Goal: Task Accomplishment & Management: Manage account settings

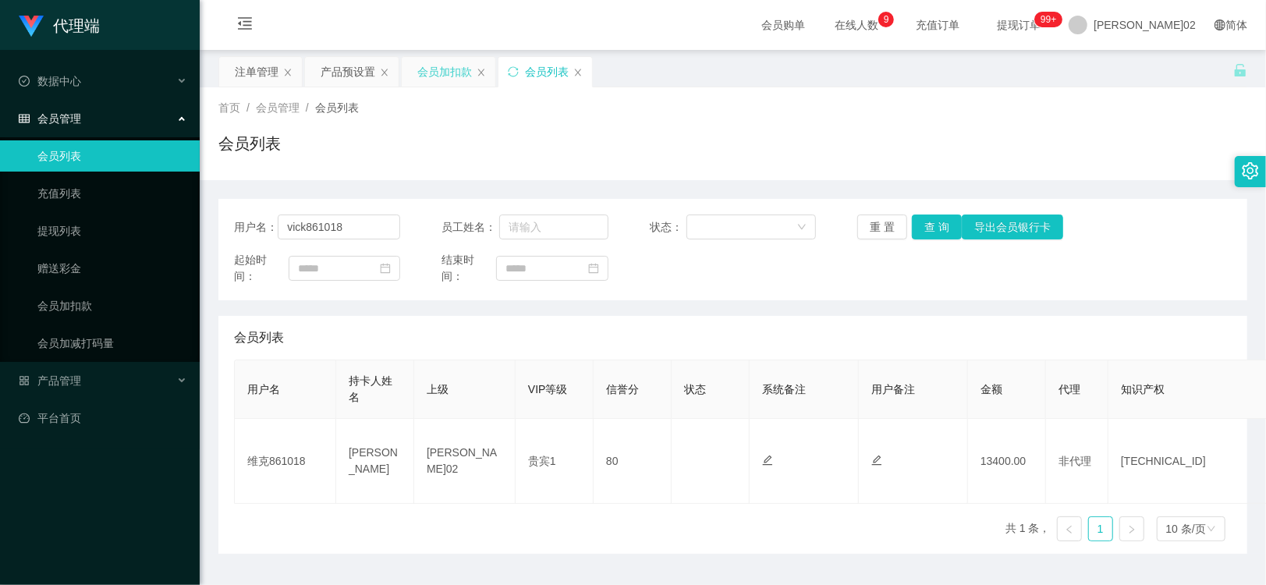
click at [429, 71] on div "会员加扣款" at bounding box center [444, 72] width 55 height 30
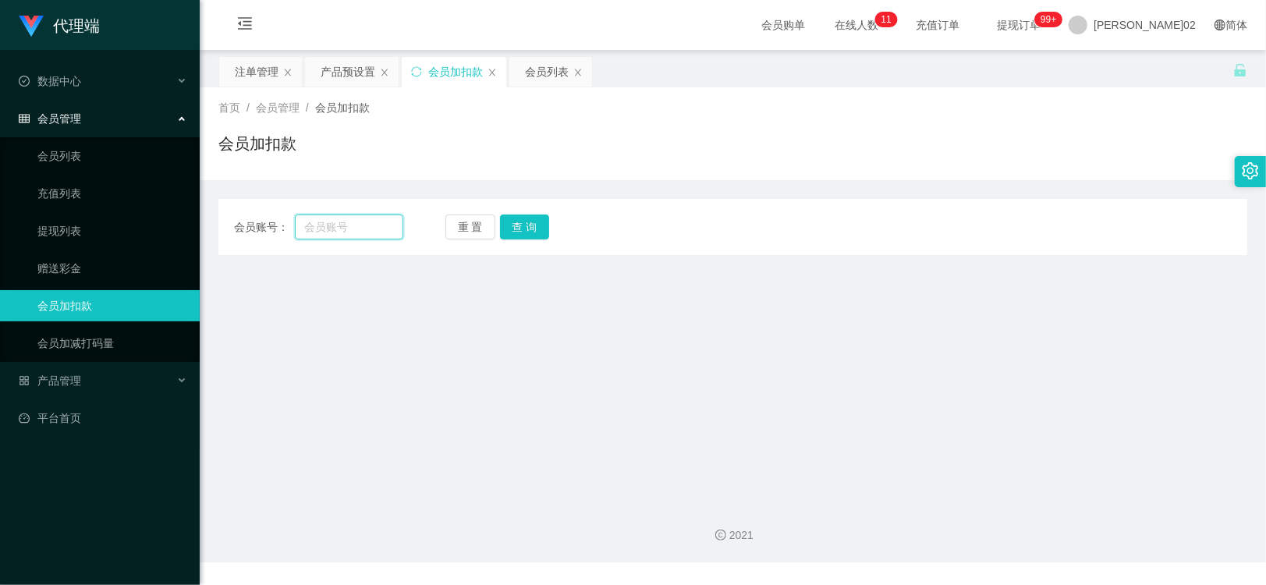
click at [365, 226] on input "text" at bounding box center [349, 226] width 108 height 25
paste input "asdfg1234"
click at [520, 231] on button "查 询" at bounding box center [525, 226] width 50 height 25
click at [682, 317] on main "关闭左侧 关闭右侧 关闭其它 刷新页面 注单管理 产品预设置 会员加扣款 会员列表 首页 / 会员管理 / 会员加扣款 / 会员加扣款 会员账号： asdfg…" at bounding box center [733, 270] width 1066 height 440
click at [385, 224] on input "asdfg1234" at bounding box center [349, 226] width 108 height 25
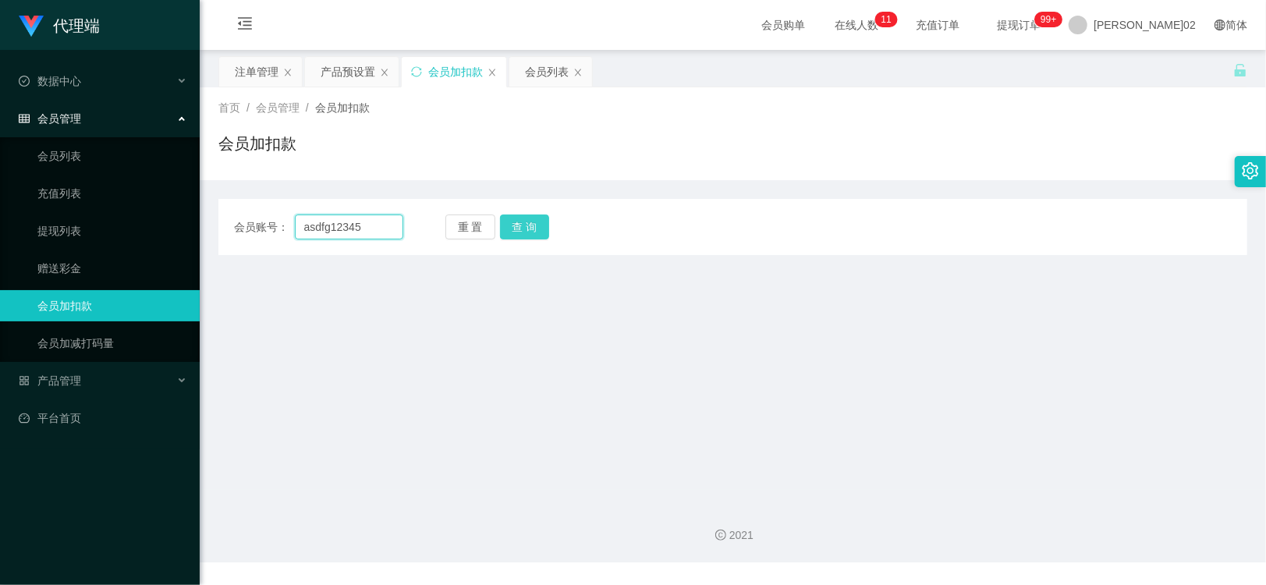
type input "asdfg12345"
click at [533, 228] on button "查 询" at bounding box center [525, 226] width 50 height 25
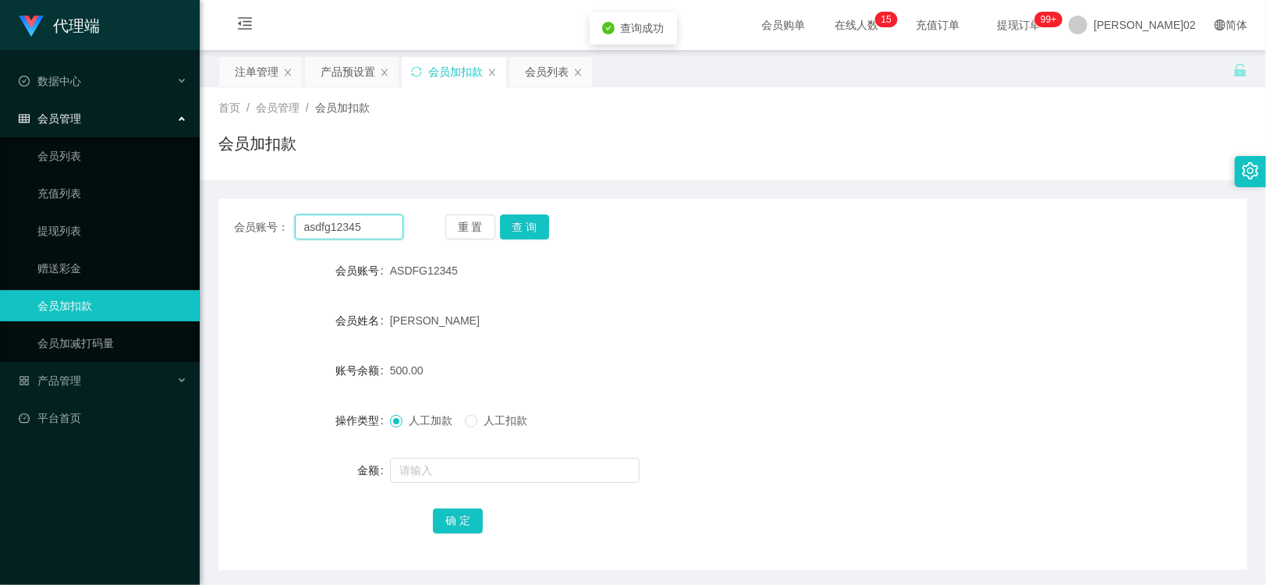
click at [360, 231] on input "asdfg12345" at bounding box center [349, 226] width 108 height 25
click at [387, 224] on input "asdfg12345" at bounding box center [349, 226] width 108 height 25
drag, startPoint x: 387, startPoint y: 224, endPoint x: 287, endPoint y: 223, distance: 99.8
click at [287, 223] on div "会员账号： asdfg12345" at bounding box center [318, 226] width 169 height 25
paste input "text"
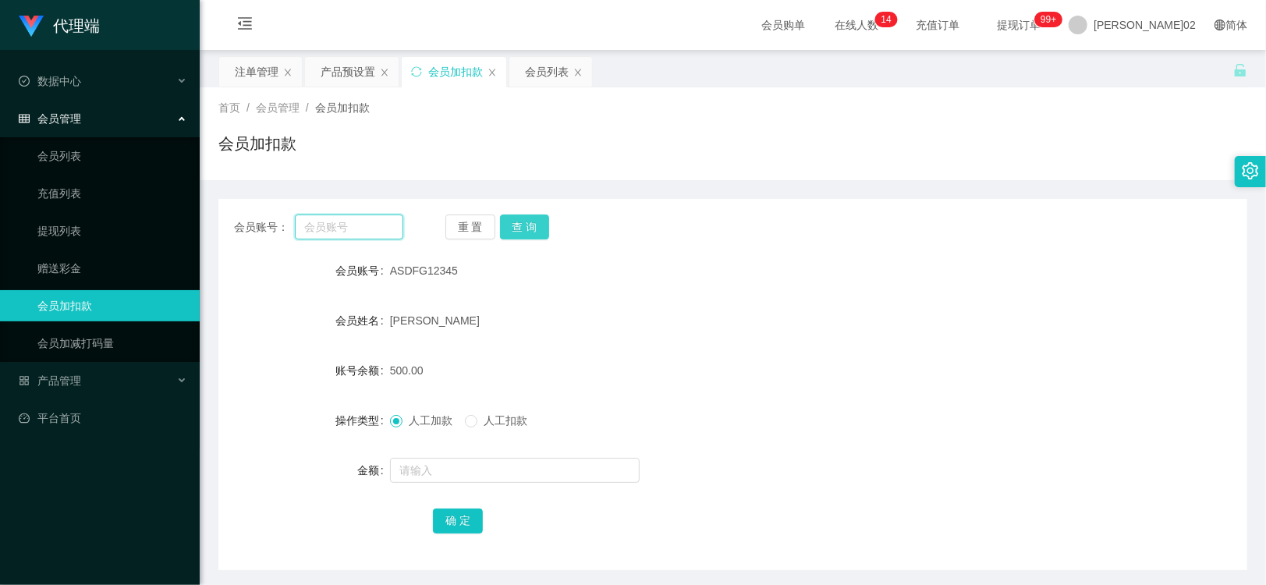
paste input "text"
click at [381, 221] on input "text" at bounding box center [349, 226] width 108 height 25
paste input "HILUX9191"
type input "HILUX9191"
click at [519, 220] on button "查 询" at bounding box center [525, 226] width 50 height 25
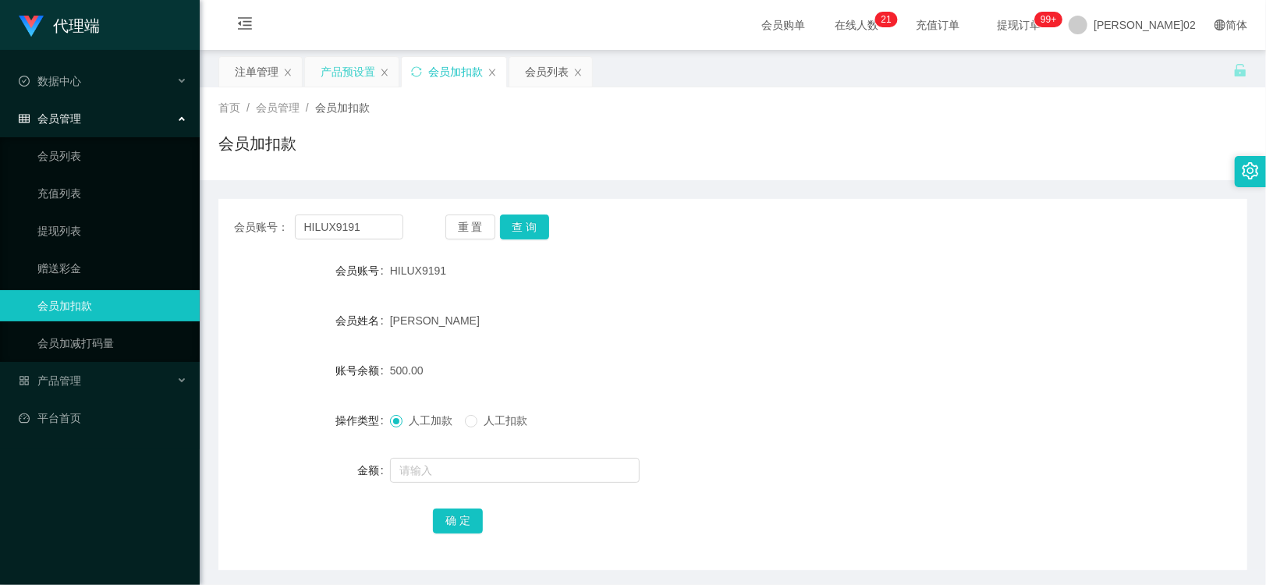
click at [357, 78] on div "产品预设置" at bounding box center [348, 72] width 55 height 30
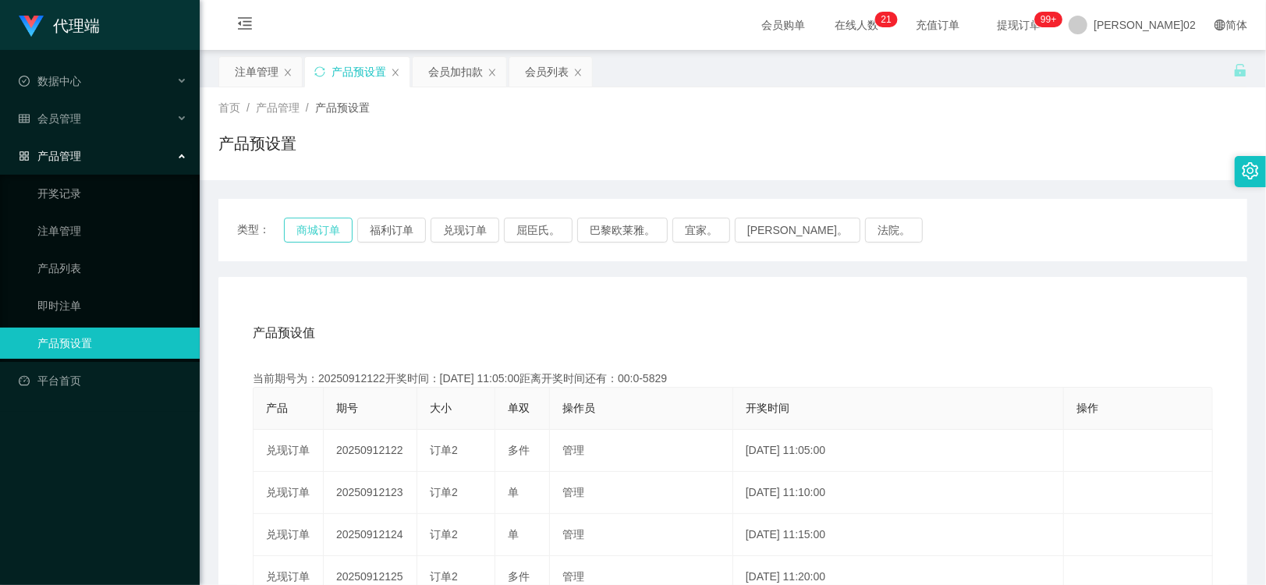
click at [337, 226] on button "商城订单" at bounding box center [318, 230] width 69 height 25
click at [300, 228] on button "商城订单" at bounding box center [318, 230] width 69 height 25
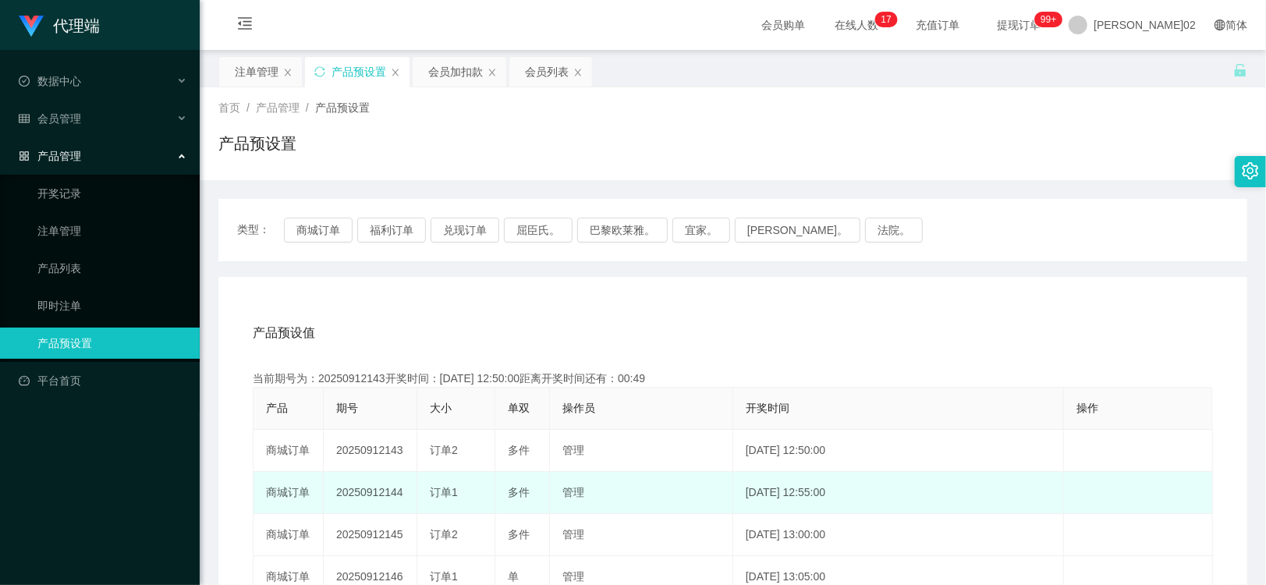
click at [378, 490] on td "20250912144" at bounding box center [371, 493] width 94 height 42
copy td "20250912144"
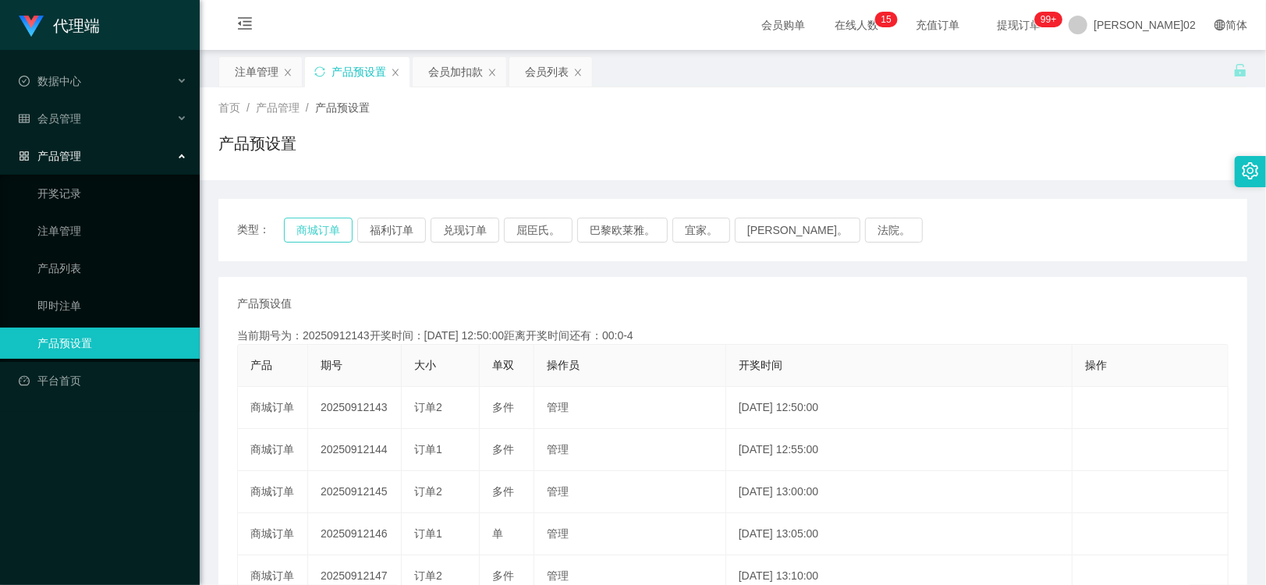
click at [299, 218] on button "商城订单" at bounding box center [318, 230] width 69 height 25
click at [325, 228] on button "商城订单" at bounding box center [318, 230] width 69 height 25
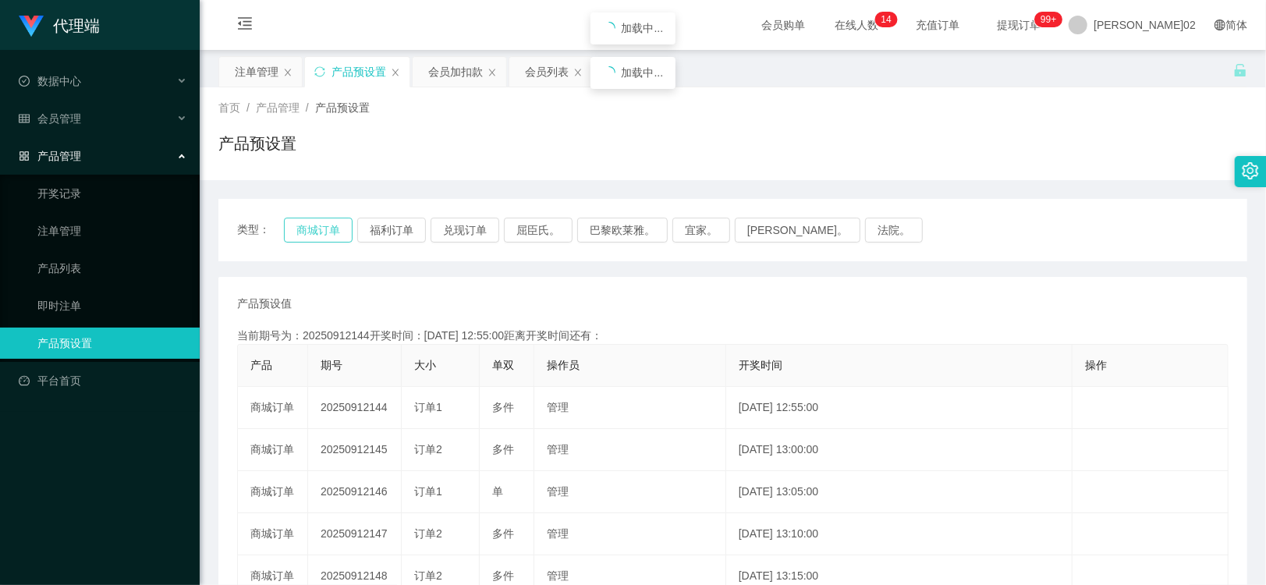
click at [325, 228] on button "商城订单" at bounding box center [318, 230] width 69 height 25
click at [944, 260] on div "类型： 商城订单 福利订单 兑现订单 屈臣氏。 巴黎欧莱雅。 宜家。 [PERSON_NAME]。 法院。" at bounding box center [732, 230] width 1029 height 62
click at [344, 236] on button "商城订单" at bounding box center [318, 230] width 69 height 25
drag, startPoint x: 700, startPoint y: 207, endPoint x: 1117, endPoint y: 37, distance: 449.5
click at [703, 205] on div "类型： 商城订单 福利订单 兑现订单 屈臣氏。 巴黎欧莱雅。 宜家。 [PERSON_NAME]。 法院。" at bounding box center [732, 230] width 1029 height 62
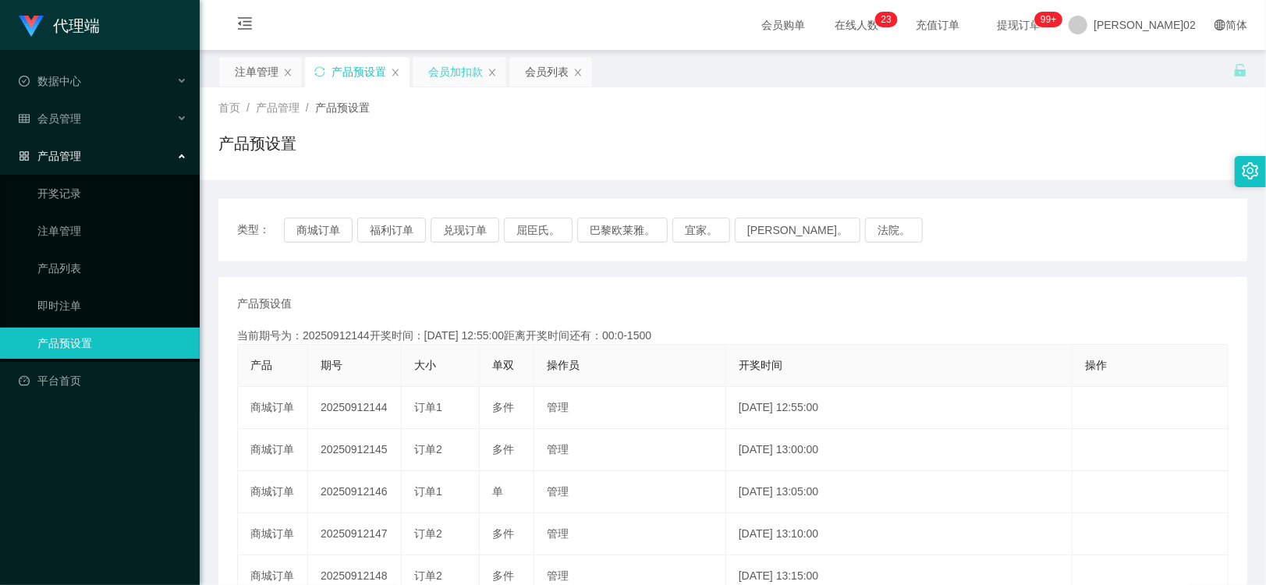
click at [462, 73] on div "会员加扣款" at bounding box center [455, 72] width 55 height 30
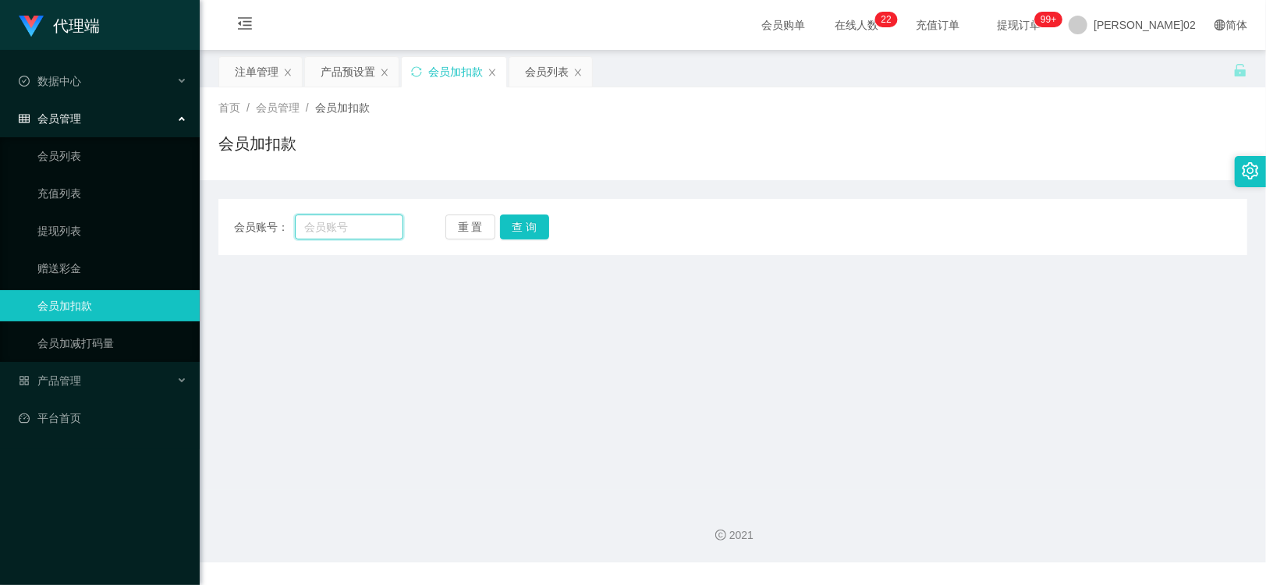
click at [359, 228] on input "text" at bounding box center [349, 226] width 108 height 25
paste input "asdfg12345"
type input "asdfg12345"
click at [531, 222] on button "查 询" at bounding box center [525, 226] width 50 height 25
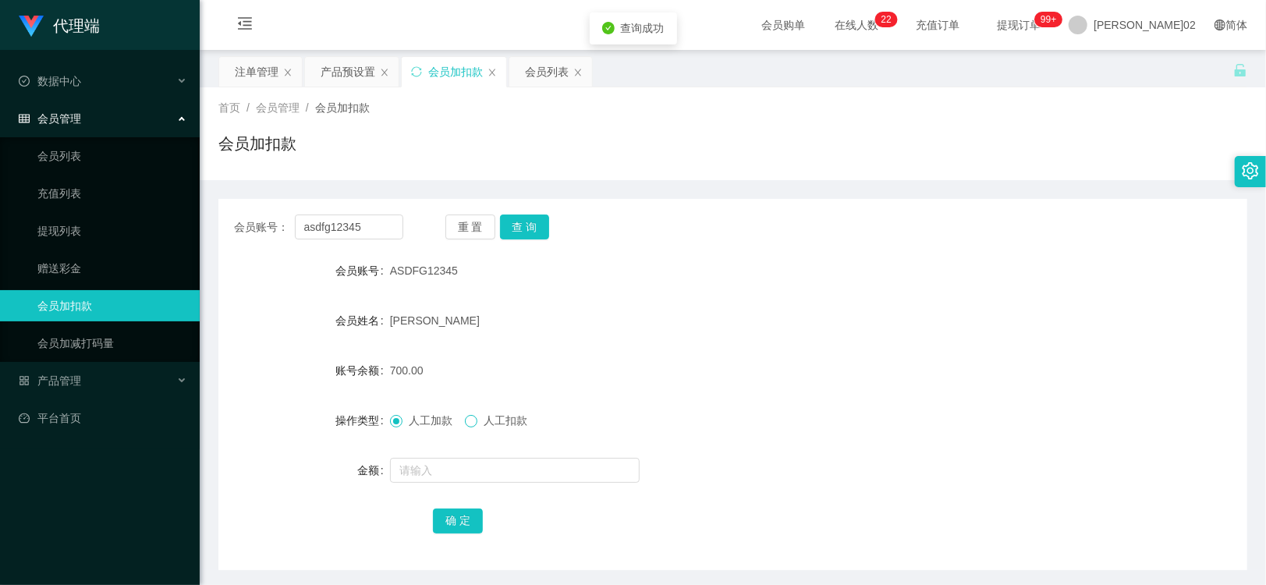
drag, startPoint x: 469, startPoint y: 413, endPoint x: 468, endPoint y: 427, distance: 13.3
click at [468, 427] on label "人工扣款" at bounding box center [499, 421] width 69 height 16
click at [470, 426] on span at bounding box center [471, 421] width 12 height 12
click at [465, 478] on input "text" at bounding box center [515, 470] width 250 height 25
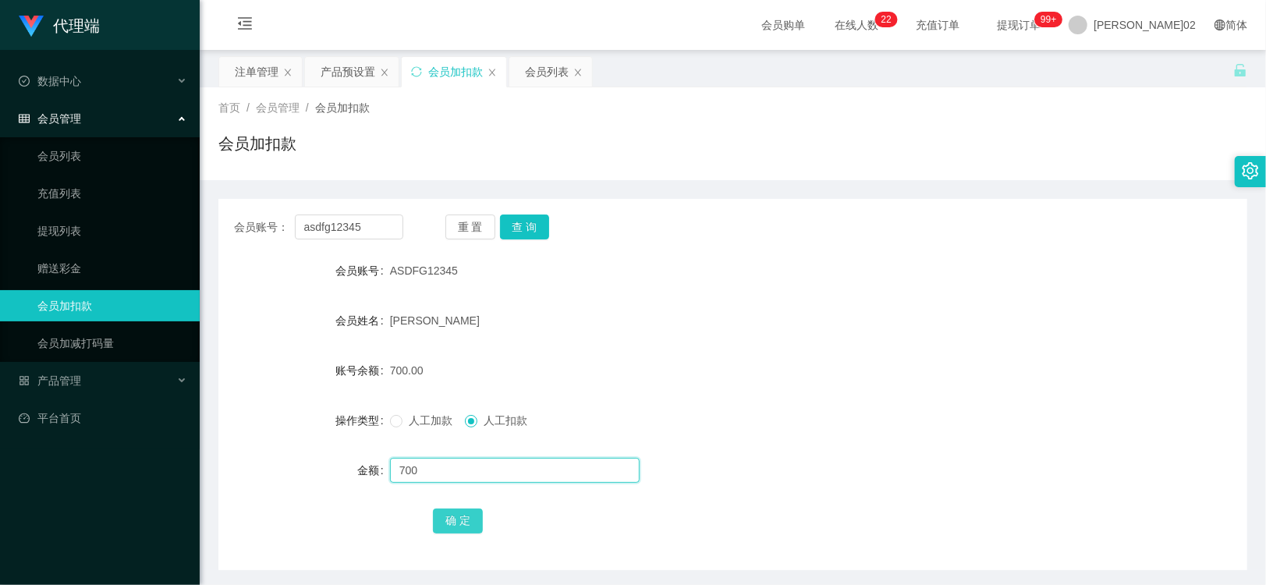
type input "700"
click at [455, 519] on button "确 定" at bounding box center [458, 520] width 50 height 25
click at [753, 396] on form "会员账号 ASDFG12345 会员姓名 林兆英 账号余额 700.00 操作类型 人工加款 人工扣款 金额 700 确 定" at bounding box center [732, 395] width 1029 height 281
click at [344, 71] on div "产品预设置" at bounding box center [348, 72] width 55 height 30
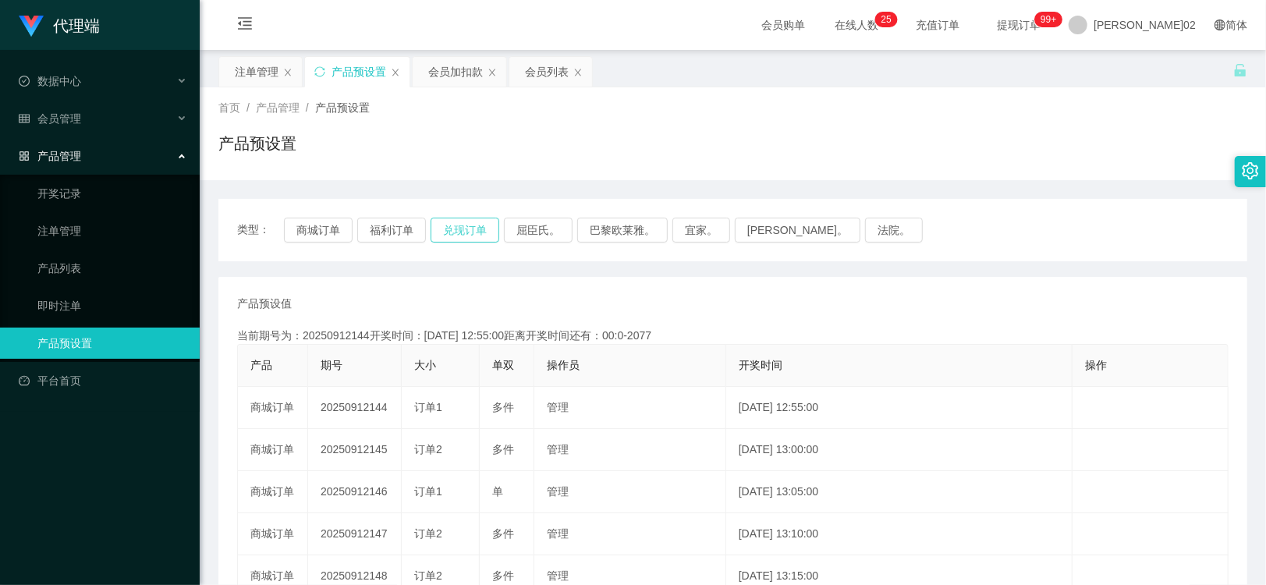
click at [461, 236] on button "兑现订单" at bounding box center [464, 230] width 69 height 25
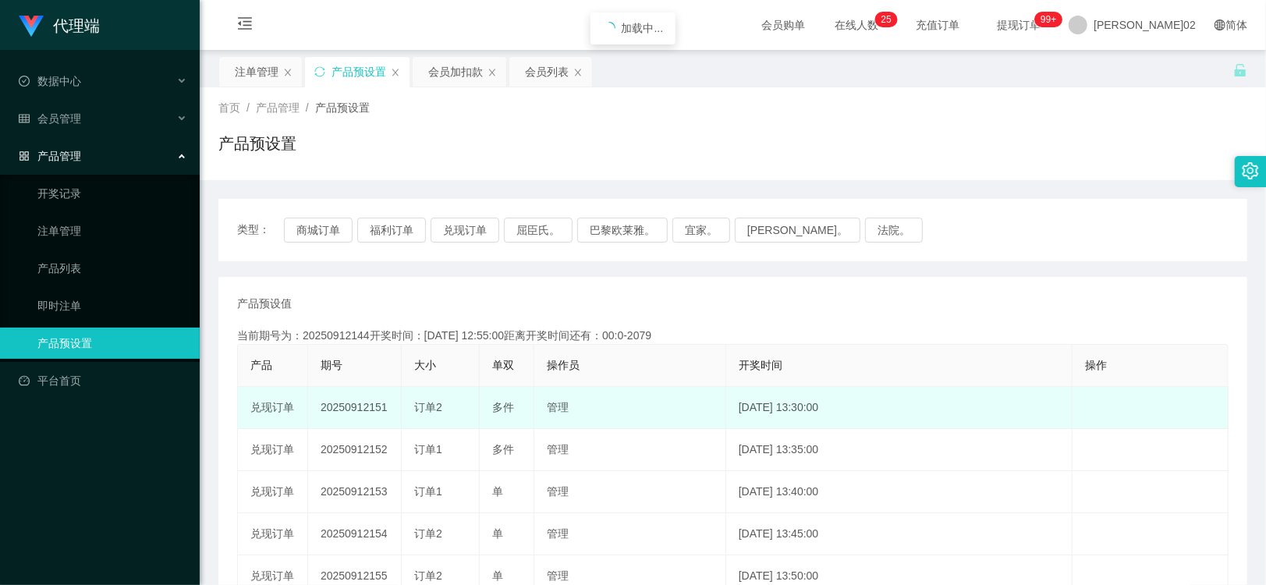
click at [367, 409] on td "20250912151" at bounding box center [355, 408] width 94 height 42
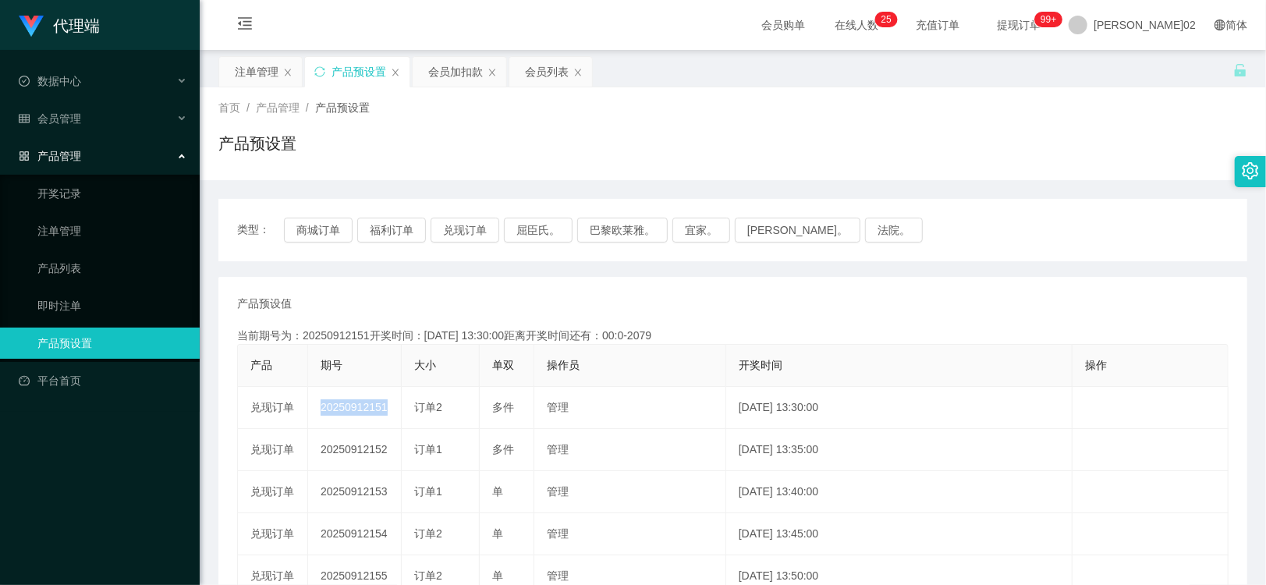
copy td "20250912151"
click at [450, 73] on div "会员加扣款" at bounding box center [455, 72] width 55 height 30
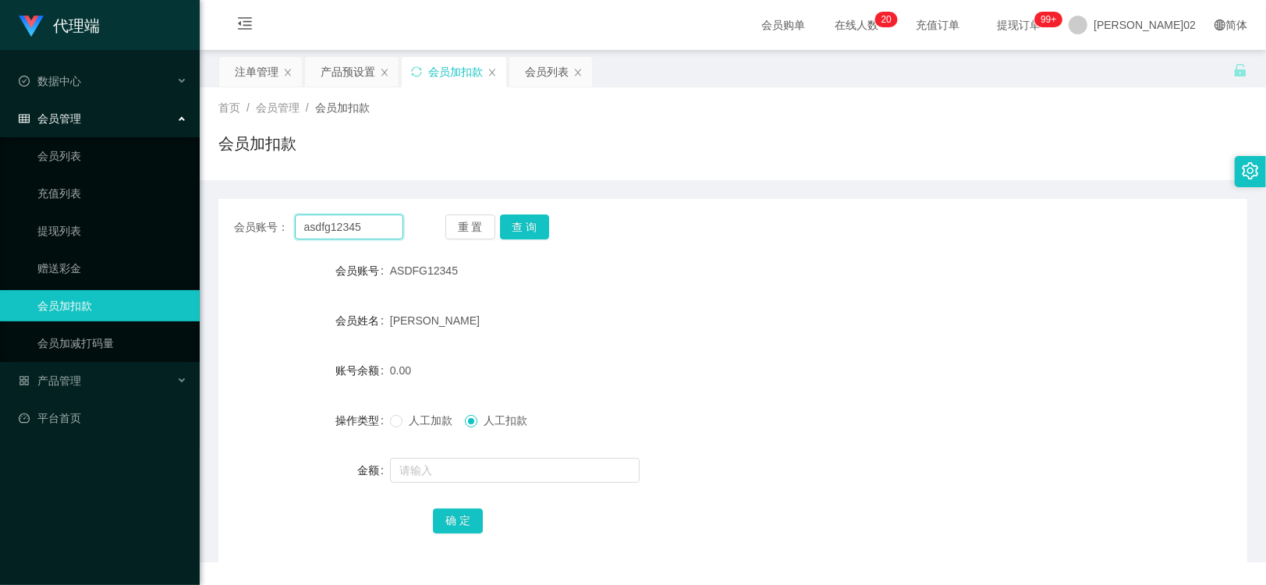
click at [340, 228] on input "asdfg12345" at bounding box center [349, 226] width 108 height 25
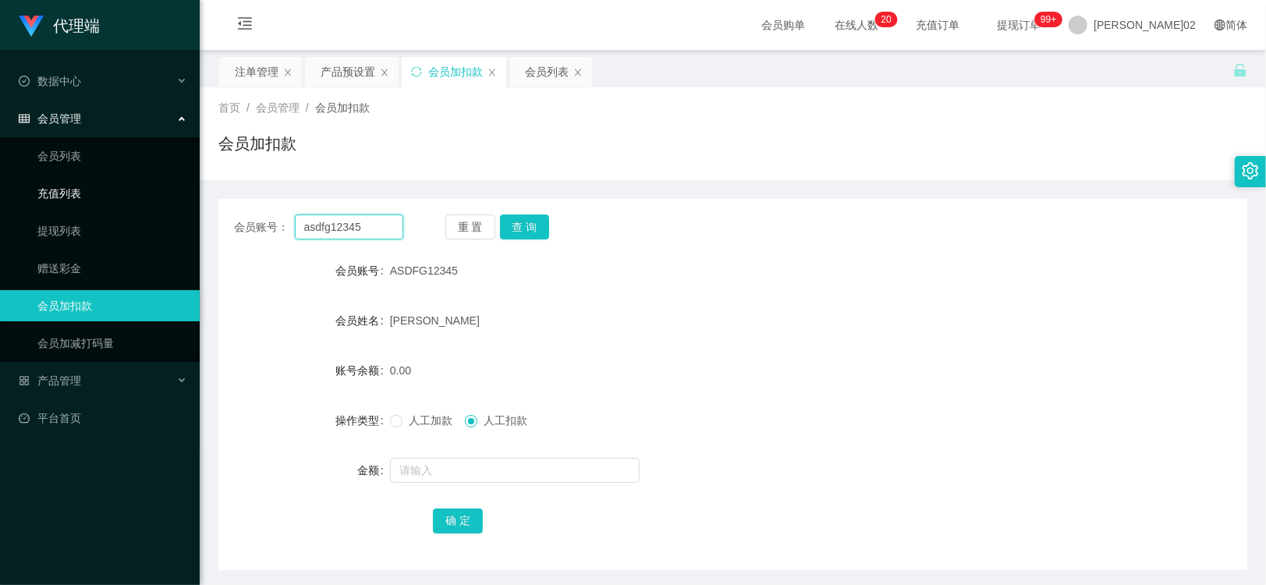
drag, startPoint x: 377, startPoint y: 225, endPoint x: 148, endPoint y: 193, distance: 231.4
click at [139, 193] on section "代理端 数据中心 会员管理 会员列表 充值列表 提现列表 赠送彩金 会员加扣款 会员加减打码量 产品管理 开奖记录 注单管理 产品列表 即时注单 产品预设置 …" at bounding box center [633, 321] width 1266 height 643
paste input "vickB61018"
click at [517, 222] on button "查 询" at bounding box center [525, 226] width 50 height 25
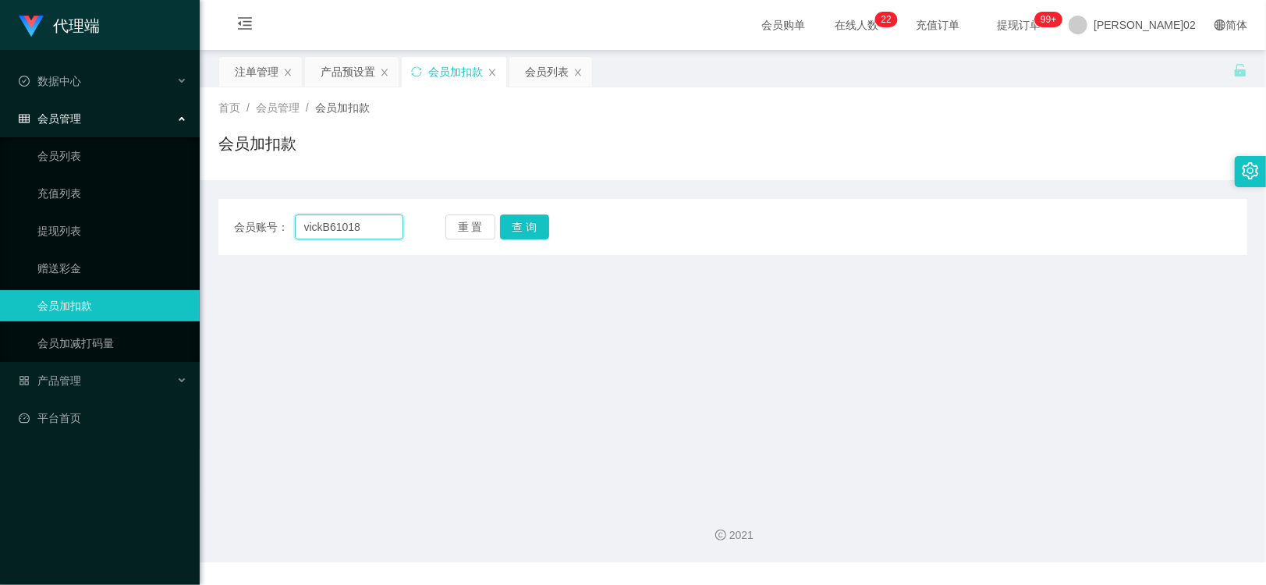
click at [317, 222] on input "vickB61018" at bounding box center [349, 226] width 108 height 25
paste input "8"
type input "vick861018"
click at [536, 224] on button "查 询" at bounding box center [525, 226] width 50 height 25
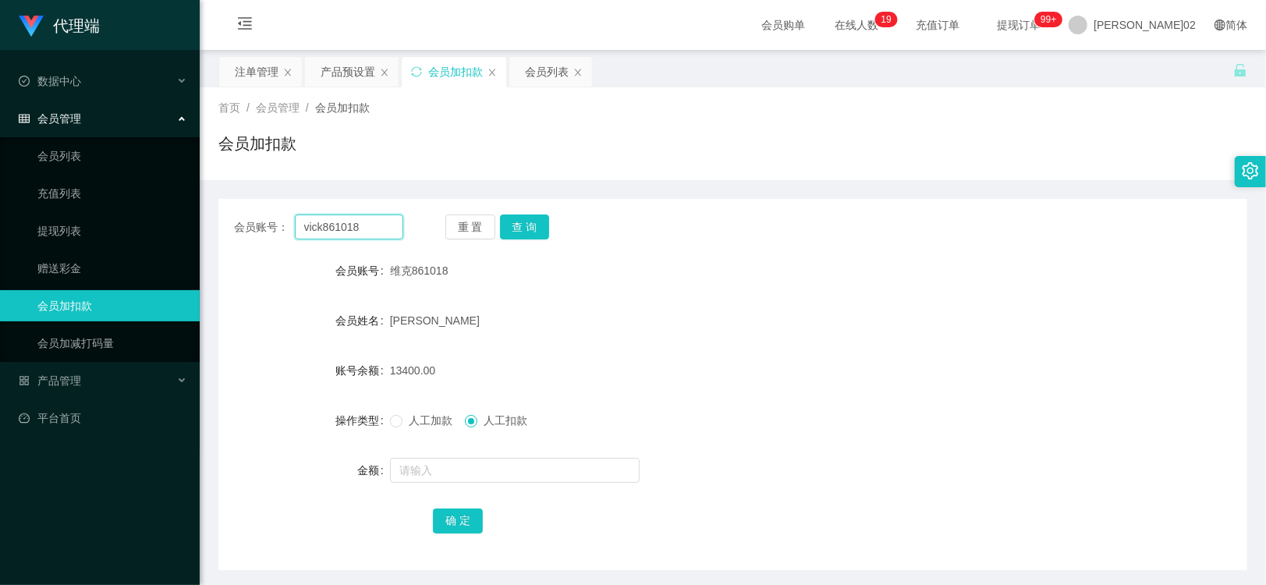
drag, startPoint x: 380, startPoint y: 219, endPoint x: 247, endPoint y: 219, distance: 132.6
click at [247, 219] on div "会员账号： vick861018" at bounding box center [318, 226] width 169 height 25
click at [513, 219] on button "查 询" at bounding box center [525, 226] width 50 height 25
click at [715, 370] on div "18200.00" at bounding box center [690, 370] width 600 height 31
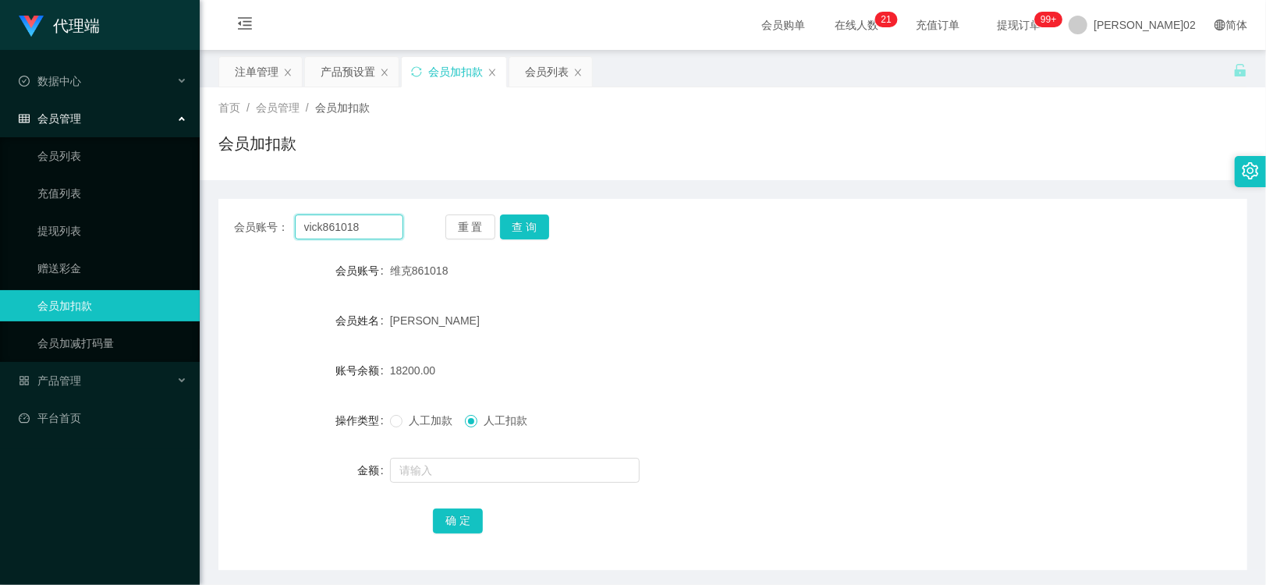
drag, startPoint x: 330, startPoint y: 228, endPoint x: 310, endPoint y: 223, distance: 20.0
click at [310, 223] on input "vick861018" at bounding box center [349, 226] width 108 height 25
click at [365, 236] on input "vick861018" at bounding box center [349, 226] width 108 height 25
click at [91, 193] on link "充值列表" at bounding box center [112, 193] width 150 height 31
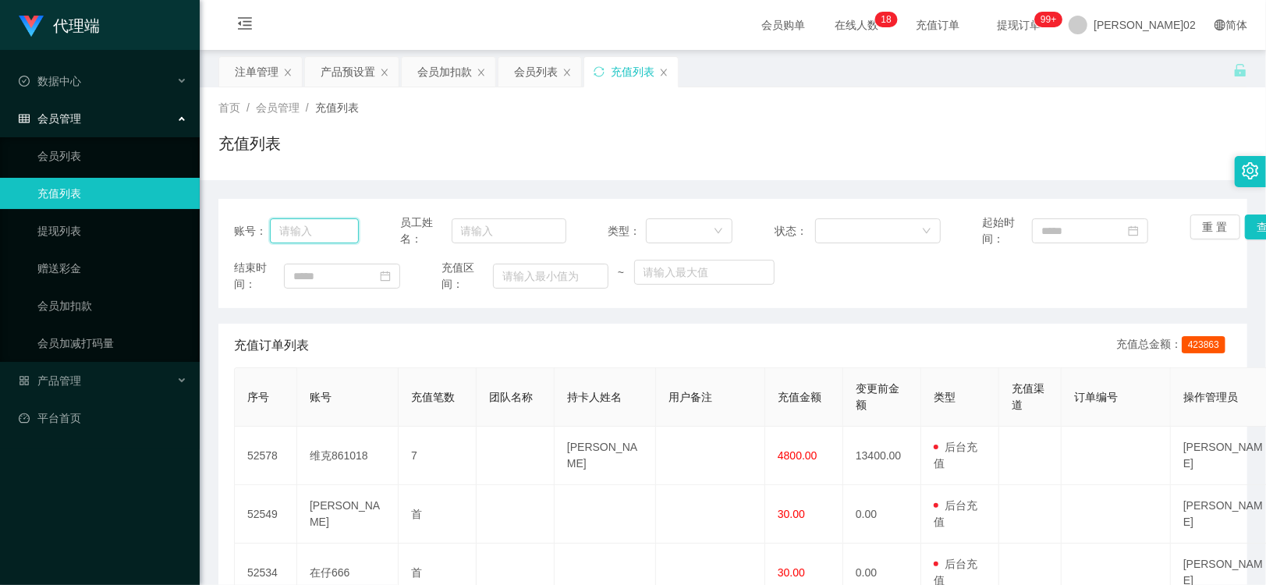
click at [321, 238] on input "text" at bounding box center [314, 230] width 89 height 25
paste input "vick861018"
type input "vick861018"
click at [1248, 224] on button "查 询" at bounding box center [1270, 226] width 50 height 25
click at [52, 267] on link "赠送彩金" at bounding box center [112, 268] width 150 height 31
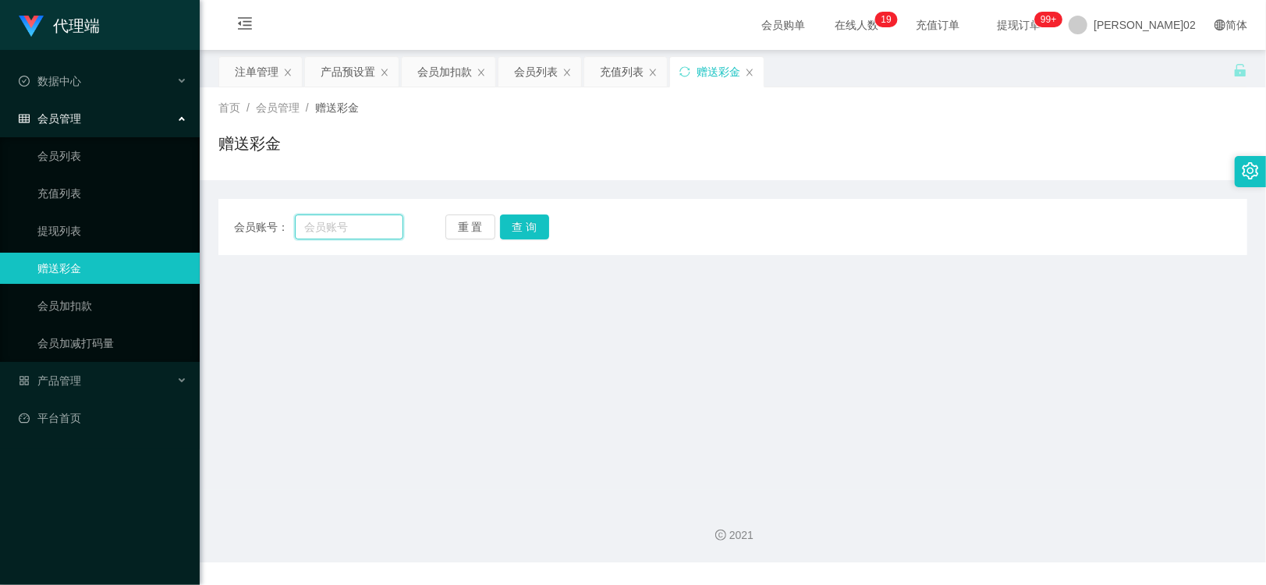
click at [363, 219] on input "text" at bounding box center [349, 226] width 108 height 25
paste input "vick861018"
type input "vick861018"
drag, startPoint x: 523, startPoint y: 229, endPoint x: 487, endPoint y: 277, distance: 60.1
click at [515, 236] on button "查 询" at bounding box center [525, 226] width 50 height 25
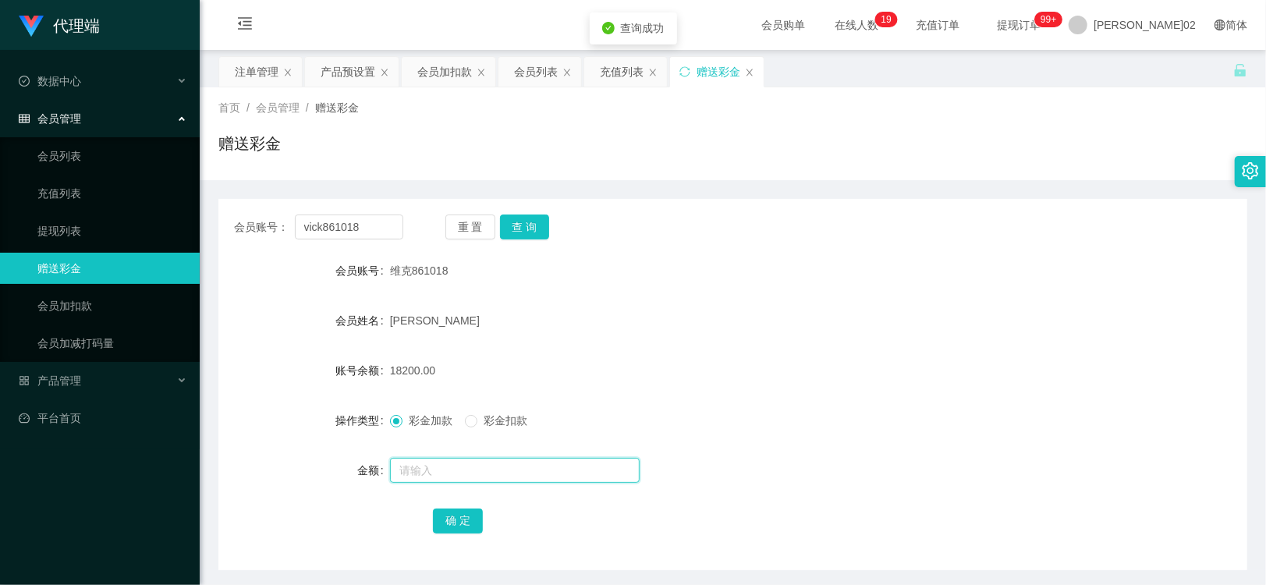
click at [448, 466] on input "text" at bounding box center [515, 470] width 250 height 25
type input "2800"
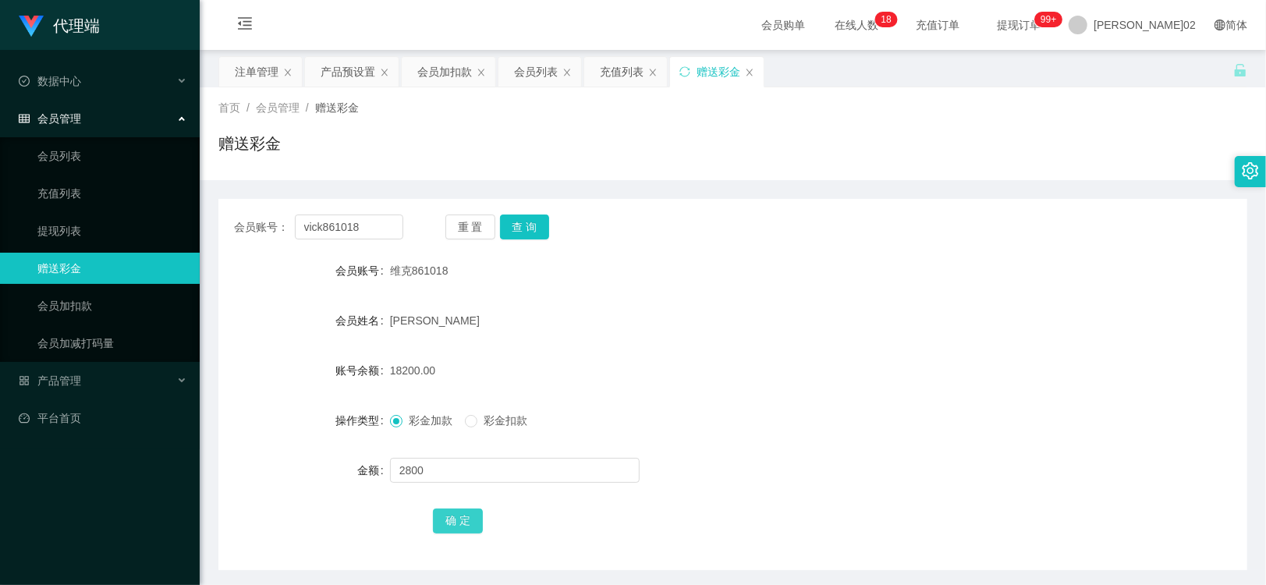
click at [462, 516] on button "确 定" at bounding box center [458, 520] width 50 height 25
click at [723, 468] on div at bounding box center [690, 470] width 600 height 31
click at [503, 221] on button "查 询" at bounding box center [525, 226] width 50 height 25
click at [503, 221] on div "重 置 查 询" at bounding box center [529, 226] width 169 height 25
click at [423, 72] on div "会员加扣款" at bounding box center [444, 72] width 55 height 30
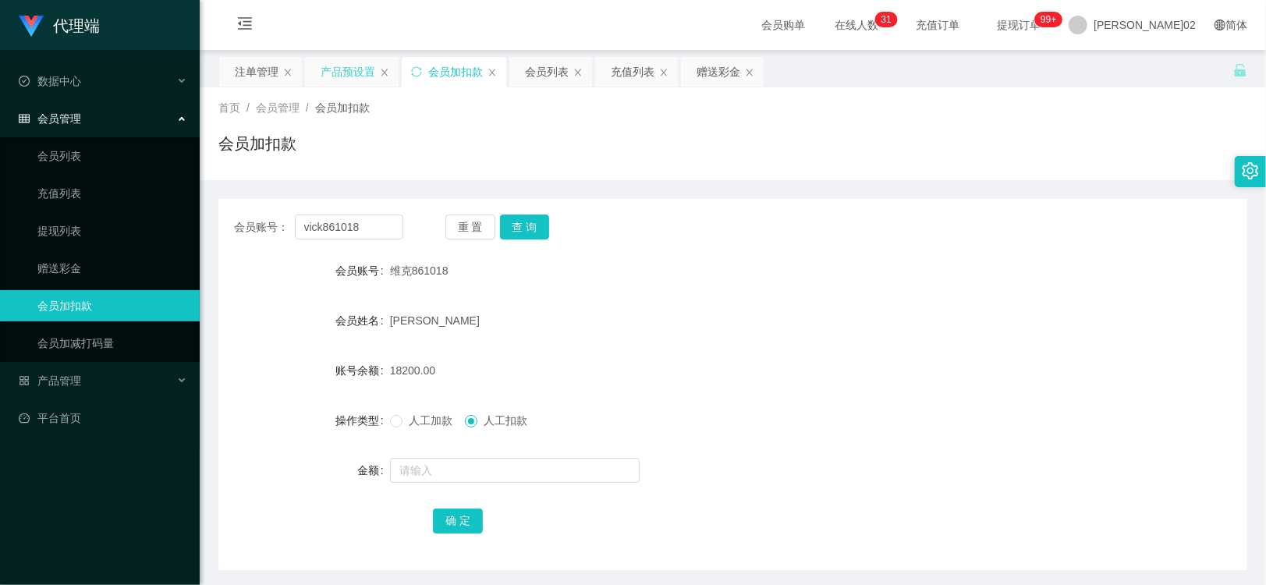
click at [353, 74] on div "产品预设置" at bounding box center [348, 72] width 55 height 30
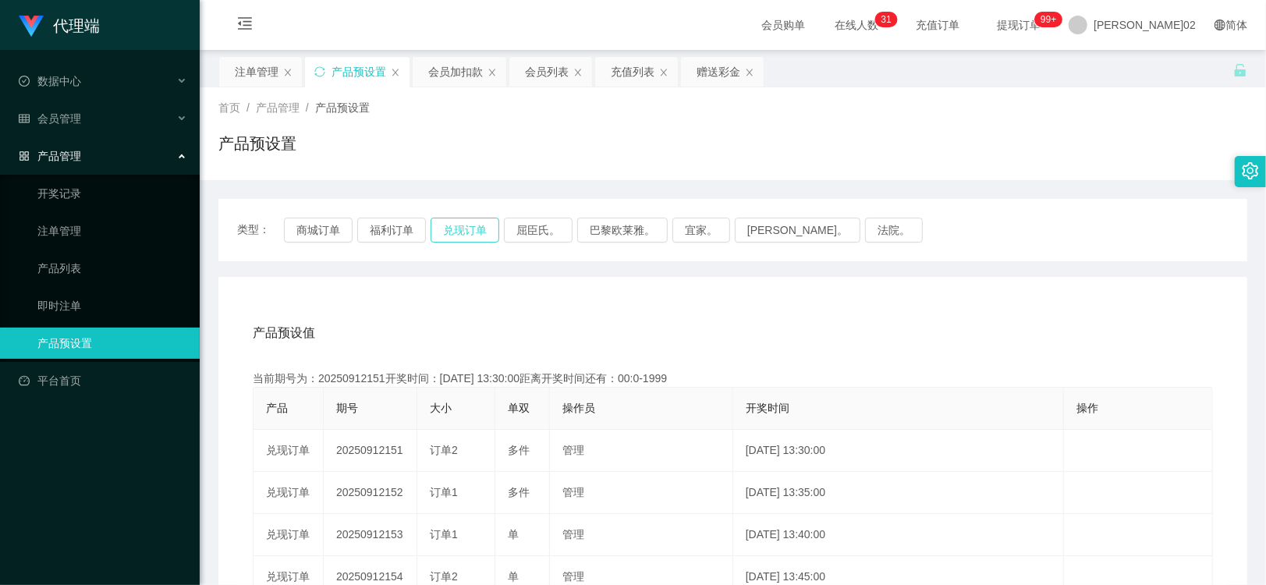
click at [448, 227] on button "兑现订单" at bounding box center [464, 230] width 69 height 25
type button "k3ymx"
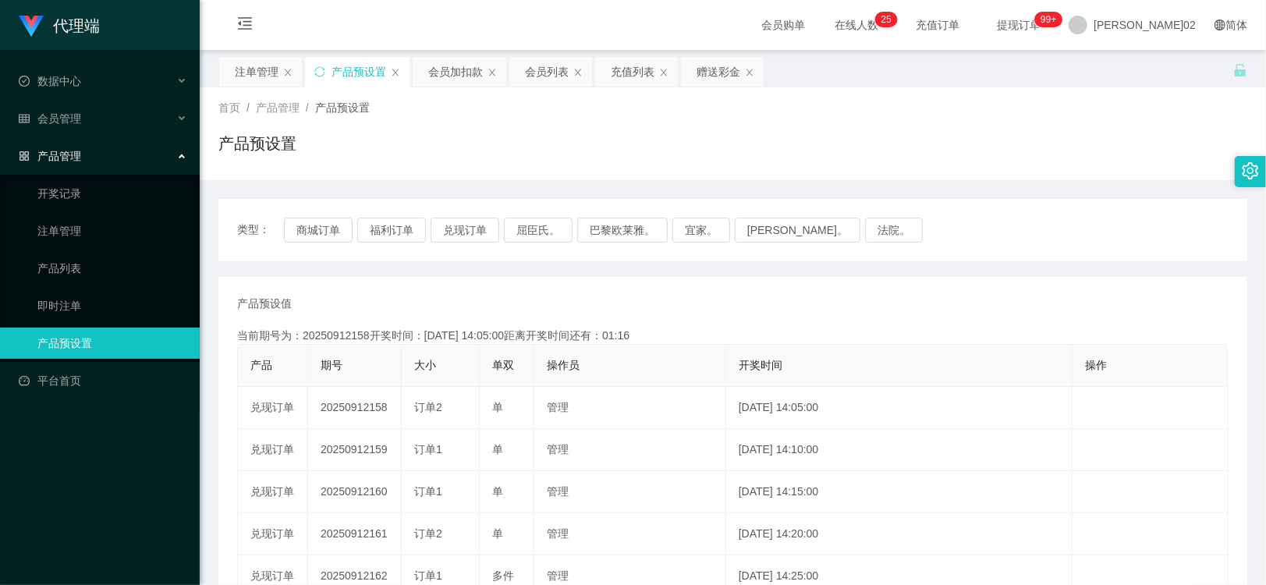
drag, startPoint x: 973, startPoint y: 158, endPoint x: 1107, endPoint y: 71, distance: 160.1
click at [984, 154] on div "产品预设置" at bounding box center [732, 150] width 1029 height 36
click at [446, 221] on button "兑现订单" at bounding box center [464, 230] width 69 height 25
click at [448, 221] on button "兑现订单" at bounding box center [464, 230] width 69 height 25
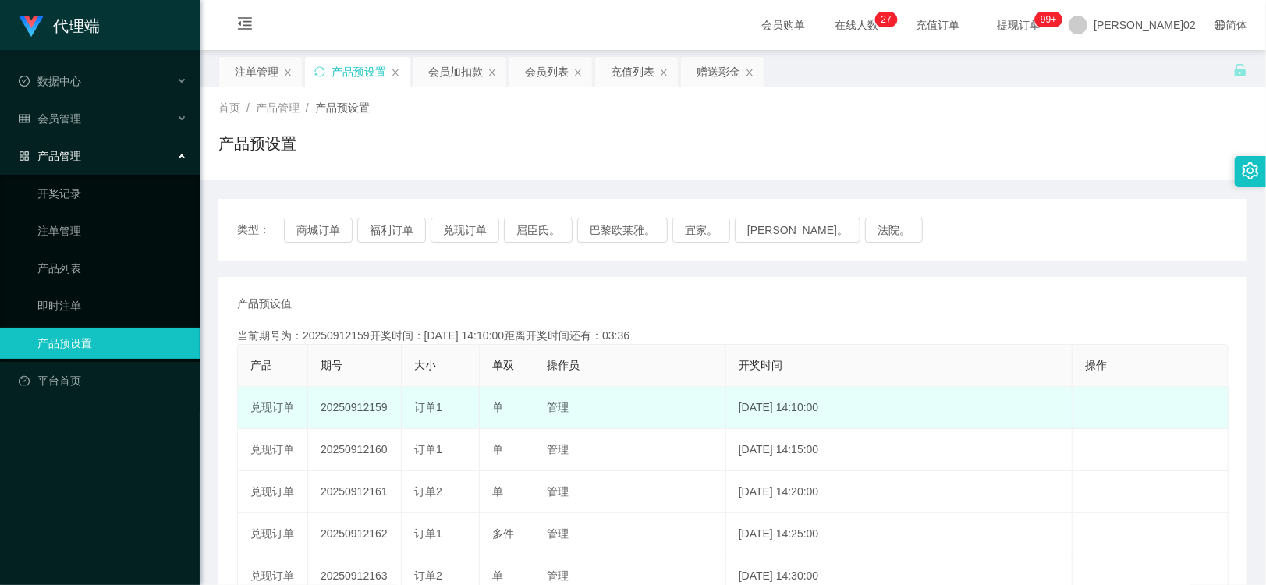
click at [367, 401] on td "20250912159" at bounding box center [355, 408] width 94 height 42
copy td "20250912159"
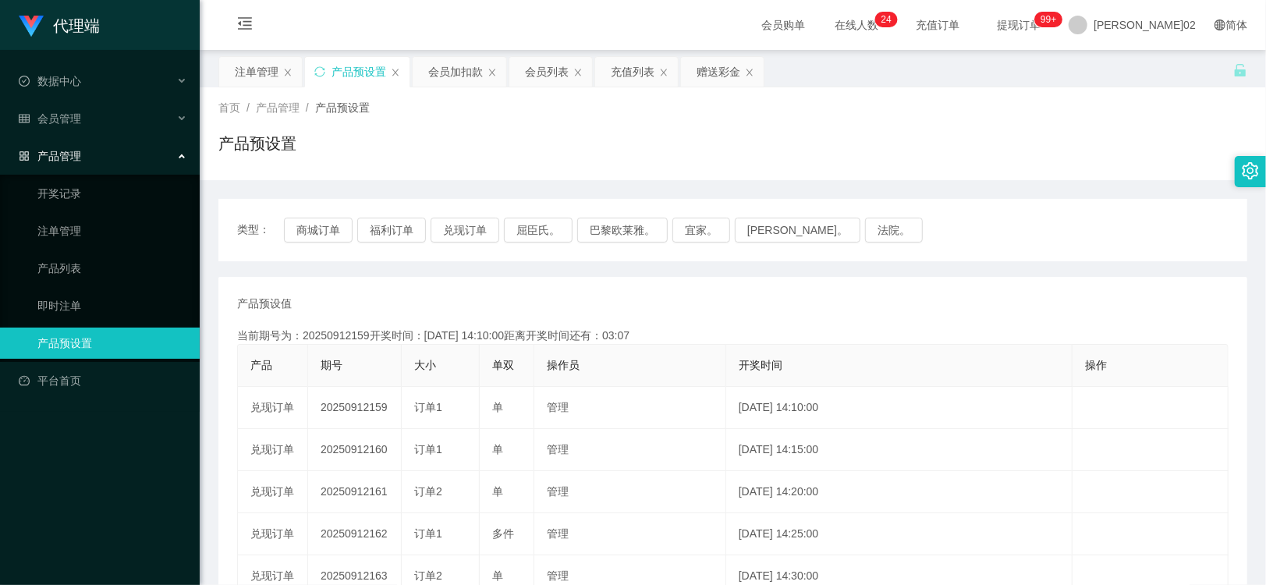
click at [960, 211] on div "类型： 商城订单 福利订单 兑现订单 屈臣氏。 巴黎欧莱雅。 宜家。 [PERSON_NAME]。 法院。" at bounding box center [732, 230] width 1029 height 62
click at [468, 223] on button "兑现订单" at bounding box center [464, 230] width 69 height 25
click at [275, 80] on div "注单管理" at bounding box center [257, 72] width 44 height 30
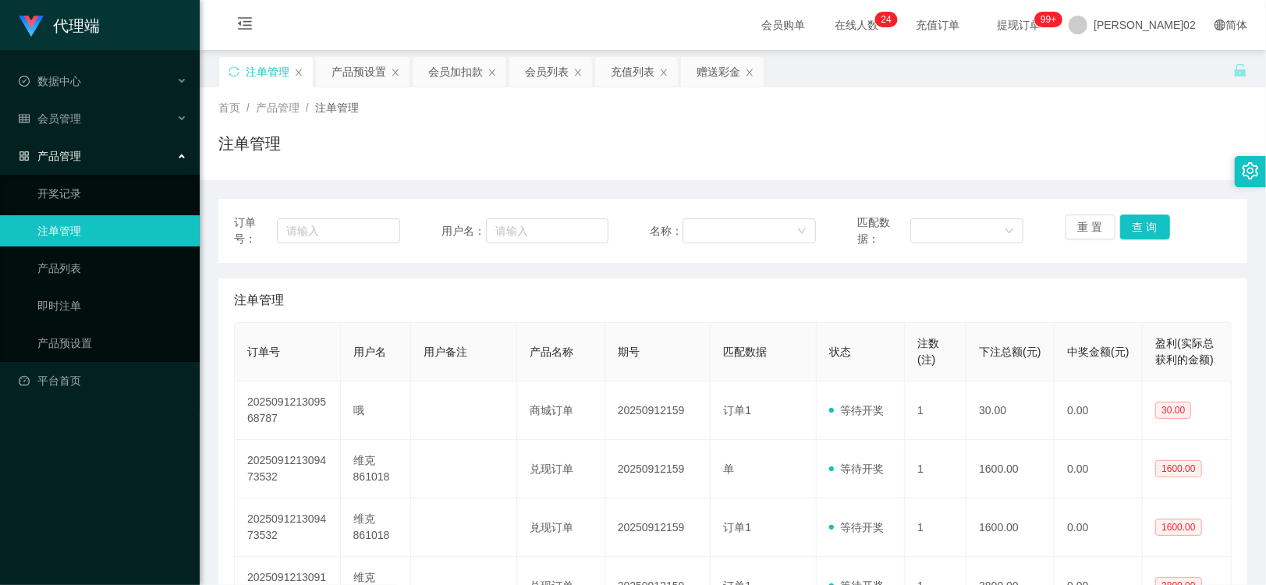
drag, startPoint x: 459, startPoint y: 231, endPoint x: 479, endPoint y: 227, distance: 20.6
click at [476, 227] on span "用户名：" at bounding box center [463, 231] width 44 height 16
drag, startPoint x: 479, startPoint y: 227, endPoint x: 487, endPoint y: 224, distance: 8.4
click at [487, 224] on input "text" at bounding box center [547, 230] width 122 height 25
paste input "vick861018"
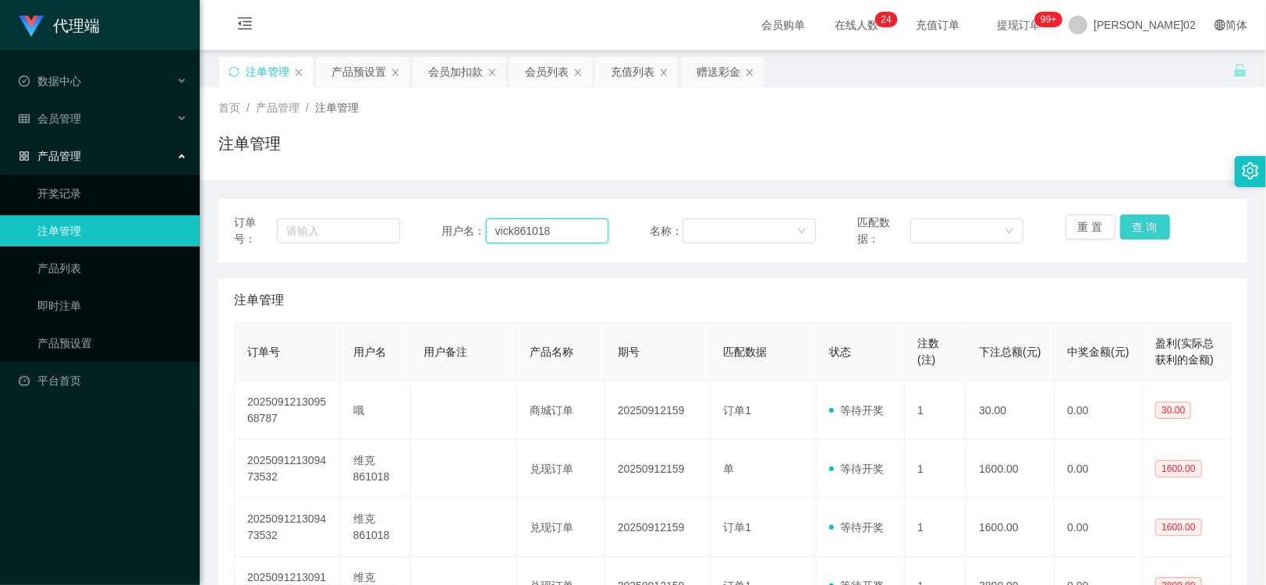
type input "vick861018"
click at [1150, 221] on button "查 询" at bounding box center [1145, 226] width 50 height 25
click at [1142, 226] on button "查 询" at bounding box center [1145, 226] width 50 height 25
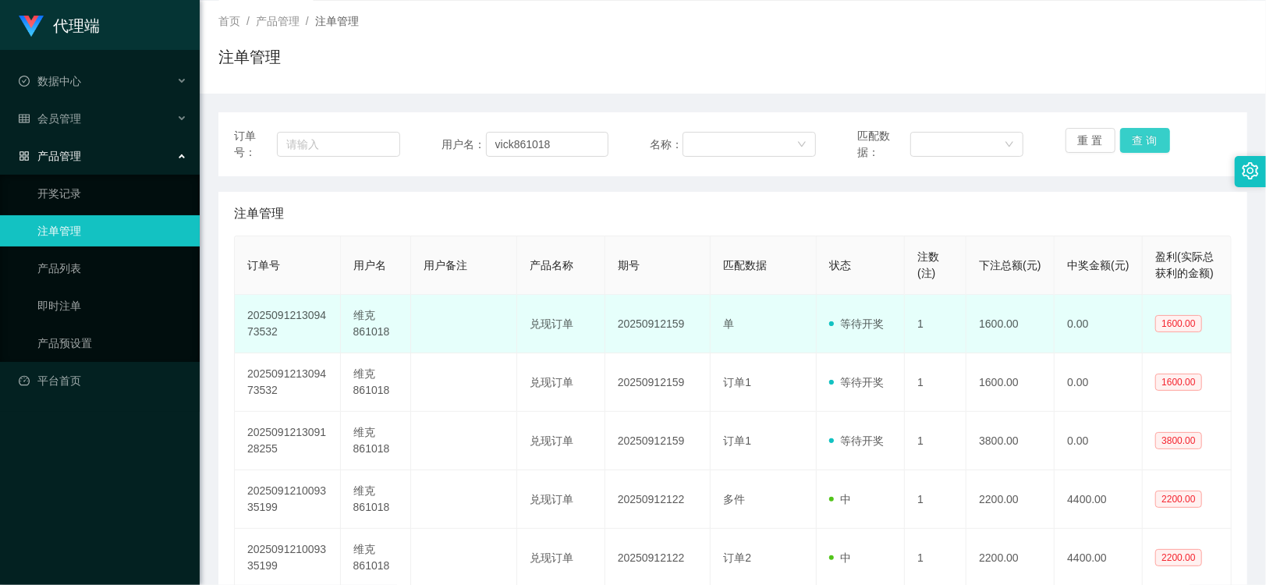
scroll to position [173, 0]
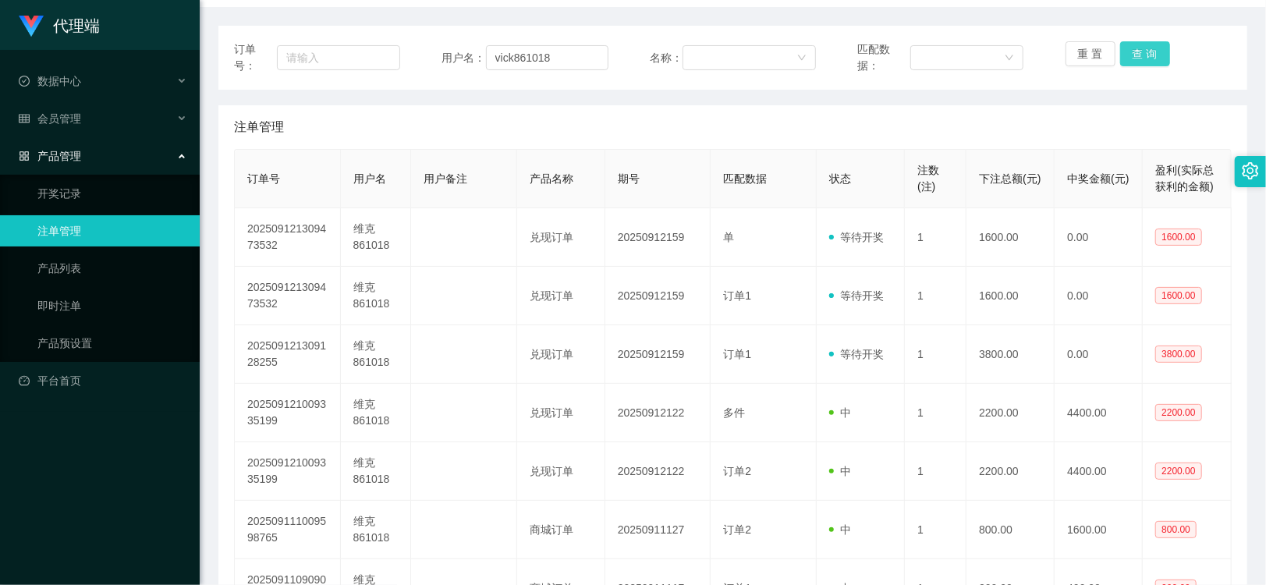
click at [1136, 45] on button "查 询" at bounding box center [1145, 53] width 50 height 25
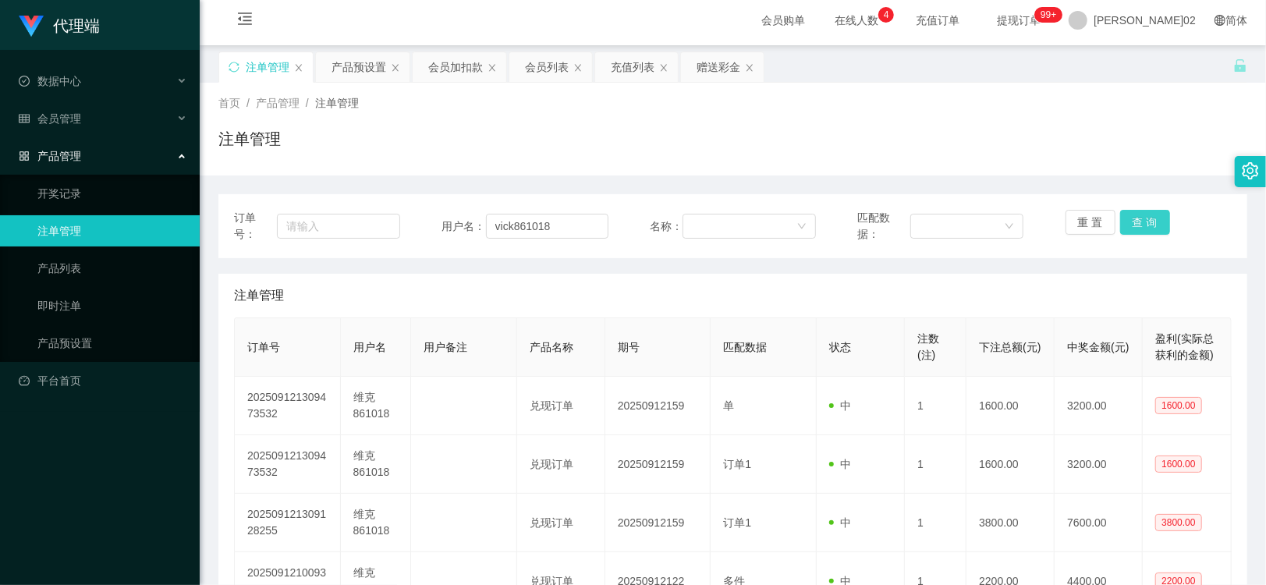
scroll to position [0, 0]
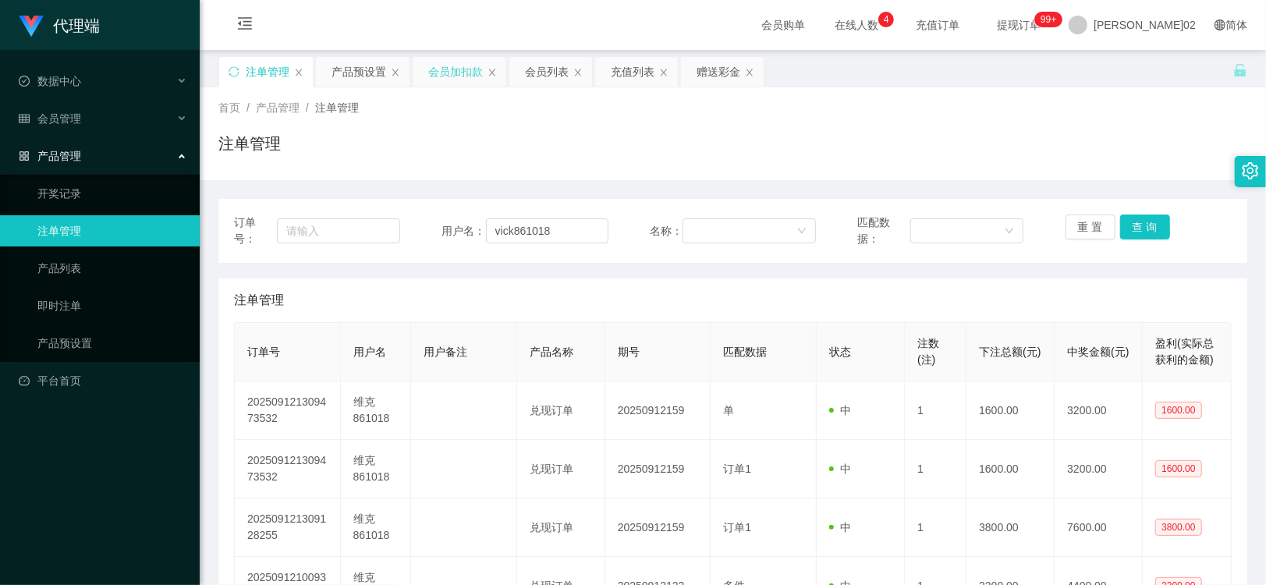
click at [455, 75] on div "会员加扣款" at bounding box center [455, 72] width 55 height 30
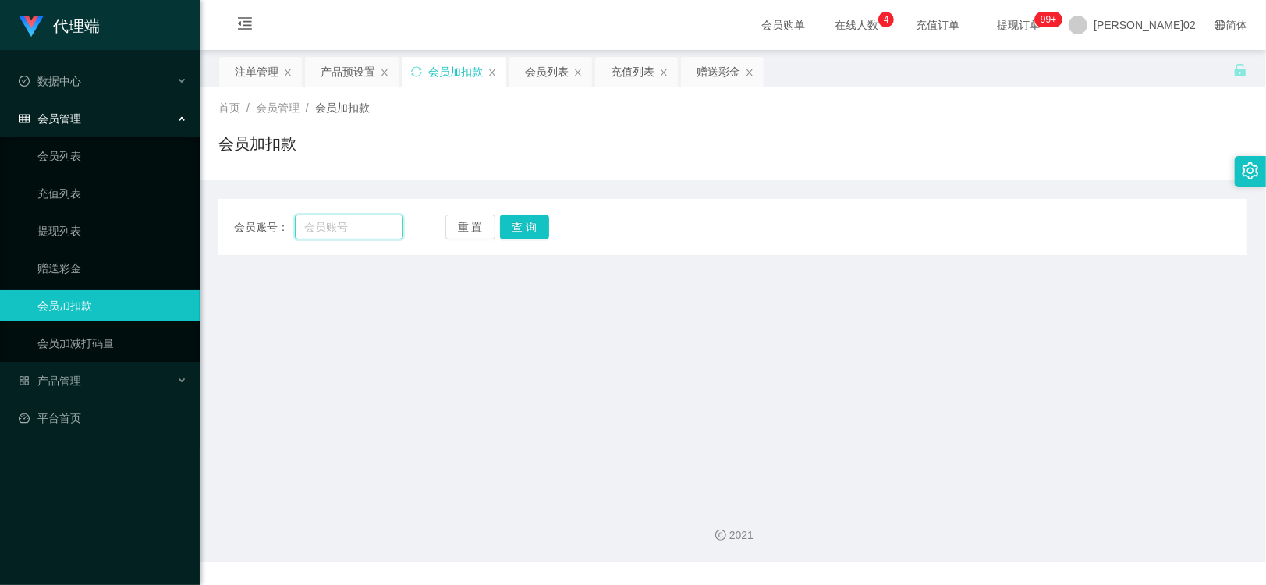
click at [361, 228] on input "text" at bounding box center [349, 226] width 108 height 25
paste input "vick861018"
click at [517, 221] on button "查 询" at bounding box center [525, 226] width 50 height 25
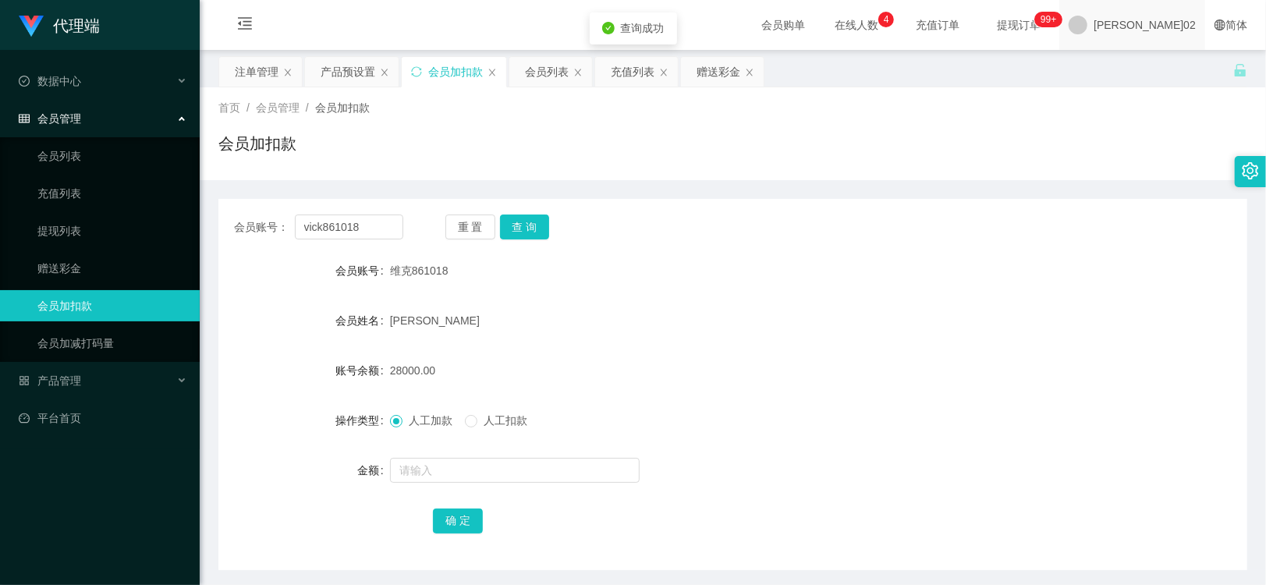
drag, startPoint x: 692, startPoint y: 321, endPoint x: 1195, endPoint y: 6, distance: 592.9
click at [733, 297] on form "会员账号 维克861018 会员姓名 贾佳伟 账号余额 28000.00 操作类型 人工加款 人工扣款 金额 确 定" at bounding box center [732, 395] width 1029 height 281
drag, startPoint x: 384, startPoint y: 229, endPoint x: 262, endPoint y: 230, distance: 122.4
click at [262, 230] on div "会员账号： vick861018" at bounding box center [318, 226] width 169 height 25
paste input "HILUX9191"
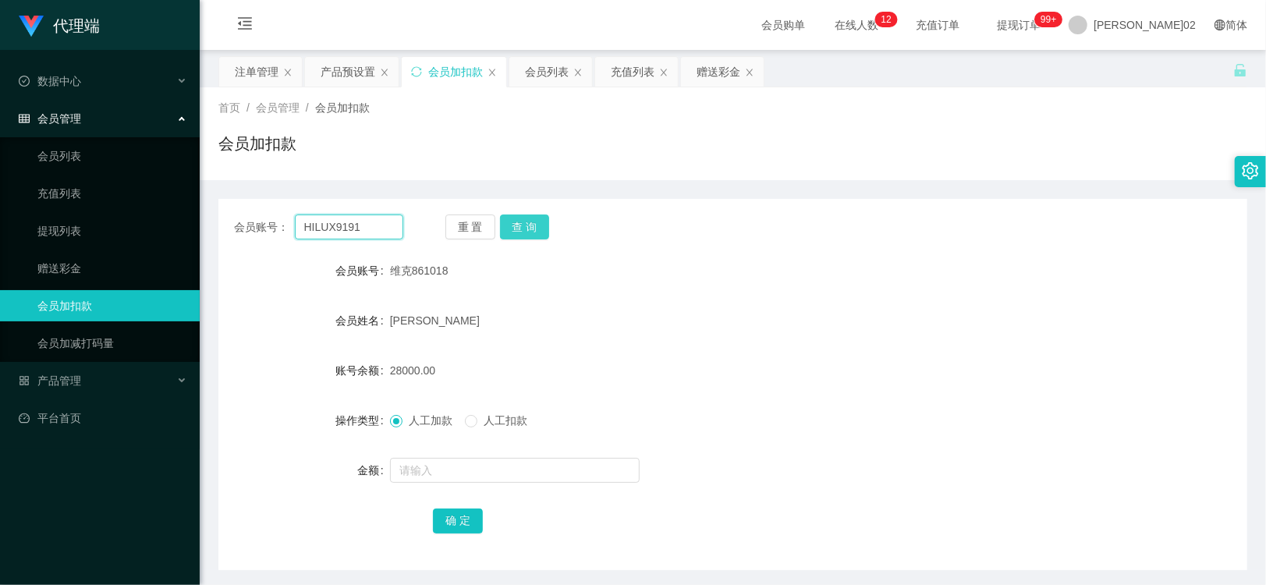
type input "HILUX9191"
click at [523, 225] on button "查 询" at bounding box center [525, 226] width 50 height 25
click at [481, 419] on span "人工扣款" at bounding box center [505, 420] width 56 height 12
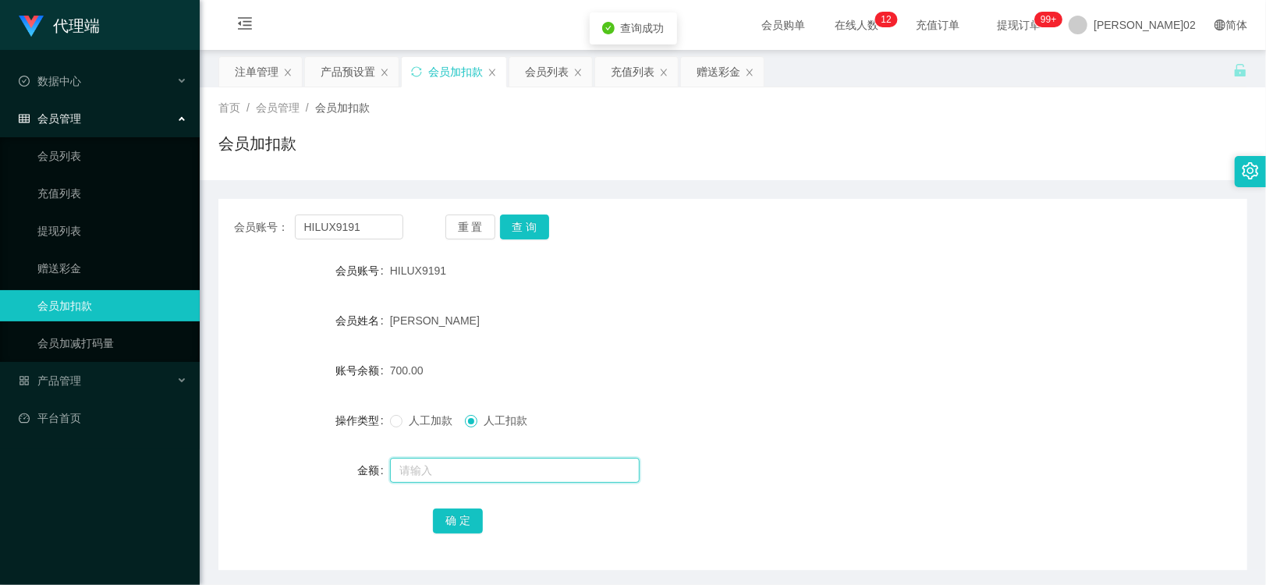
click at [455, 463] on input "text" at bounding box center [515, 470] width 250 height 25
type input "700"
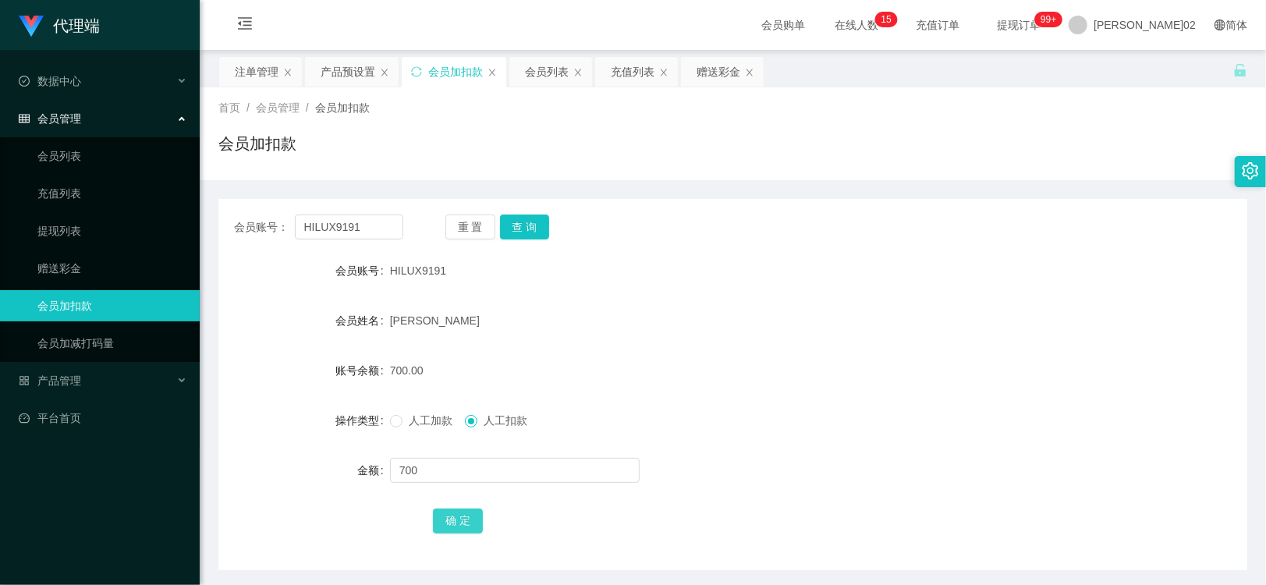
click at [453, 528] on button "确 定" at bounding box center [458, 520] width 50 height 25
drag, startPoint x: 711, startPoint y: 427, endPoint x: 629, endPoint y: 364, distance: 102.9
click at [703, 421] on div "人工加款 人工扣款" at bounding box center [690, 420] width 600 height 31
click at [482, 239] on div "会员账号： HILUX9191 重 置 查 询 会员账号 HILUX9191 会员姓名 恒强宏 账号余额 0.00 操作类型 人工加款 人工扣款 金额 确 定" at bounding box center [732, 384] width 1029 height 371
click at [344, 69] on div "产品预设置" at bounding box center [348, 72] width 55 height 30
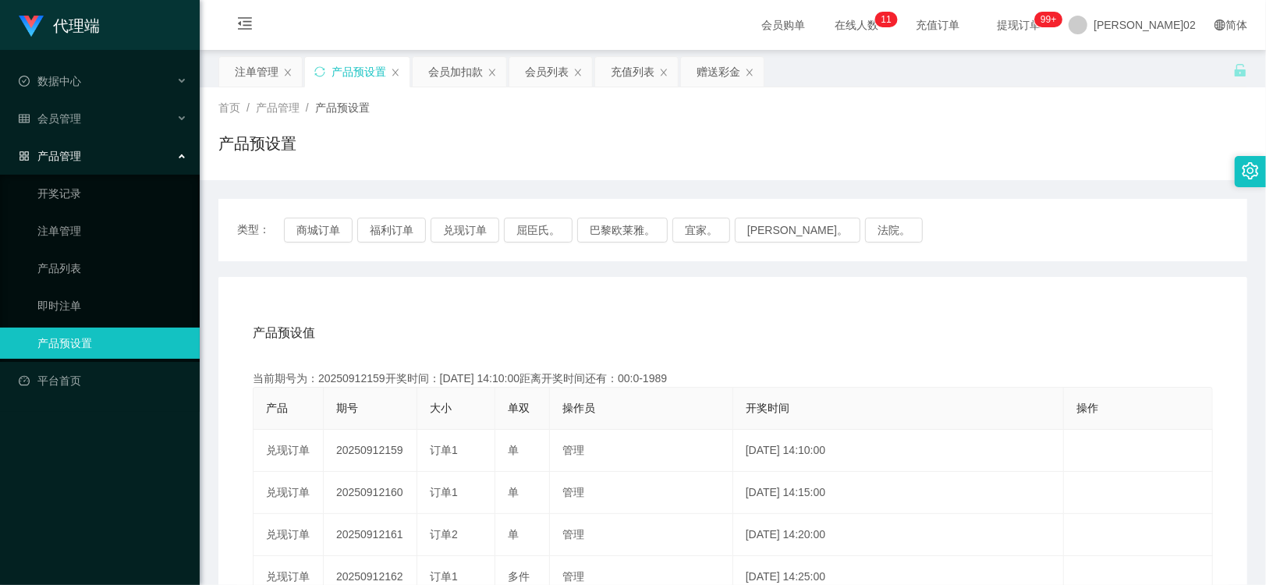
click at [990, 315] on div "产品预设值 添加期号" at bounding box center [733, 333] width 960 height 44
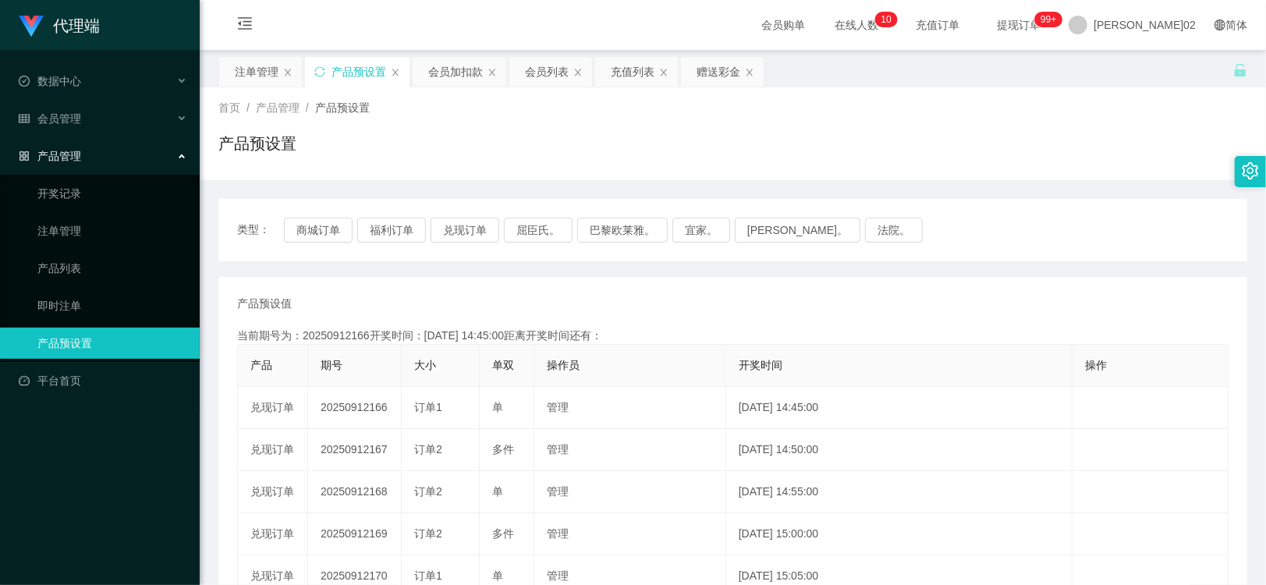
click at [364, 446] on td "20250912167" at bounding box center [355, 450] width 94 height 42
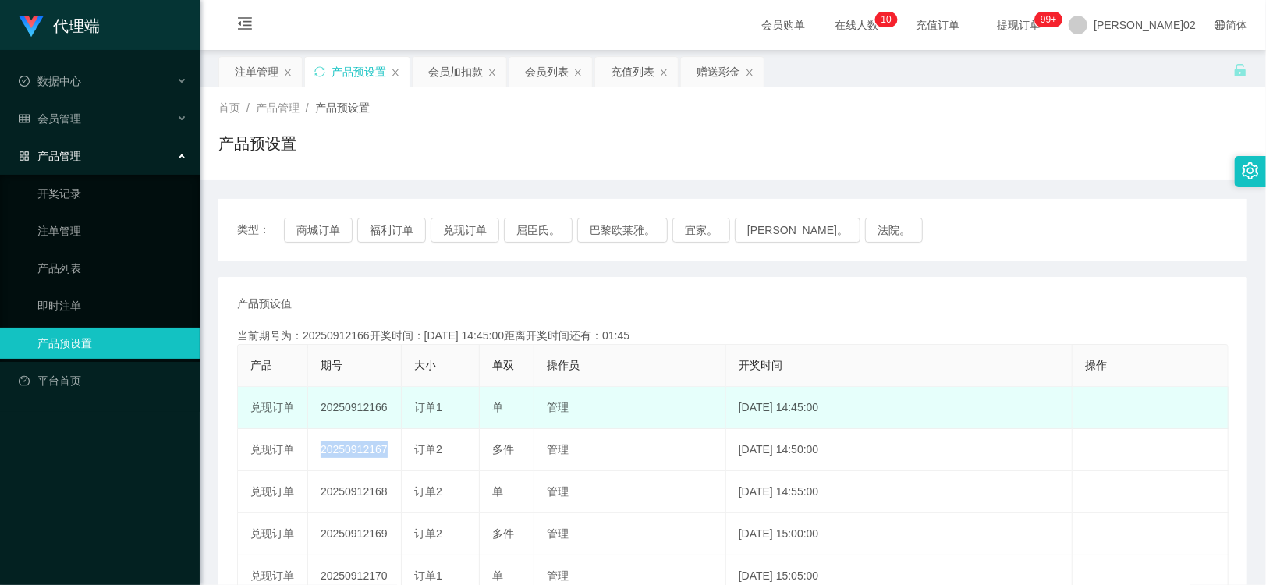
copy td "20250912167"
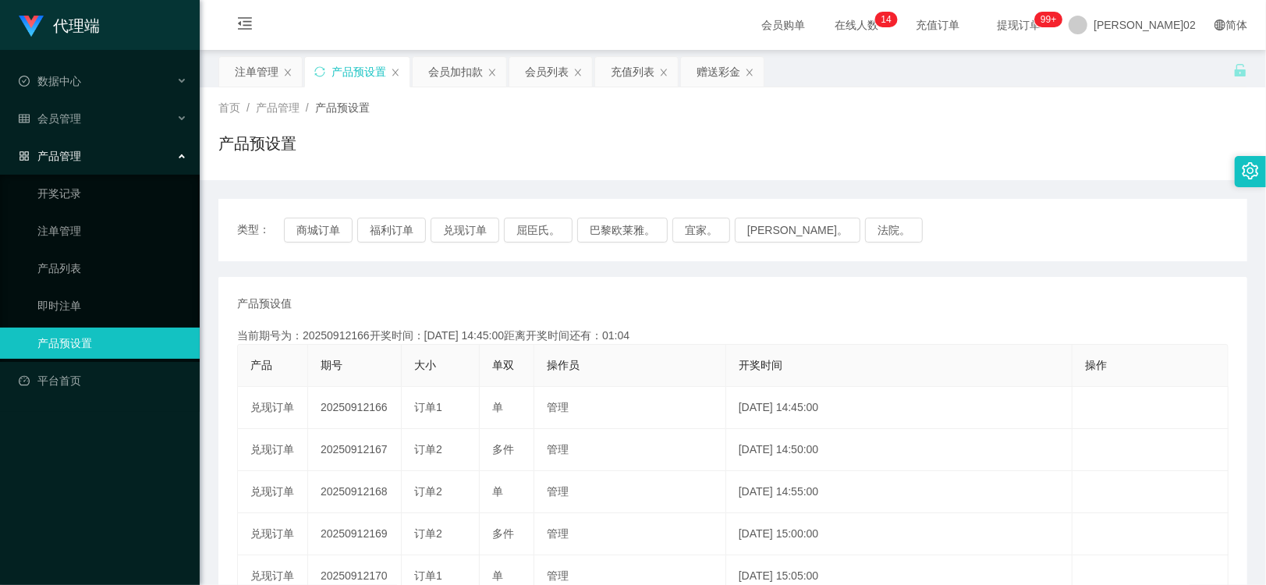
click at [533, 331] on div "当前期号为：20250912166开奖时间：2025-09-12 14:45:00距离开奖时间还有：01:04" at bounding box center [732, 336] width 991 height 16
click at [464, 231] on button "兑现订单" at bounding box center [464, 230] width 69 height 25
click at [575, 282] on div "产品预设值 添加期号 当前期号为：20250912166开奖时间：2025-09-12 14:45:00距离开奖时间还有： 产品 期号 大小 单双 操作员 开…" at bounding box center [732, 577] width 1029 height 600
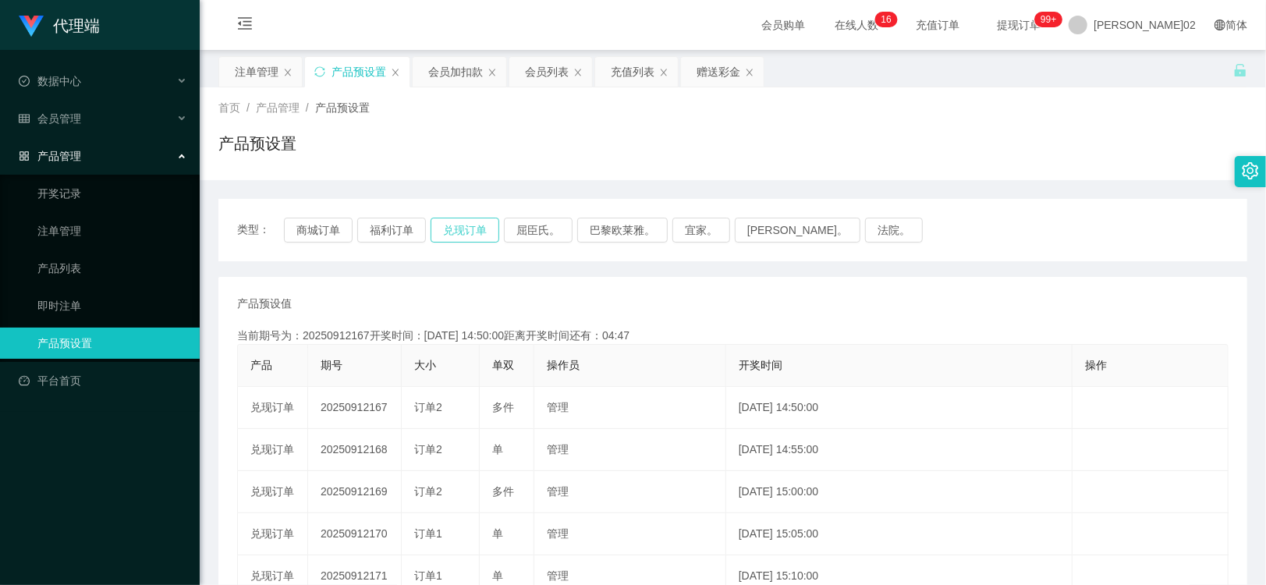
click at [469, 231] on button "兑现订单" at bounding box center [464, 230] width 69 height 25
click at [1004, 213] on div "类型： 商城订单 福利订单 兑现订单 屈臣氏。 巴黎欧莱雅。 宜家。 [PERSON_NAME]。 法院。" at bounding box center [732, 230] width 1029 height 62
click at [482, 229] on button "兑现订单" at bounding box center [464, 230] width 69 height 25
click at [463, 220] on button "兑现订单" at bounding box center [464, 230] width 69 height 25
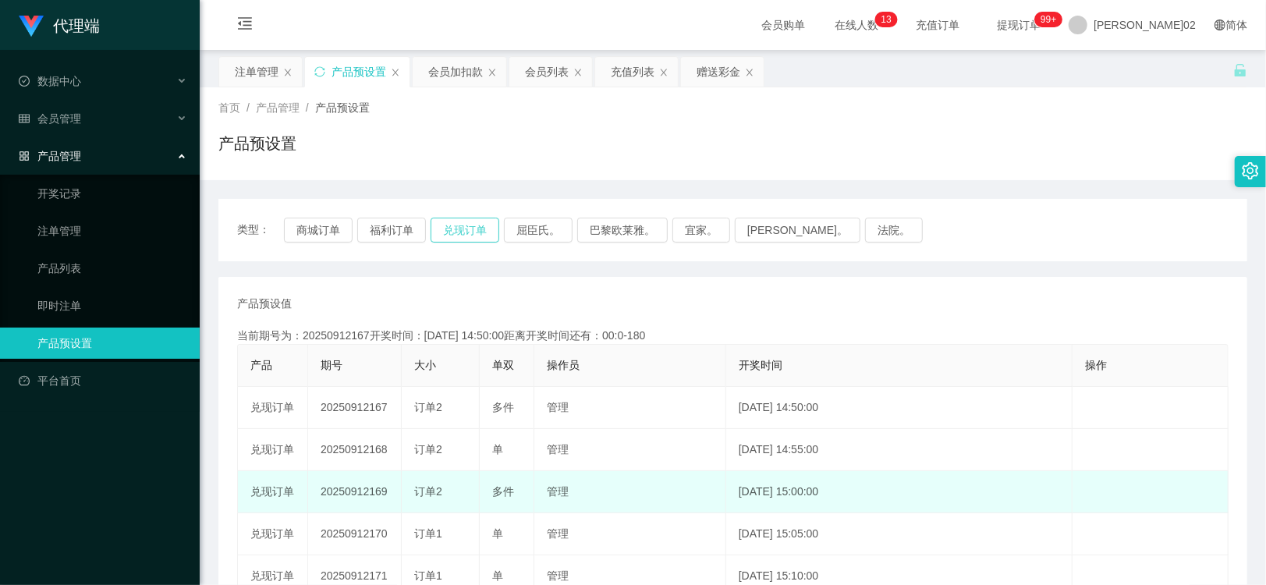
type button "k3ymx"
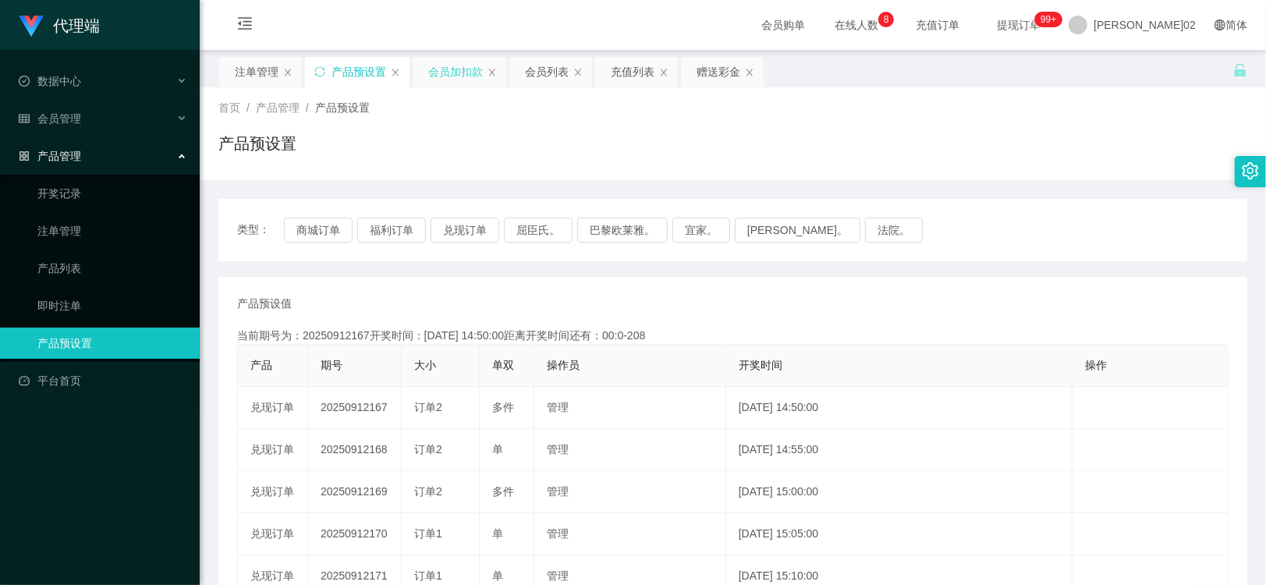
click at [469, 73] on div "会员加扣款" at bounding box center [455, 72] width 55 height 30
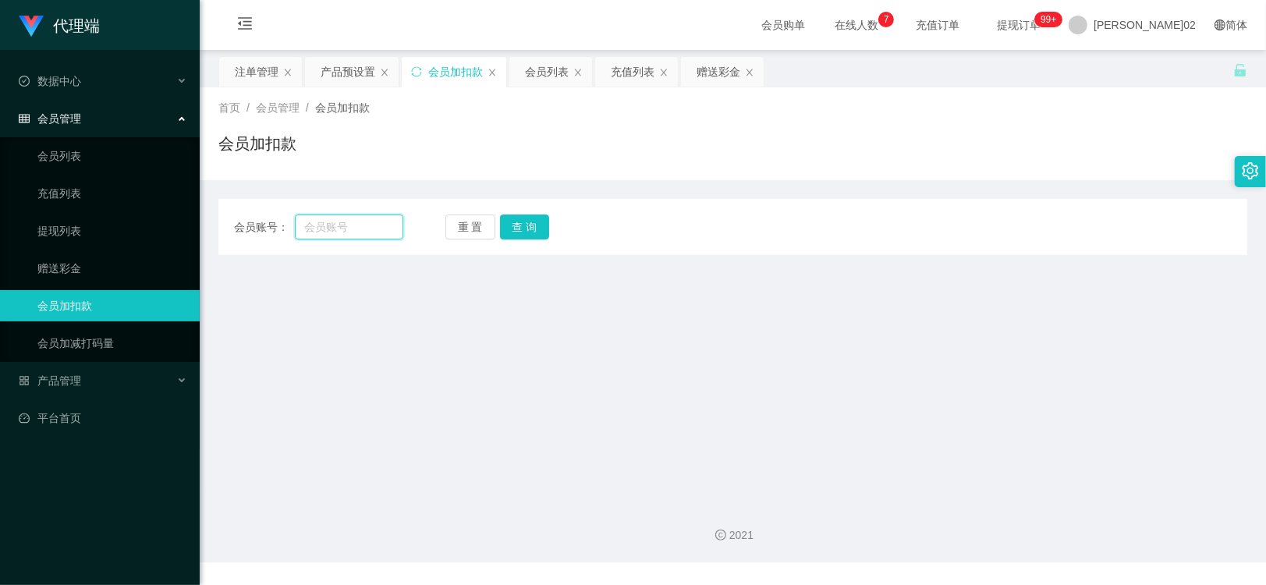
drag, startPoint x: 354, startPoint y: 231, endPoint x: 416, endPoint y: 219, distance: 63.5
click at [353, 231] on input "text" at bounding box center [349, 226] width 108 height 25
paste input "Trio99"
type input "Trio99"
drag, startPoint x: 507, startPoint y: 226, endPoint x: 525, endPoint y: 223, distance: 18.2
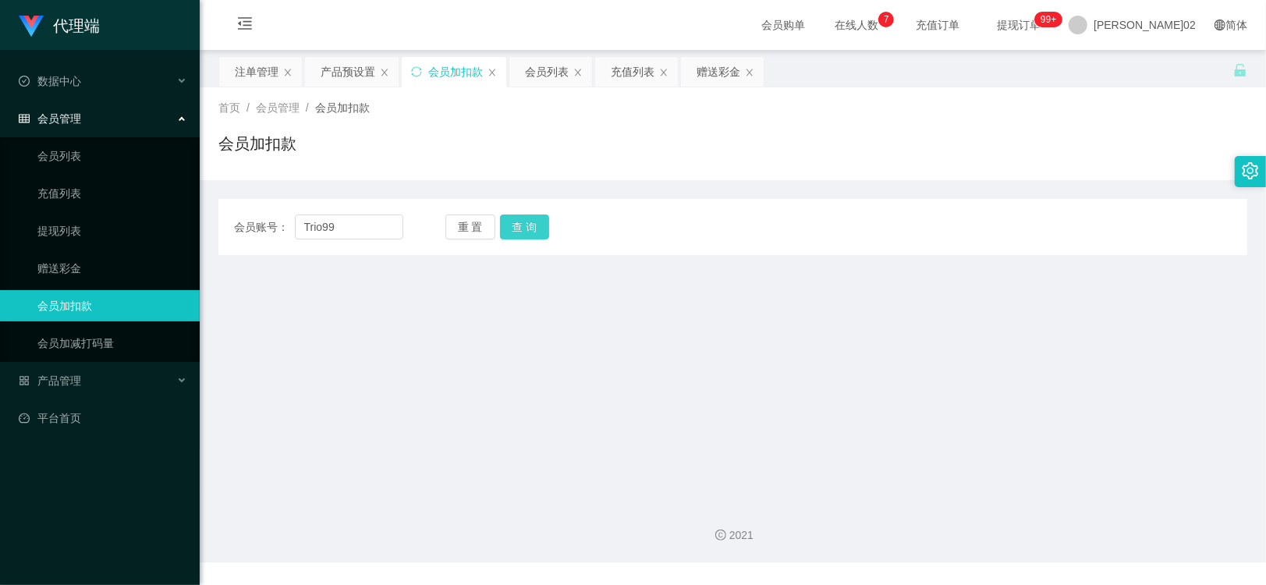
click at [524, 223] on button "查 询" at bounding box center [525, 226] width 50 height 25
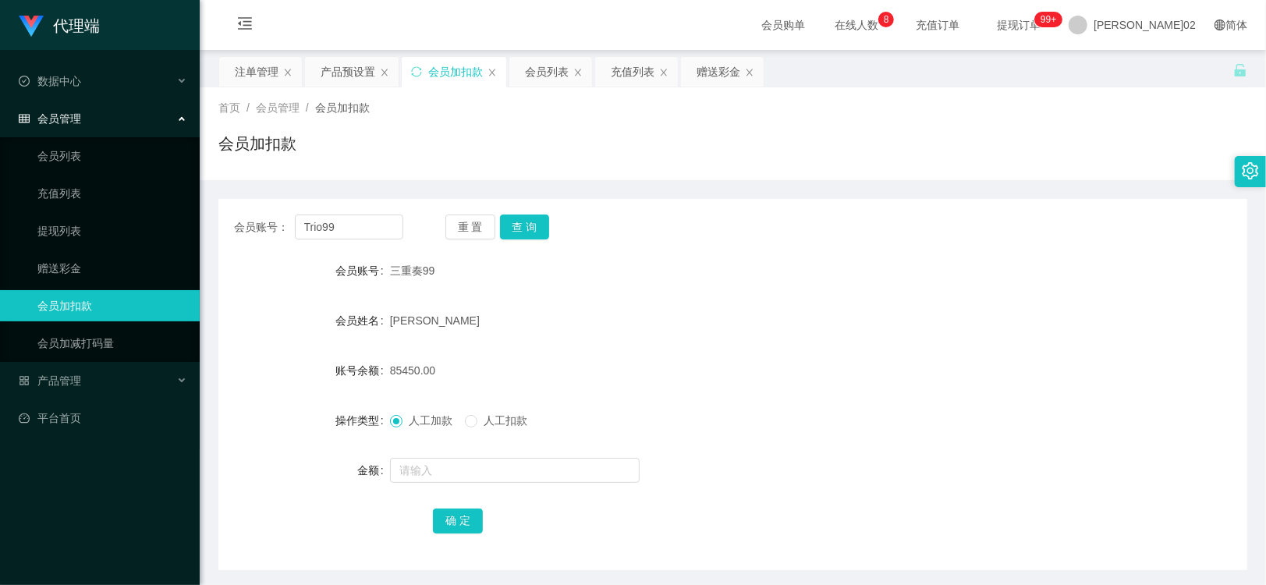
click at [674, 188] on div "会员账号： Trio99 重 置 查 询 会员账号 三重奏99 会员姓名 [PERSON_NAME] 账号余额 85450.00 操作类型 人工加款 人工扣款…" at bounding box center [732, 375] width 1029 height 390
click at [529, 219] on button "查 询" at bounding box center [525, 226] width 50 height 25
click at [893, 195] on div "会员账号： Trio99 重 置 查 询 会员账号 三重奏99 会员姓名 [PERSON_NAME] 账号余额 85450.00 操作类型 人工加款 人工扣款…" at bounding box center [732, 375] width 1029 height 390
click at [940, 214] on div "会员账号： Trio99 重 置 查 询" at bounding box center [732, 226] width 1029 height 25
click at [521, 232] on button "查 询" at bounding box center [525, 226] width 50 height 25
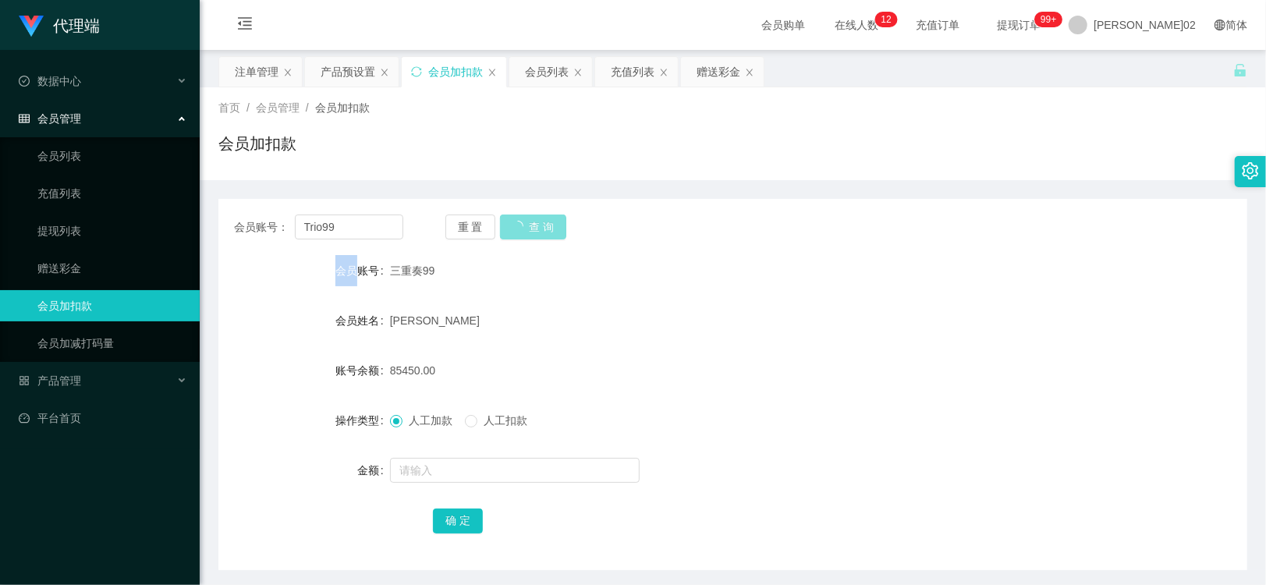
click at [521, 232] on div "重 置 查 询" at bounding box center [529, 226] width 169 height 25
drag, startPoint x: 302, startPoint y: 228, endPoint x: 174, endPoint y: 223, distance: 128.0
click at [174, 223] on section "代理端 数据中心 会员管理 会员列表 充值列表 提现列表 赠送彩金 会员加扣款 会员加减打码量 产品管理 开奖记录 注单管理 产品列表 即时注单 产品预设置 …" at bounding box center [633, 321] width 1266 height 643
drag, startPoint x: 76, startPoint y: 223, endPoint x: 214, endPoint y: 198, distance: 139.5
click at [76, 223] on link "提现列表" at bounding box center [112, 230] width 150 height 31
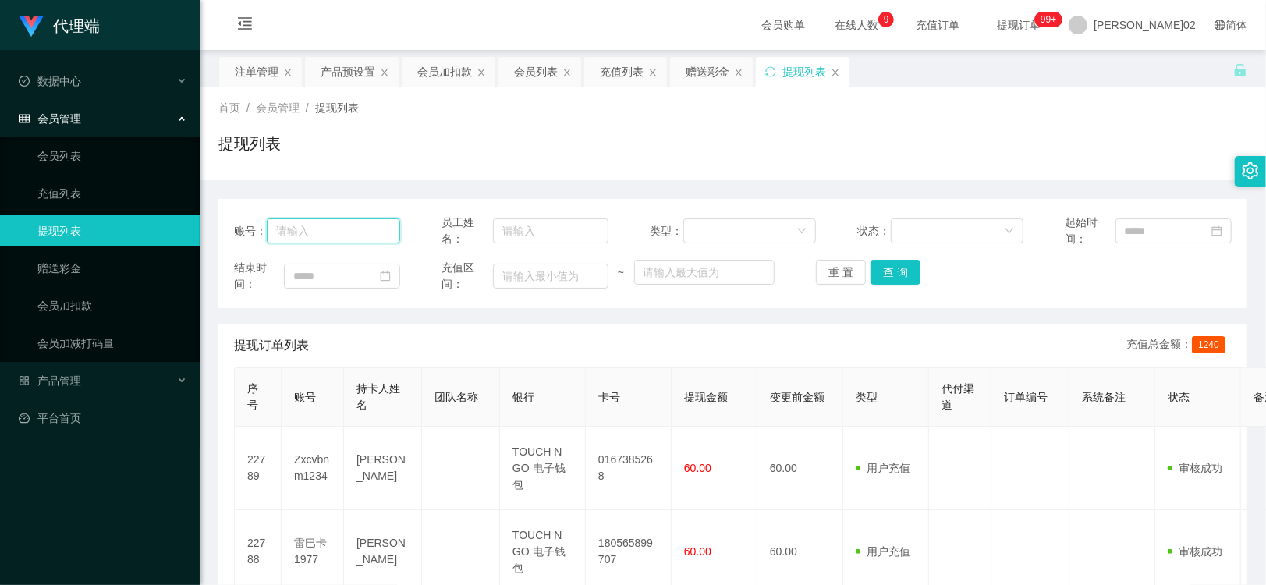
click at [369, 224] on input "text" at bounding box center [333, 230] width 133 height 25
paste input "Trio99"
type input "Trio99"
click at [874, 271] on button "查 询" at bounding box center [895, 272] width 50 height 25
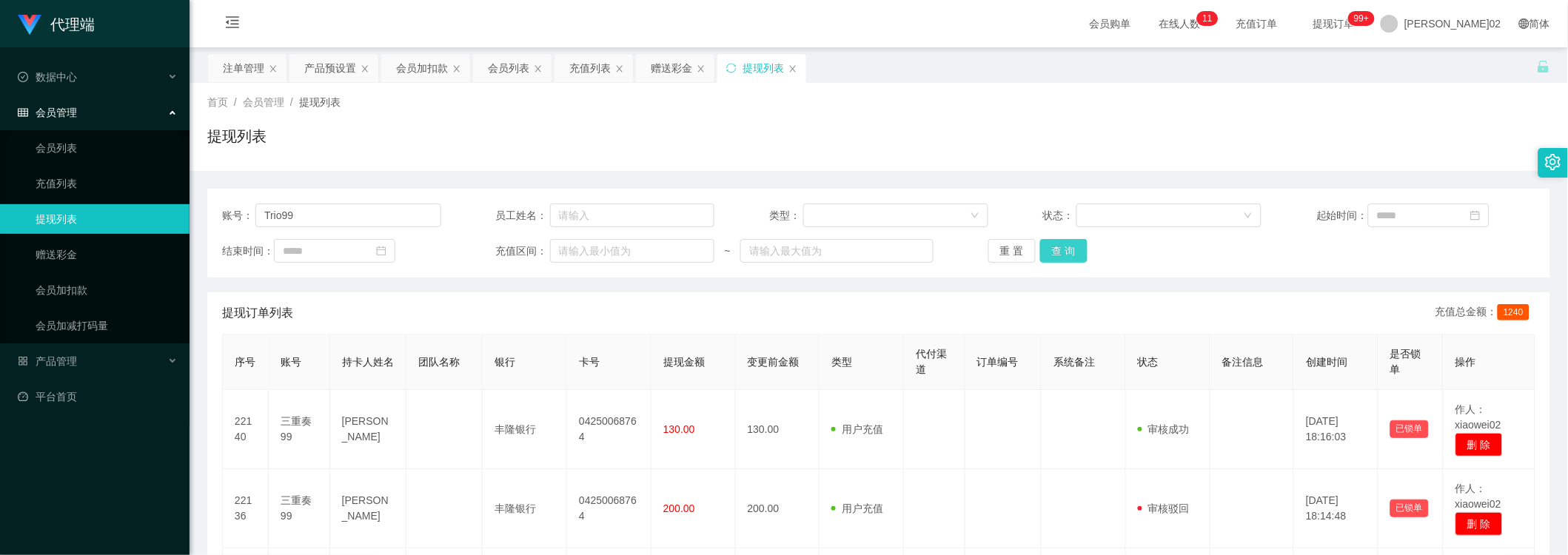
click at [1055, 246] on button "查 询" at bounding box center [1064, 250] width 47 height 24
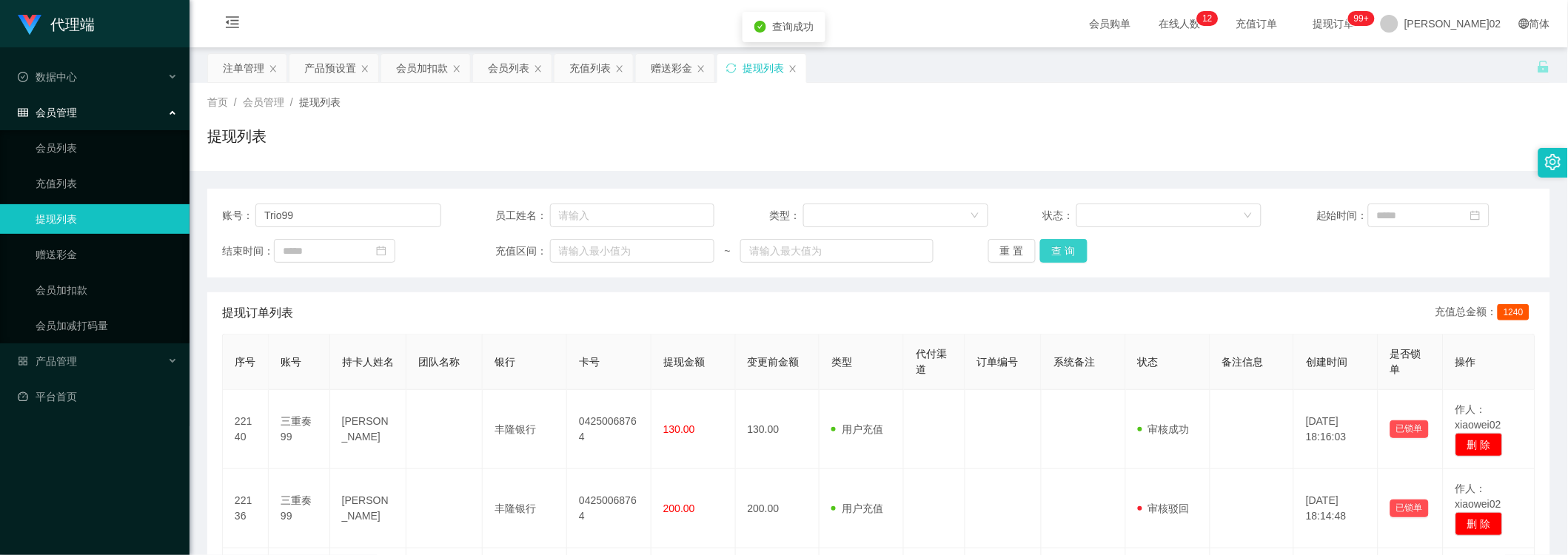
click at [1055, 246] on button "查 询" at bounding box center [1064, 250] width 47 height 24
click at [1064, 251] on button "查 询" at bounding box center [1064, 250] width 47 height 24
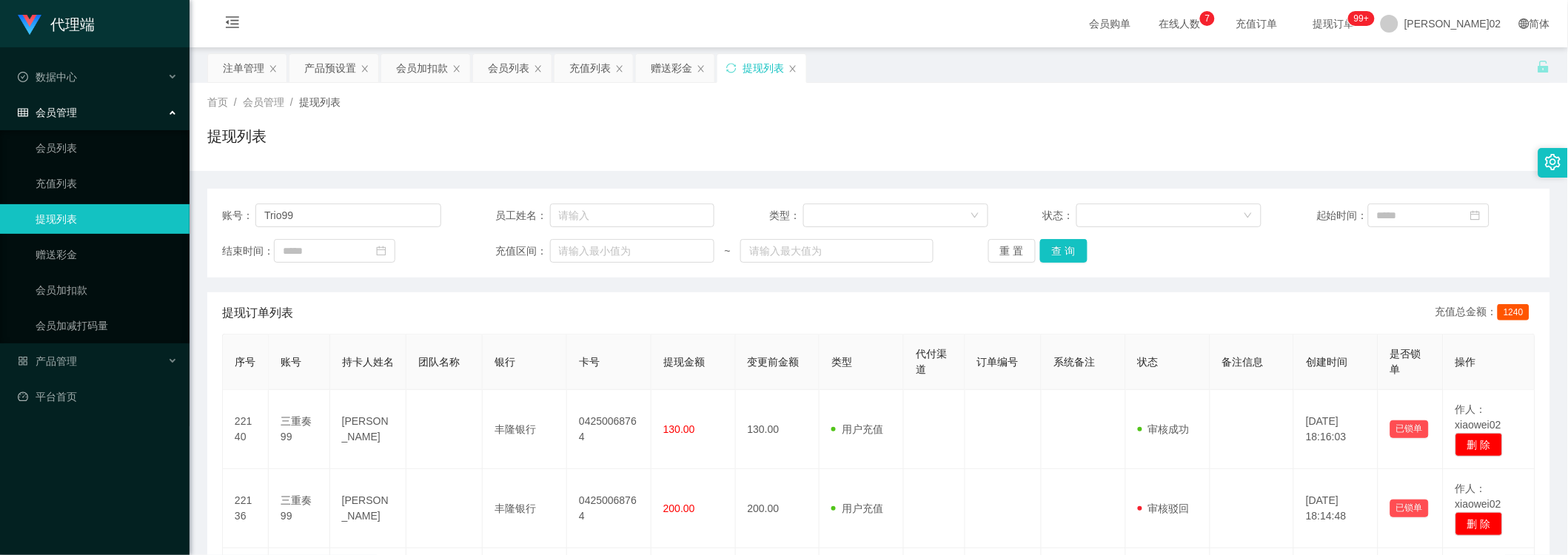
click at [1201, 270] on div "账号： Trio99 员工姓名： 类型： 状态： 起始时间： 结束时间： 充值区间： ~ 重 置 查 询" at bounding box center [878, 233] width 1343 height 89
click at [1046, 259] on button "查 询" at bounding box center [1064, 250] width 47 height 24
click at [1047, 259] on button "查 询" at bounding box center [1064, 250] width 47 height 24
click at [1057, 255] on button "查 询" at bounding box center [1064, 250] width 47 height 24
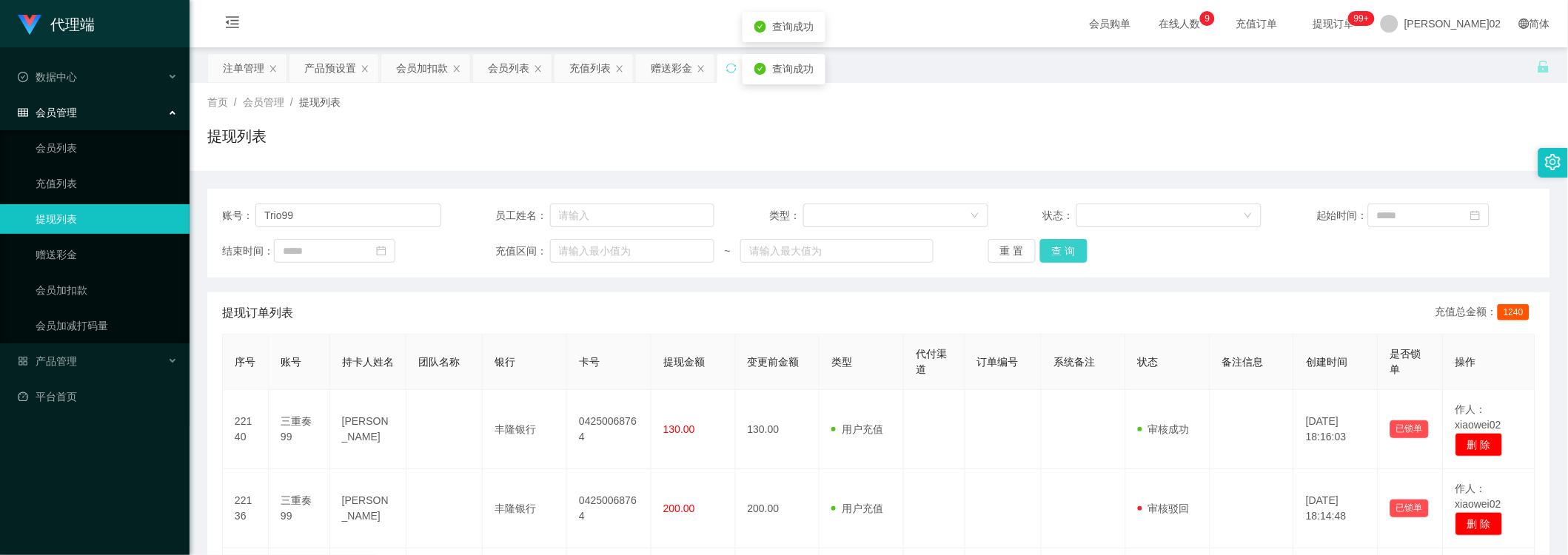
click at [1057, 255] on button "查 询" at bounding box center [1064, 250] width 47 height 24
drag, startPoint x: 1135, startPoint y: 249, endPoint x: 1087, endPoint y: 254, distance: 48.3
click at [1135, 249] on div "重 置 查 询" at bounding box center [1097, 250] width 219 height 24
click at [1055, 254] on button "查 询" at bounding box center [1064, 250] width 47 height 24
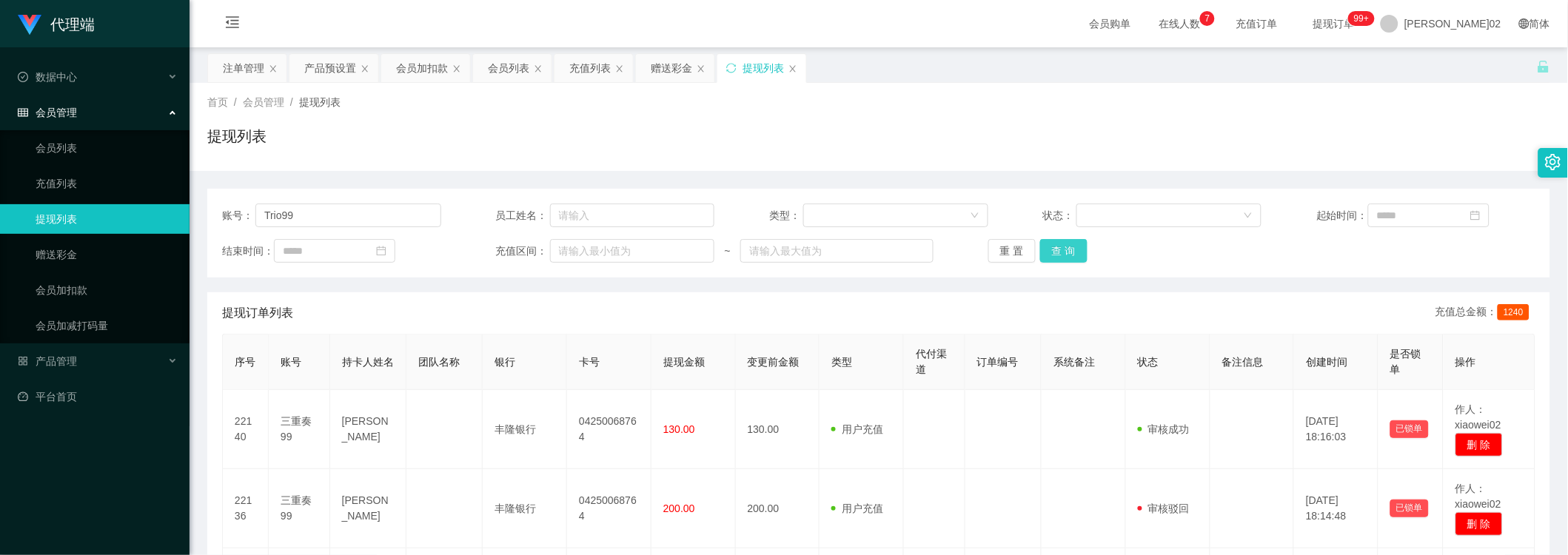
click at [1055, 254] on button "查 询" at bounding box center [1064, 250] width 47 height 24
click at [1067, 245] on button "查 询" at bounding box center [1064, 250] width 47 height 24
click at [1067, 245] on div "重 置 查 询" at bounding box center [1097, 250] width 219 height 24
click at [1067, 245] on button "查 询" at bounding box center [1064, 250] width 47 height 24
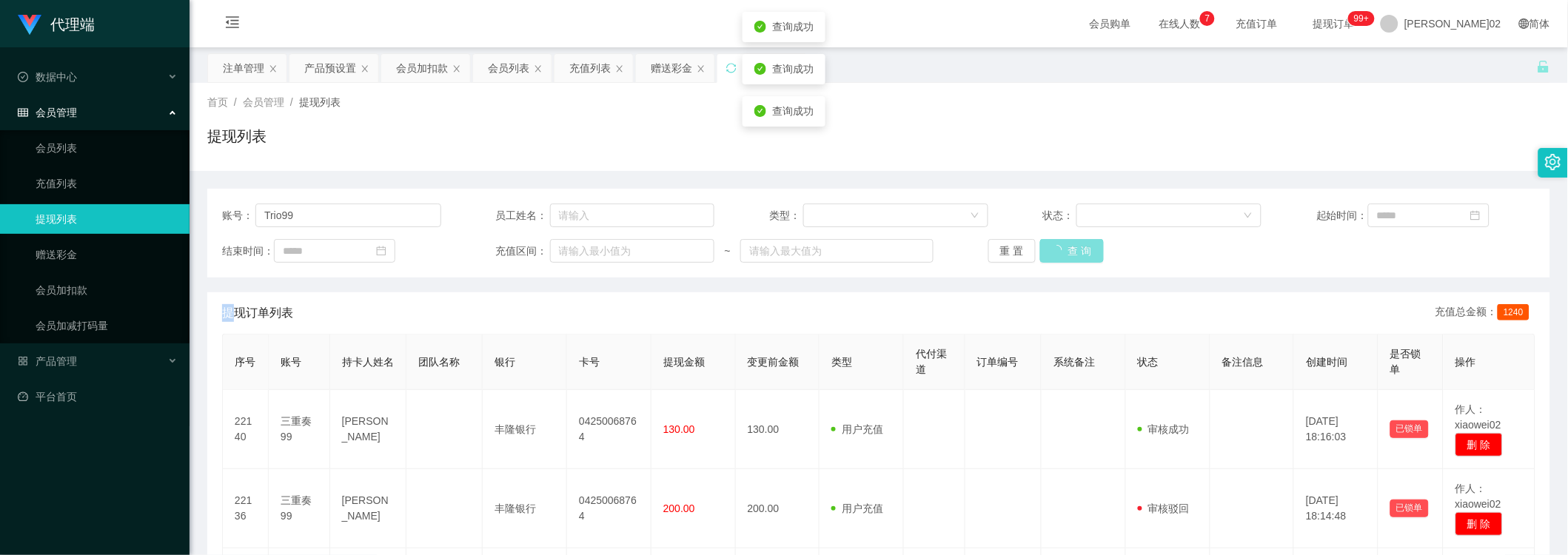
click at [1067, 245] on button "查 询" at bounding box center [1072, 250] width 64 height 24
click at [1067, 245] on div "重 置 查 询" at bounding box center [1097, 250] width 219 height 24
click at [1067, 245] on button "查 询" at bounding box center [1064, 250] width 47 height 24
click at [1070, 245] on button "查 询" at bounding box center [1064, 250] width 47 height 24
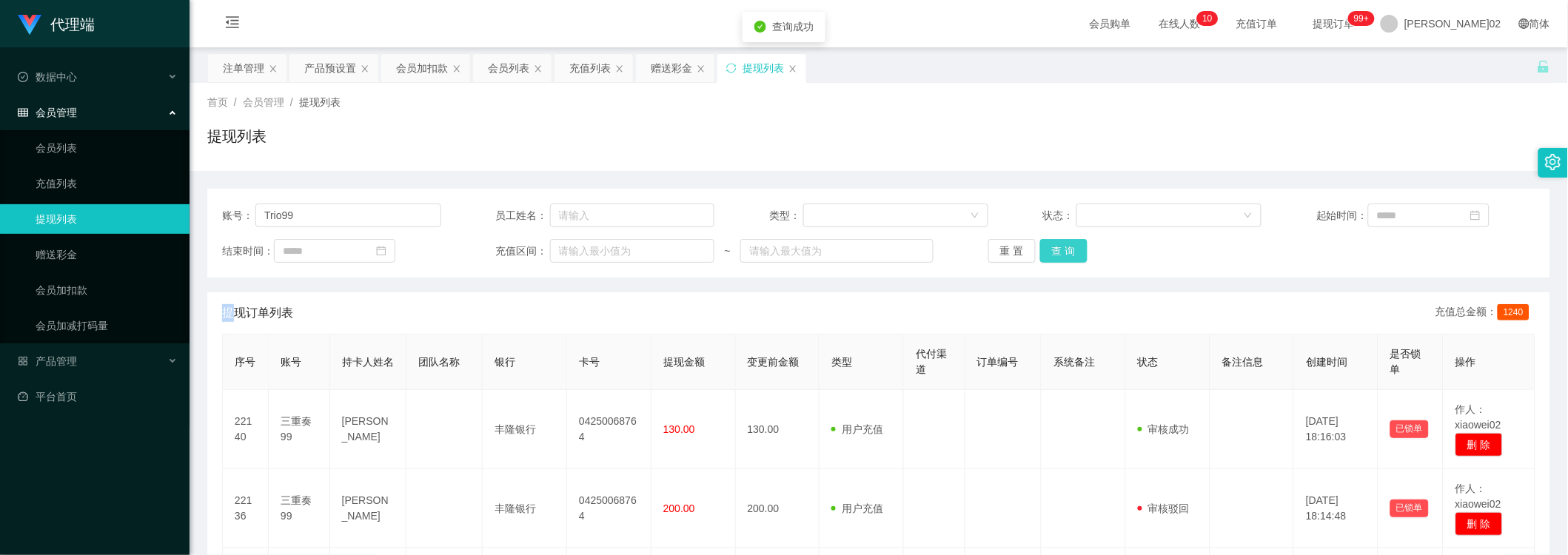
click at [1071, 245] on button "查 询" at bounding box center [1064, 250] width 47 height 24
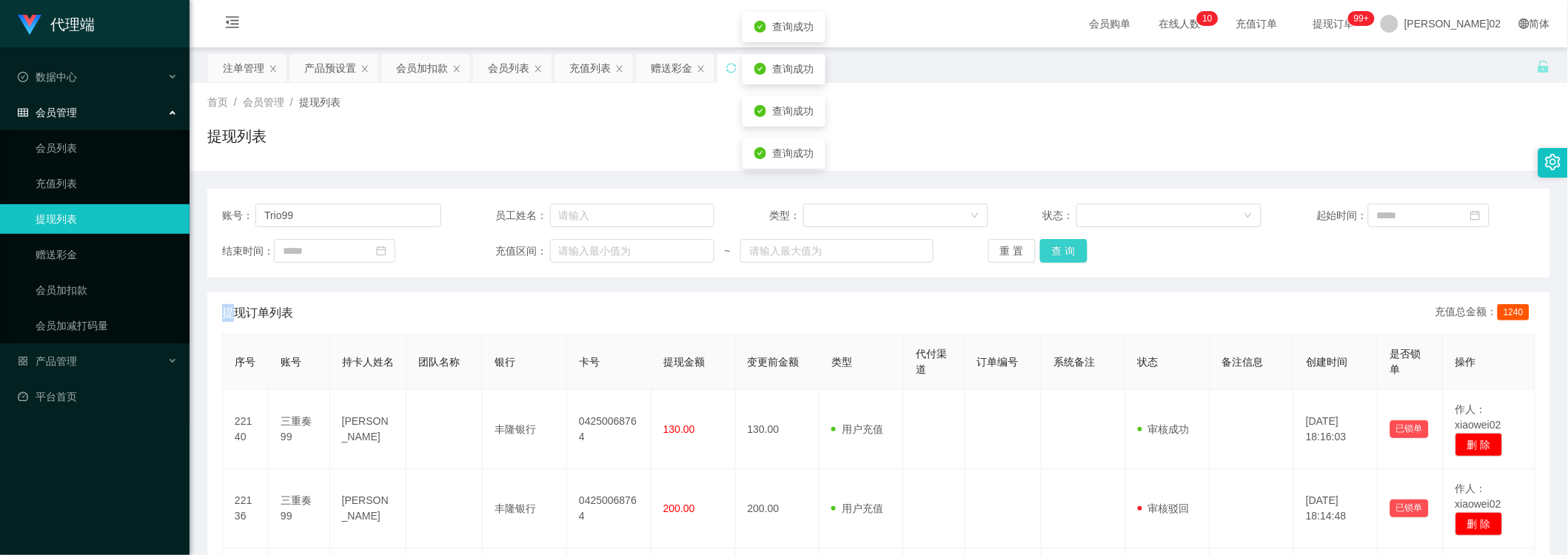
click at [1071, 245] on button "查 询" at bounding box center [1064, 250] width 47 height 24
click at [802, 315] on div "提现订单列表 充值总金额： 1240" at bounding box center [878, 313] width 1313 height 42
click at [1049, 252] on button "查 询" at bounding box center [1064, 250] width 47 height 24
click at [1047, 254] on button "查 询" at bounding box center [1064, 250] width 47 height 24
click at [1048, 255] on button "查 询" at bounding box center [1064, 250] width 47 height 24
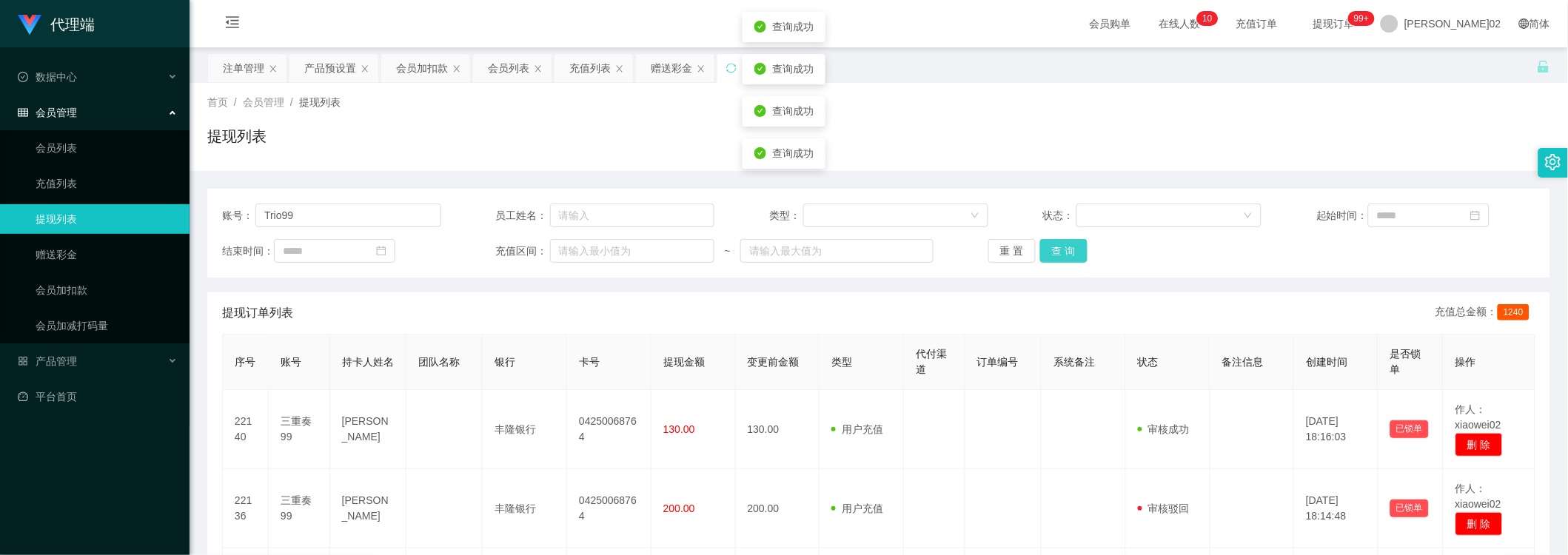
click at [1048, 255] on button "查 询" at bounding box center [1064, 250] width 47 height 24
click at [1049, 255] on button "查 询" at bounding box center [1064, 250] width 47 height 24
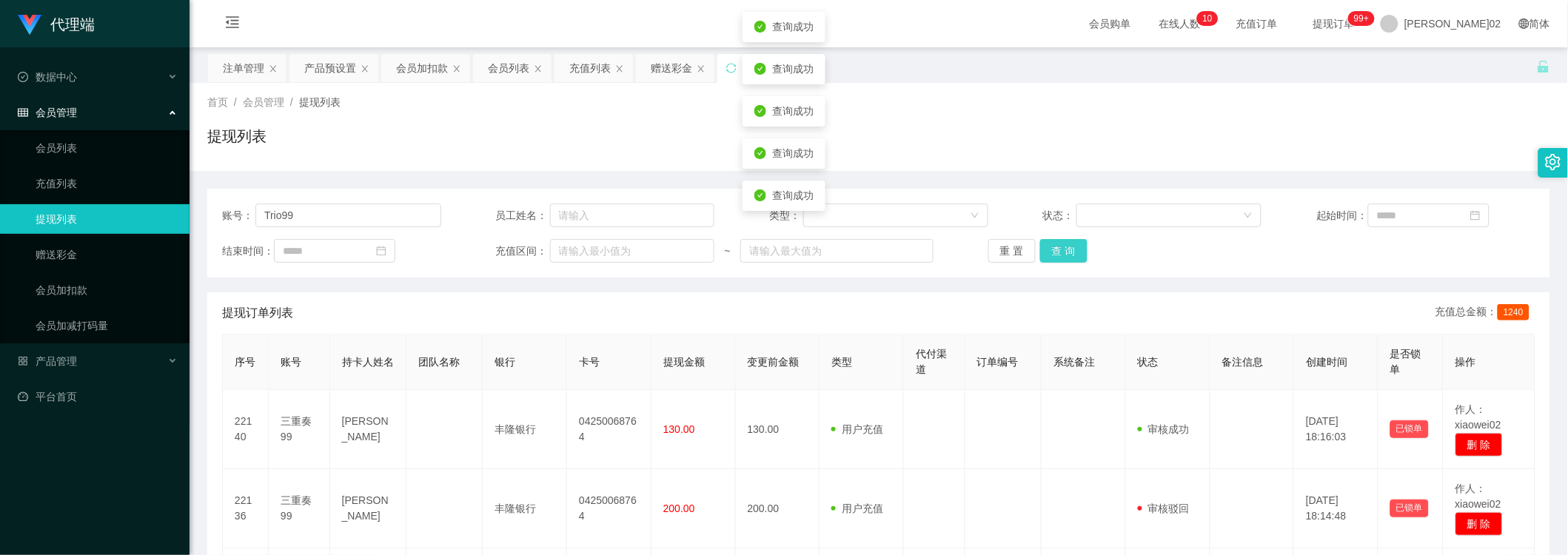
click at [1049, 255] on button "查 询" at bounding box center [1064, 250] width 47 height 24
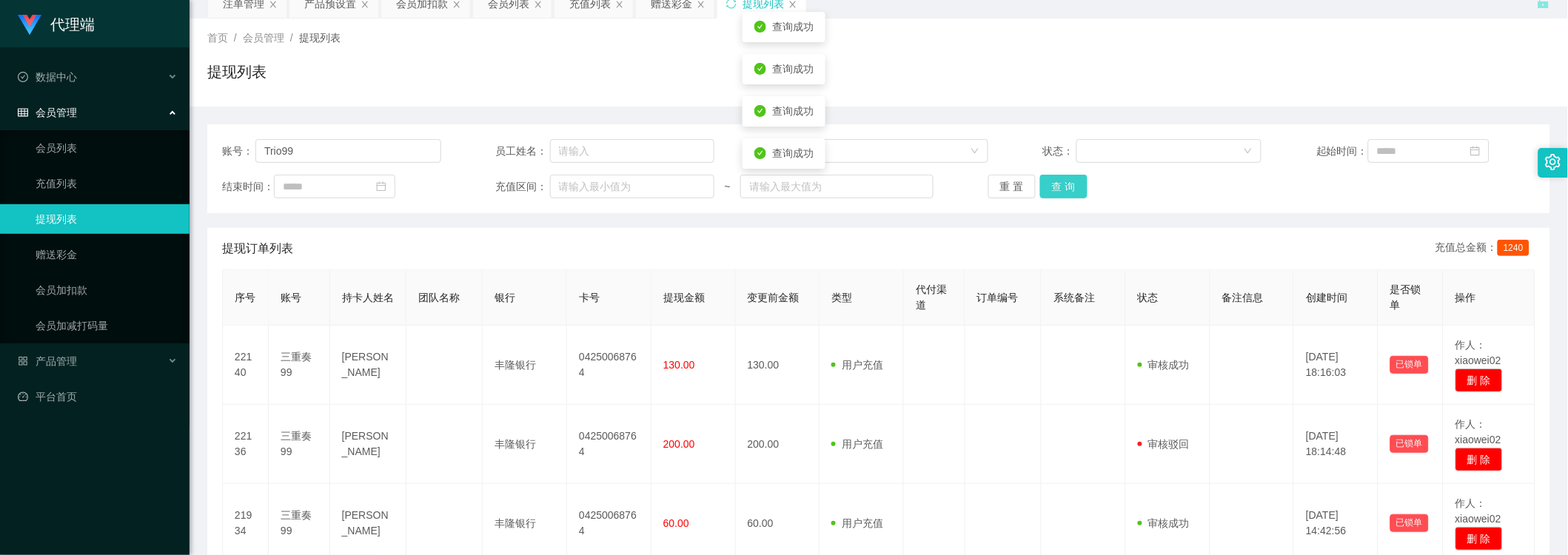
scroll to position [83, 0]
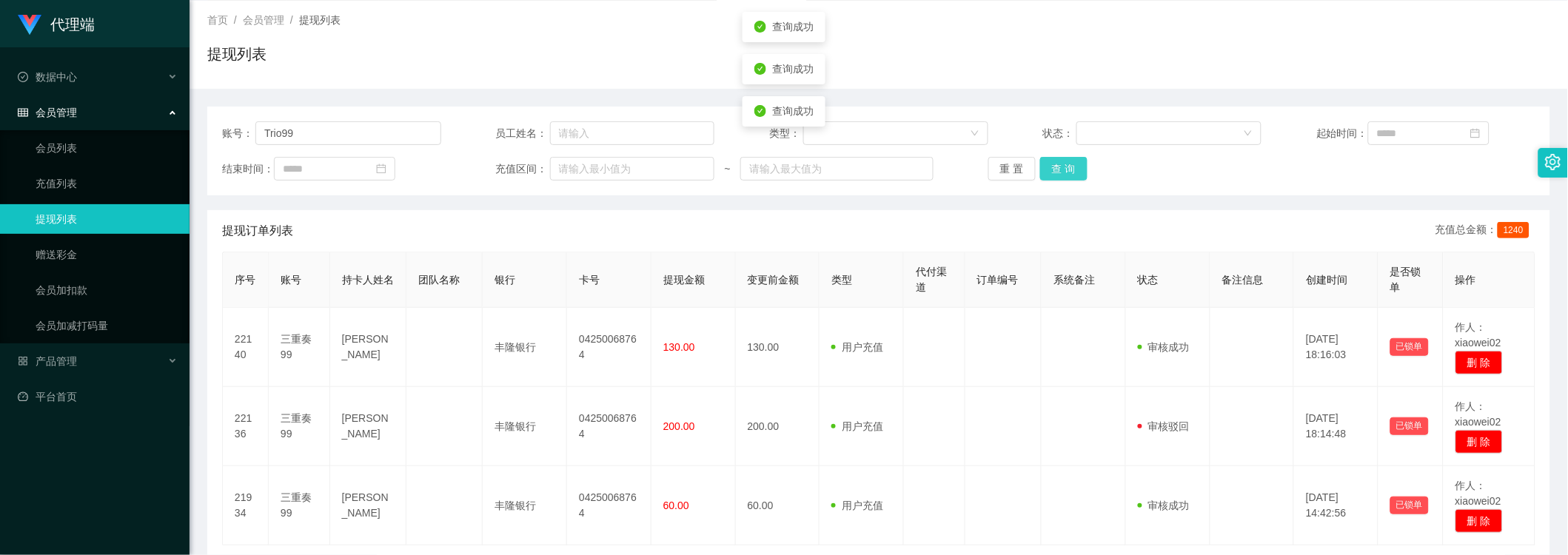
click at [1069, 173] on button "查 询" at bounding box center [1064, 168] width 47 height 24
drag, startPoint x: 1064, startPoint y: 173, endPoint x: 1056, endPoint y: 168, distance: 9.4
click at [1060, 172] on button "查 询" at bounding box center [1064, 168] width 47 height 24
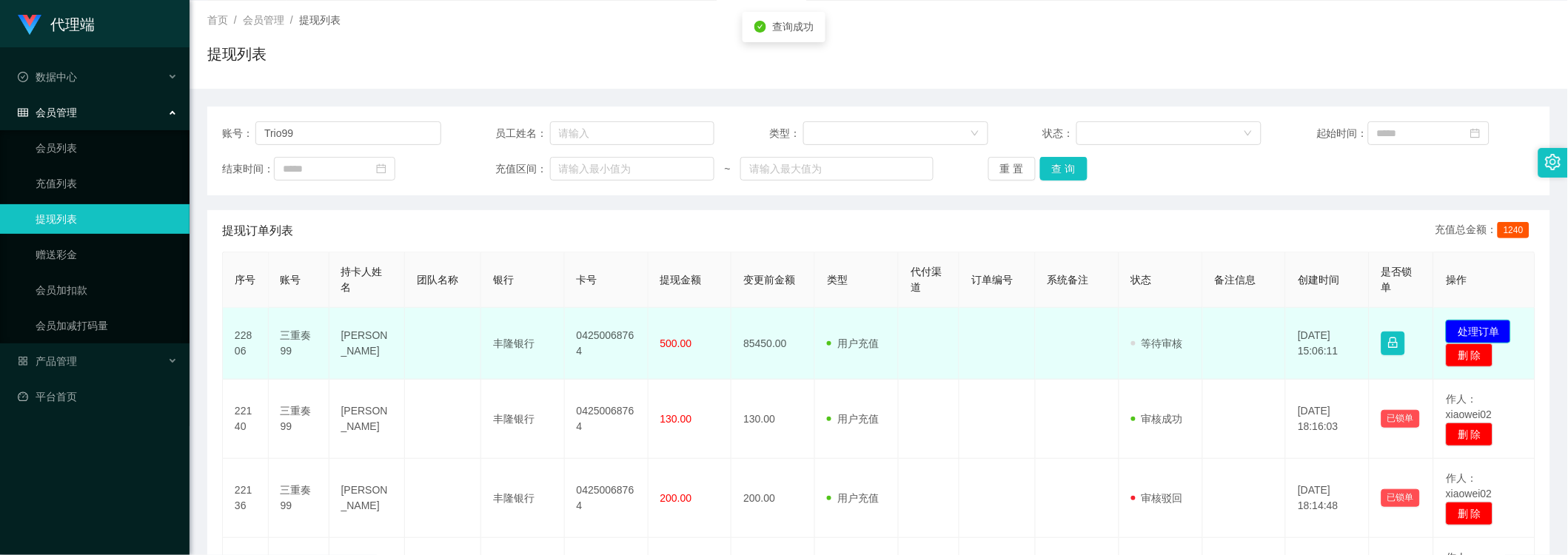
click at [1201, 325] on button "处理订单" at bounding box center [1478, 331] width 65 height 24
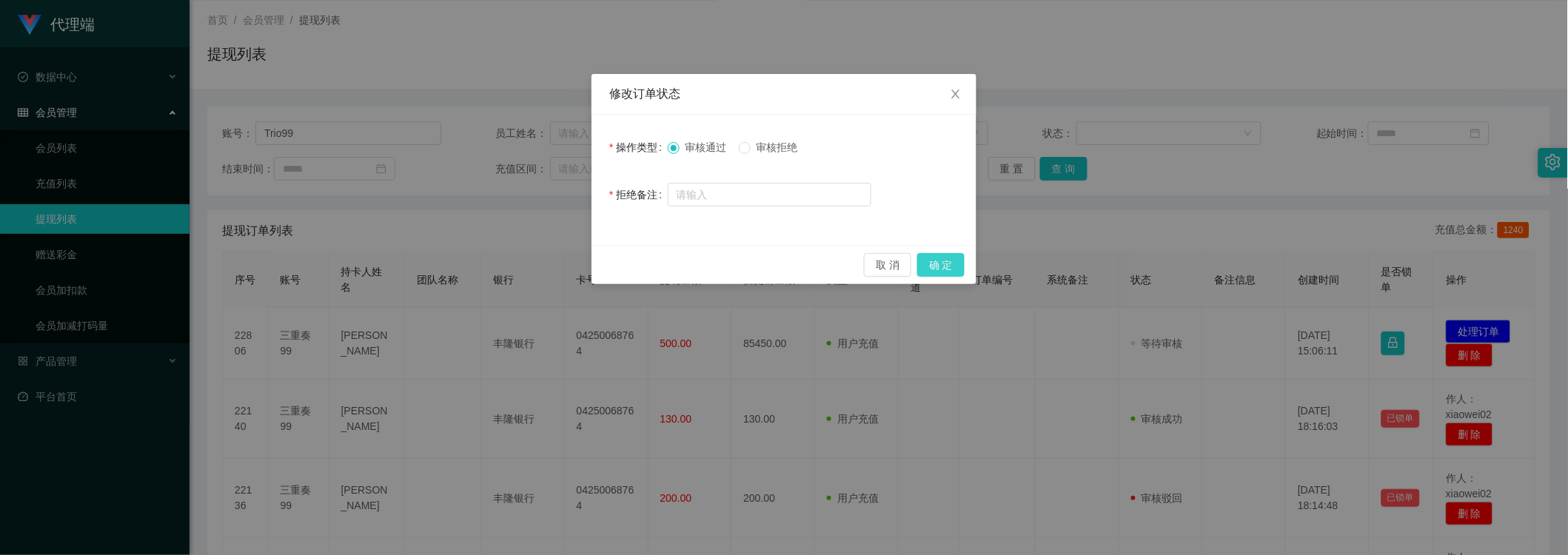
click at [929, 264] on button "确 定" at bounding box center [941, 265] width 47 height 24
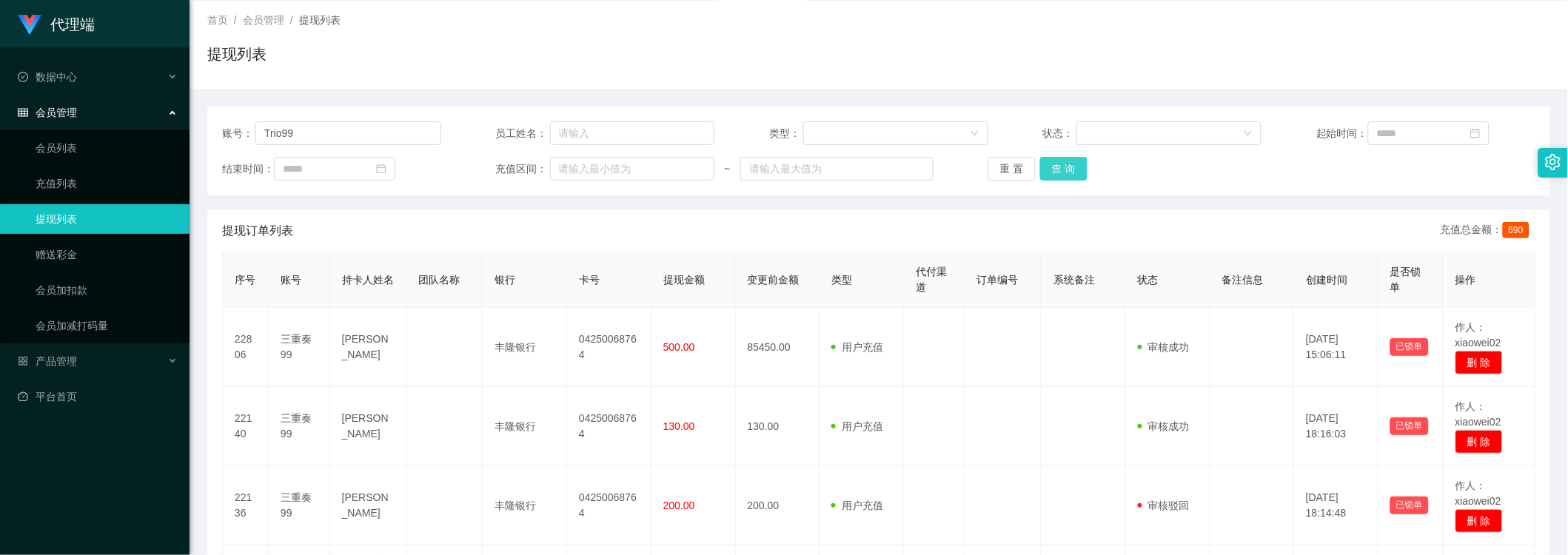
click at [1063, 173] on button "查 询" at bounding box center [1064, 168] width 47 height 24
click at [1068, 167] on button "查 询" at bounding box center [1064, 168] width 47 height 24
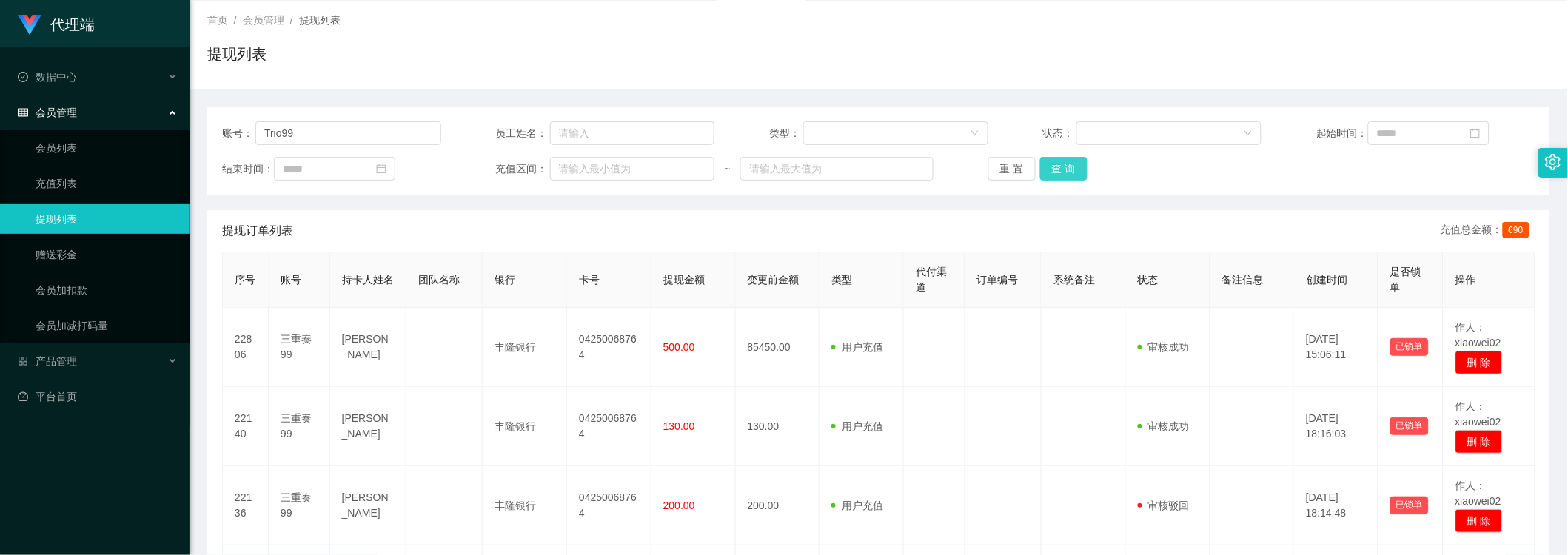
click at [1068, 167] on button "查 询" at bounding box center [1064, 168] width 47 height 24
click at [1068, 167] on div "重 置 查 询" at bounding box center [1097, 168] width 219 height 24
click at [1068, 167] on button "查 询" at bounding box center [1064, 168] width 47 height 24
click at [1068, 167] on div "重 置 查 询" at bounding box center [1097, 168] width 219 height 24
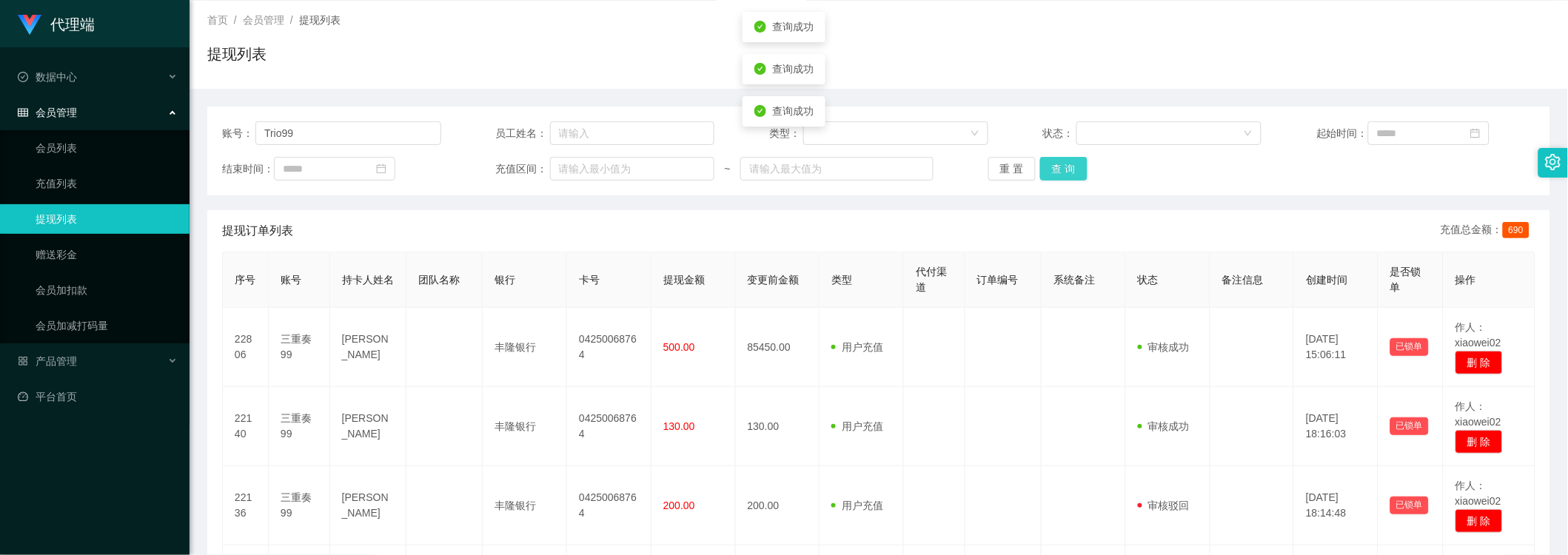
click at [1068, 167] on div "重 置 查 询" at bounding box center [1097, 168] width 219 height 24
click at [1068, 167] on button "查 询" at bounding box center [1064, 168] width 47 height 24
click at [1068, 167] on div "重 置 查 询" at bounding box center [1097, 168] width 219 height 24
click at [1068, 167] on button "查 询" at bounding box center [1064, 168] width 47 height 24
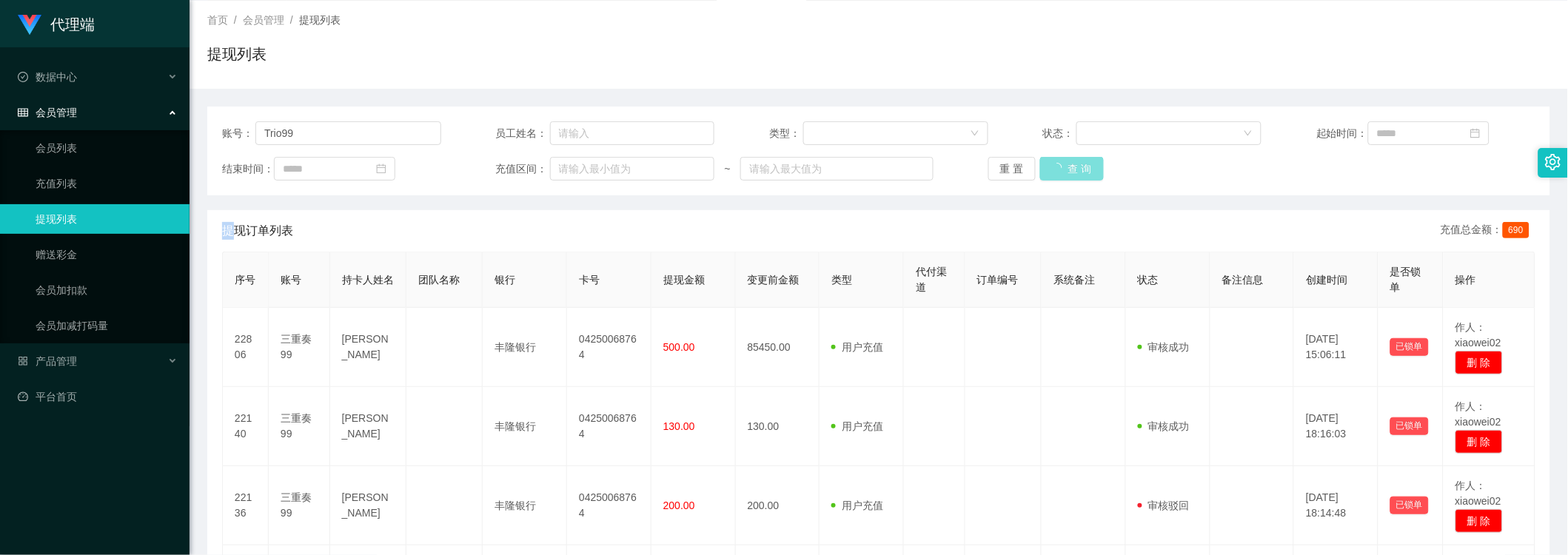
click at [1068, 167] on div "重 置 查 询" at bounding box center [1097, 168] width 219 height 24
click at [1068, 167] on button "查 询" at bounding box center [1072, 168] width 64 height 24
click at [1068, 167] on div "重 置 查 询" at bounding box center [1097, 168] width 219 height 24
click at [1068, 167] on button "查 询" at bounding box center [1064, 168] width 47 height 24
click at [1068, 167] on div "重 置 查 询" at bounding box center [1097, 168] width 219 height 24
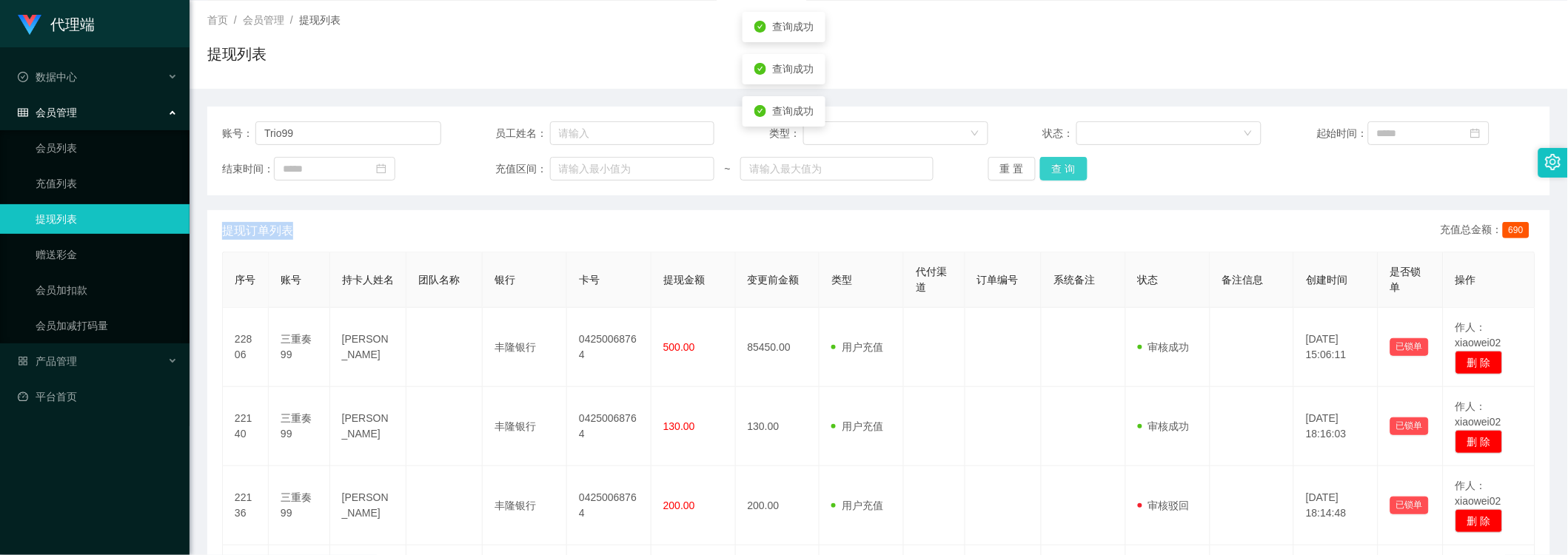
click at [1068, 167] on button "查 询" at bounding box center [1064, 168] width 47 height 24
click at [1068, 167] on div "重 置 查 询" at bounding box center [1097, 168] width 219 height 24
click at [1068, 167] on button "查 询" at bounding box center [1064, 168] width 47 height 24
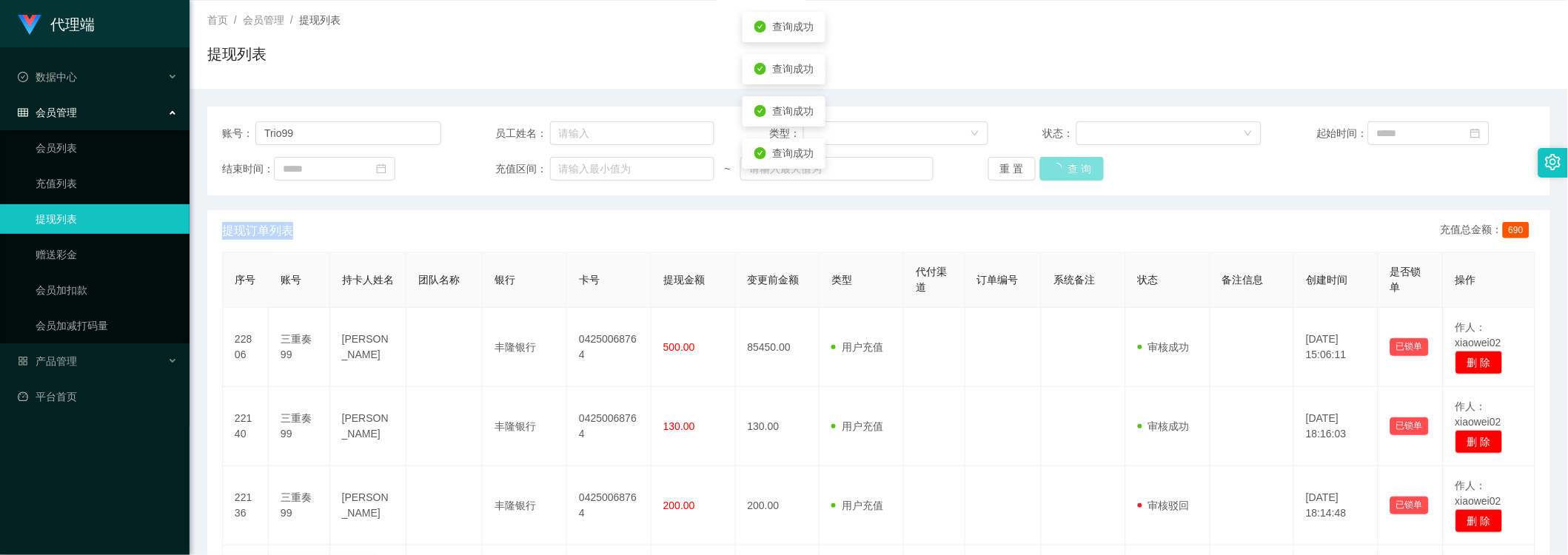
click at [1068, 167] on div "重 置 查 询" at bounding box center [1097, 168] width 219 height 24
click at [1068, 167] on button "查 询" at bounding box center [1072, 168] width 64 height 24
click at [1068, 167] on div "重 置 查 询" at bounding box center [1097, 168] width 219 height 24
click at [1068, 167] on button "查 询" at bounding box center [1064, 168] width 47 height 24
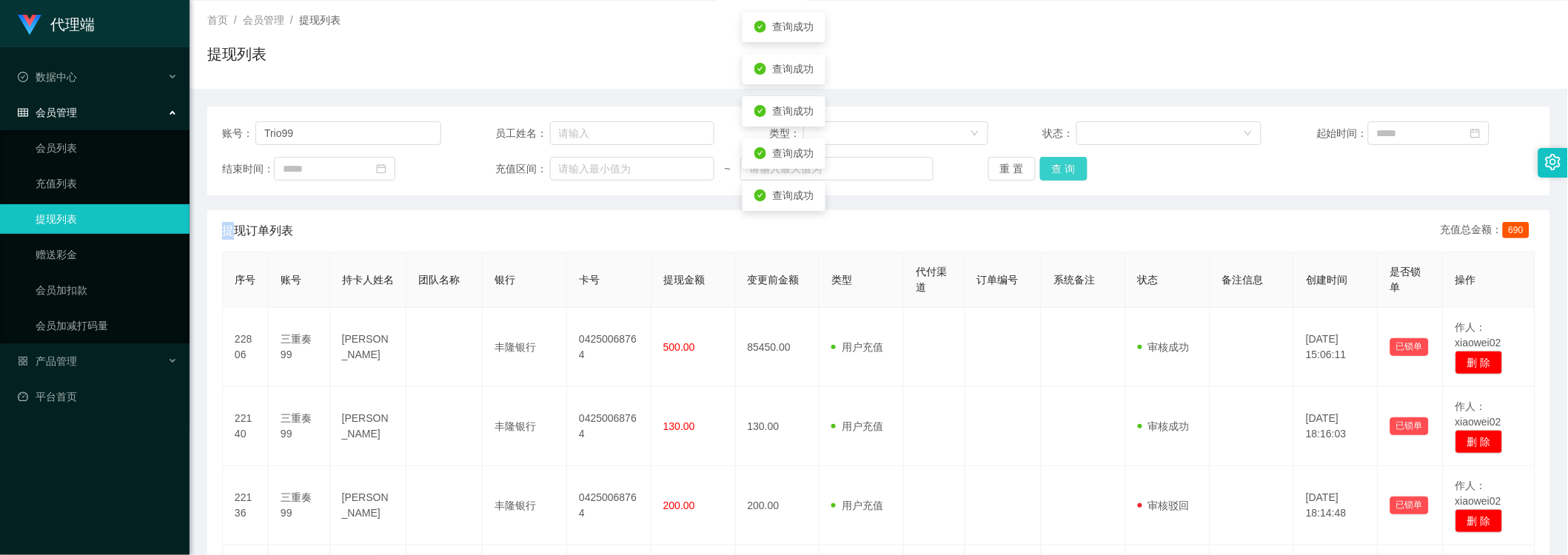
click at [1068, 167] on button "查 询" at bounding box center [1064, 168] width 47 height 24
click at [1068, 167] on div "重 置 查 询" at bounding box center [1097, 168] width 219 height 24
click at [1068, 167] on button "查 询" at bounding box center [1064, 168] width 47 height 24
click at [1068, 166] on button "查 询" at bounding box center [1064, 168] width 47 height 24
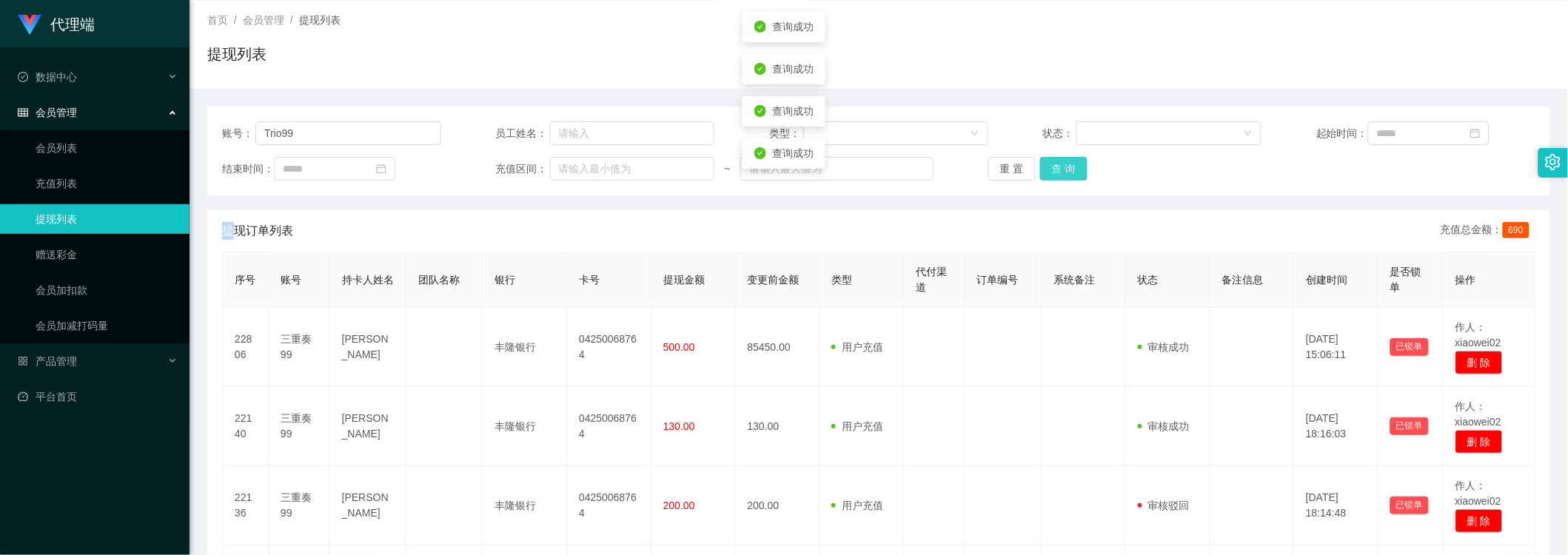
click at [1068, 166] on button "查 询" at bounding box center [1064, 168] width 47 height 24
click at [1062, 164] on button "查 询" at bounding box center [1064, 168] width 47 height 24
click at [1062, 164] on div "重 置 查 询" at bounding box center [1097, 168] width 219 height 24
click at [1062, 164] on button "查 询" at bounding box center [1064, 168] width 47 height 24
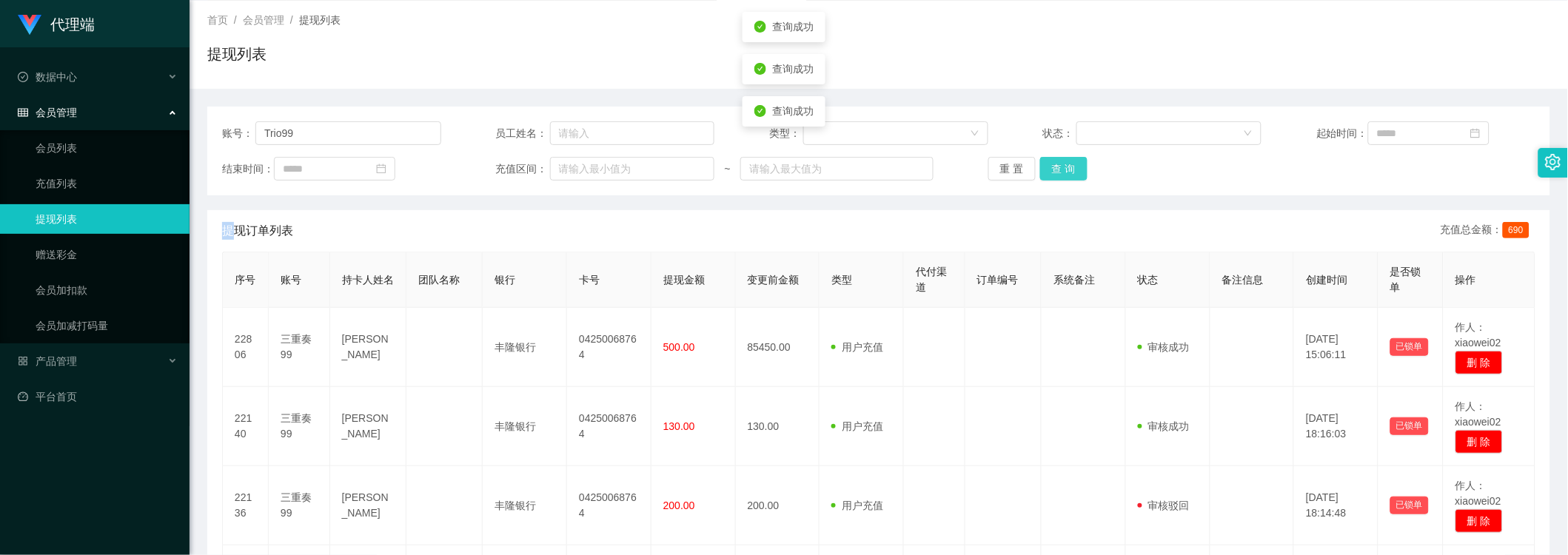
click at [1062, 164] on button "查 询" at bounding box center [1064, 168] width 47 height 24
click at [1062, 164] on div "重 置 查 询" at bounding box center [1097, 168] width 219 height 24
click at [1062, 164] on button "查 询" at bounding box center [1064, 168] width 47 height 24
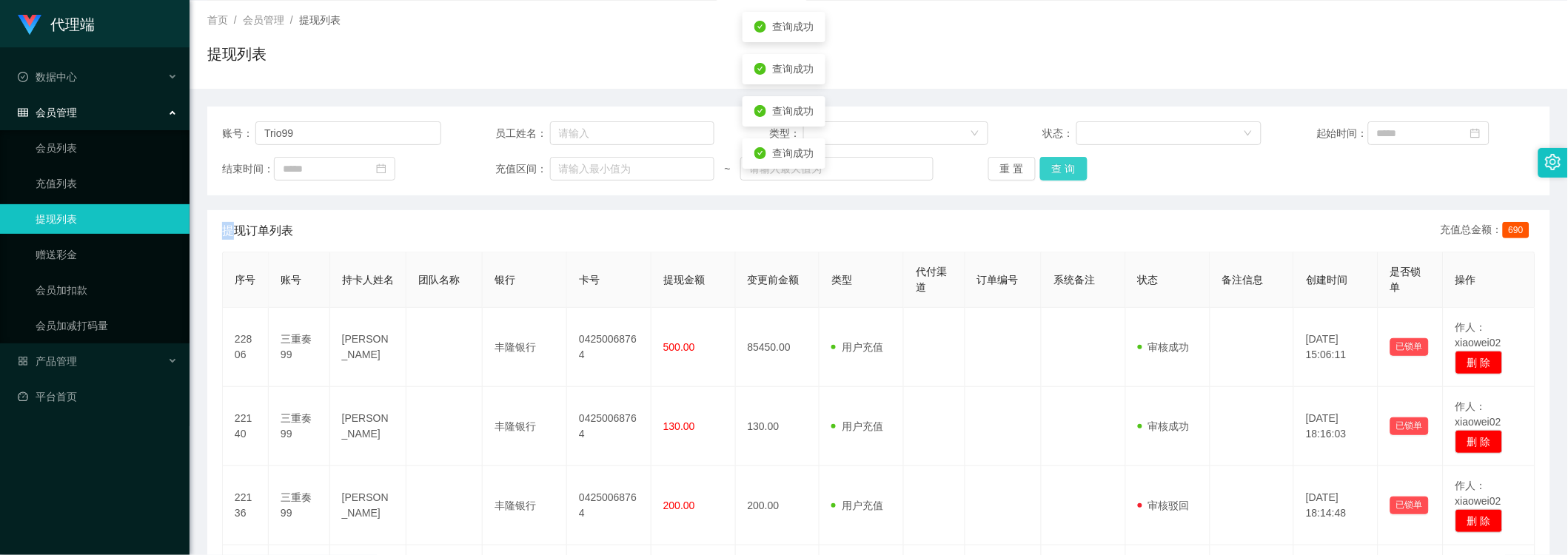
click at [1062, 164] on button "查 询" at bounding box center [1064, 168] width 47 height 24
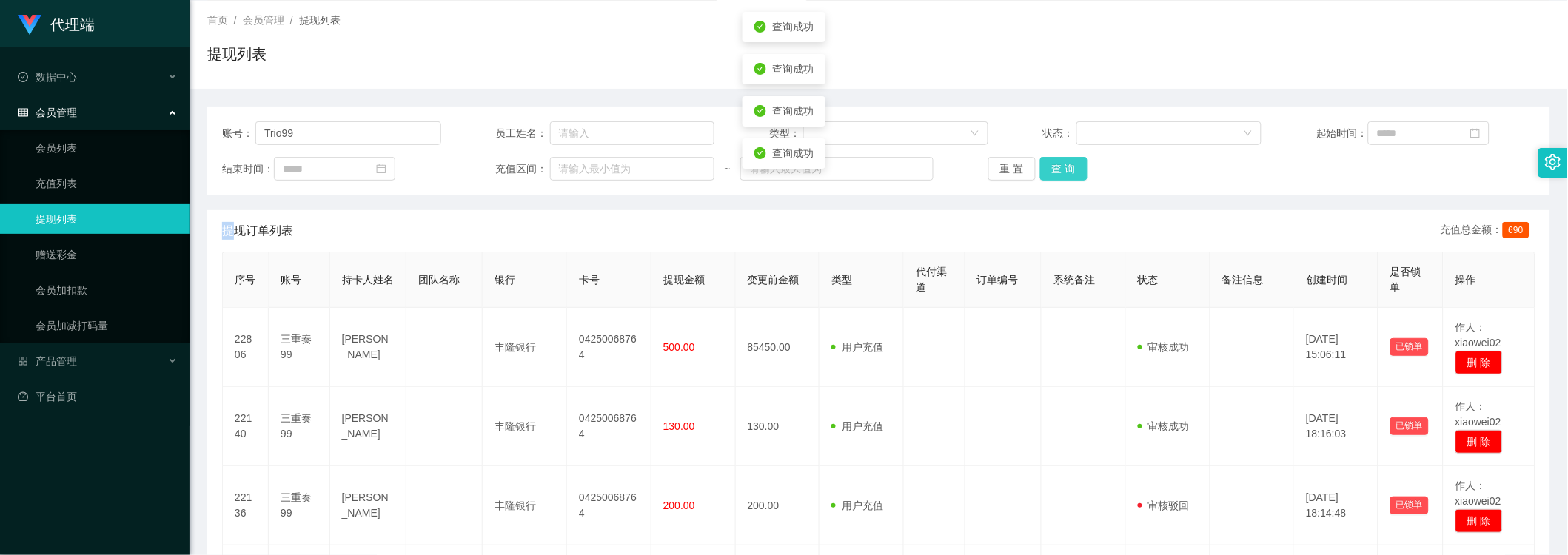
click at [1062, 164] on button "查 询" at bounding box center [1064, 168] width 47 height 24
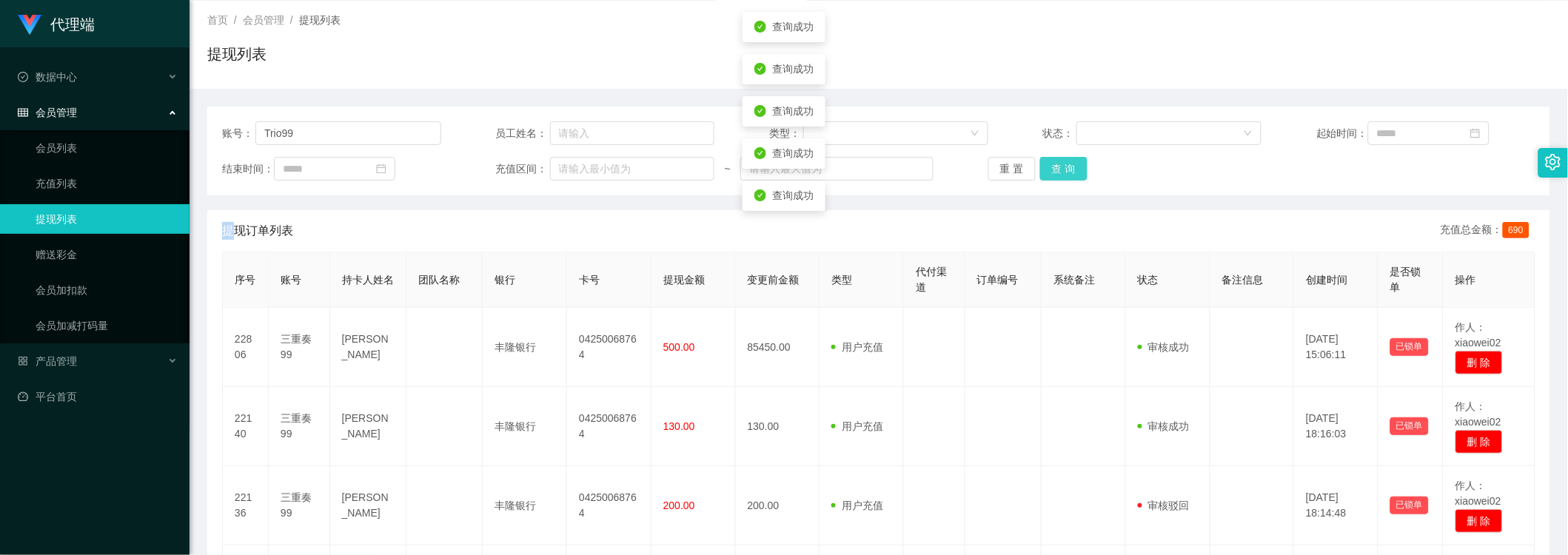
click at [1062, 164] on button "查 询" at bounding box center [1064, 168] width 47 height 24
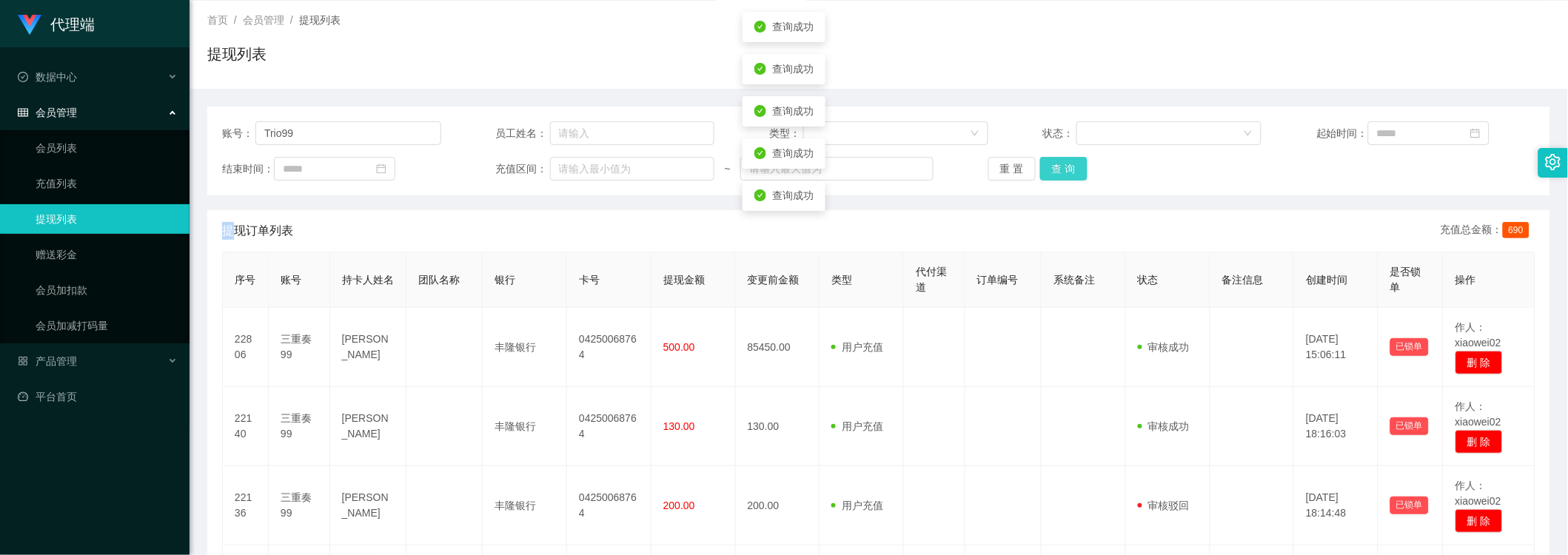
click at [1062, 164] on button "查 询" at bounding box center [1064, 168] width 47 height 24
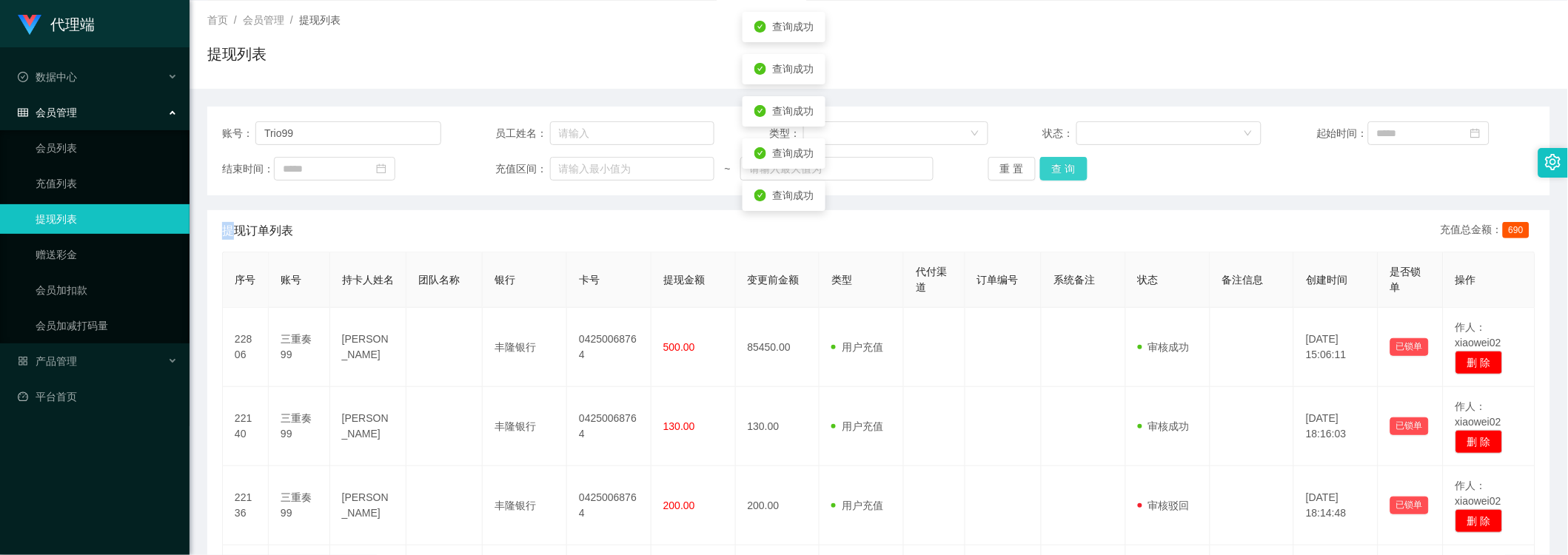
click at [1062, 164] on button "查 询" at bounding box center [1064, 168] width 47 height 24
click at [1193, 204] on div "账号： Trio99 员工姓名： 类型： 状态： 起始时间： 结束时间： 充值区间： ~ 重 置 查 询 提现订单列表 充值总金额： 690 序号 账号 持卡…" at bounding box center [878, 389] width 1343 height 565
click at [1048, 163] on button "查 询" at bounding box center [1064, 168] width 47 height 24
click at [1048, 163] on div "重 置 查 询" at bounding box center [1097, 168] width 219 height 24
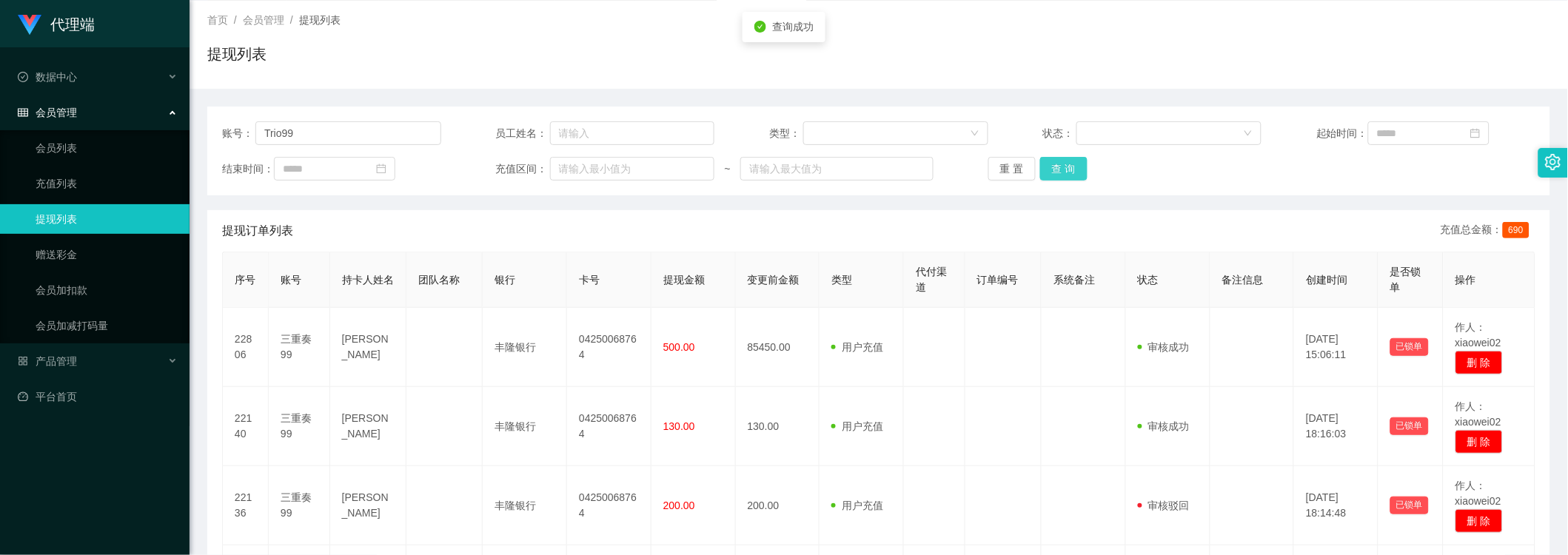
click at [1048, 163] on button "查 询" at bounding box center [1064, 168] width 47 height 24
click at [1046, 172] on button "查 询" at bounding box center [1064, 168] width 47 height 24
click at [1046, 167] on button "查 询" at bounding box center [1064, 168] width 47 height 24
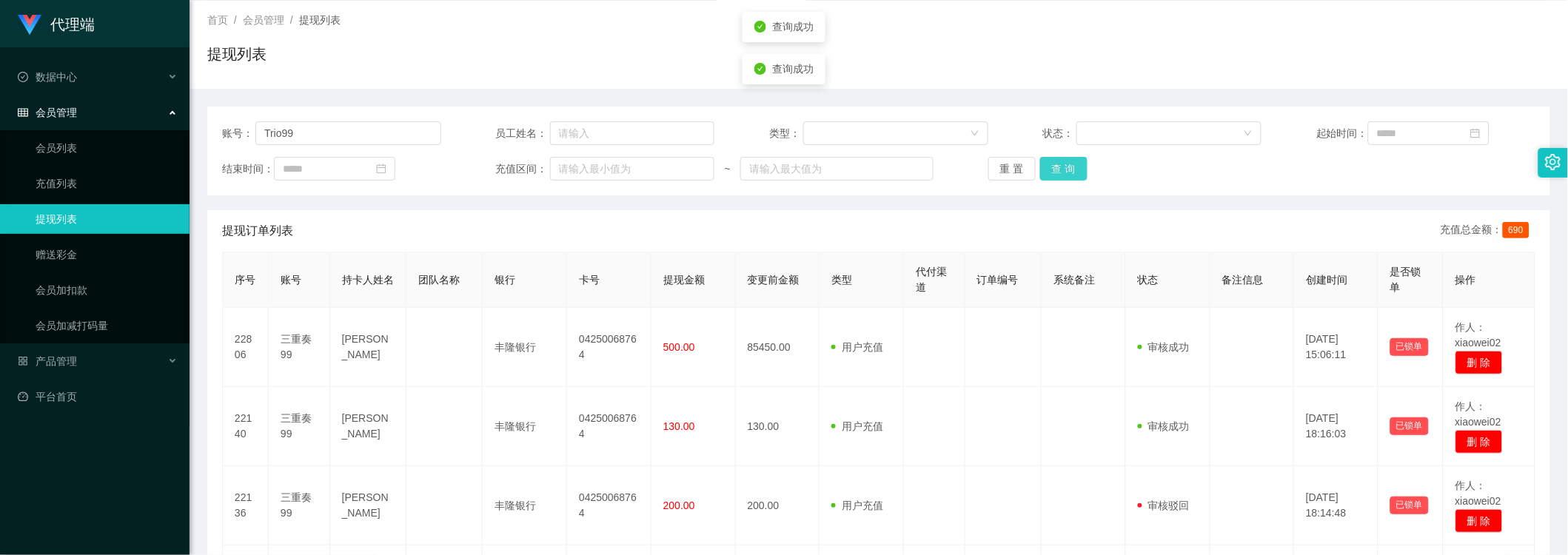
click at [1077, 178] on button "查 询" at bounding box center [1064, 168] width 47 height 24
click at [1064, 163] on button "查 询" at bounding box center [1064, 168] width 47 height 24
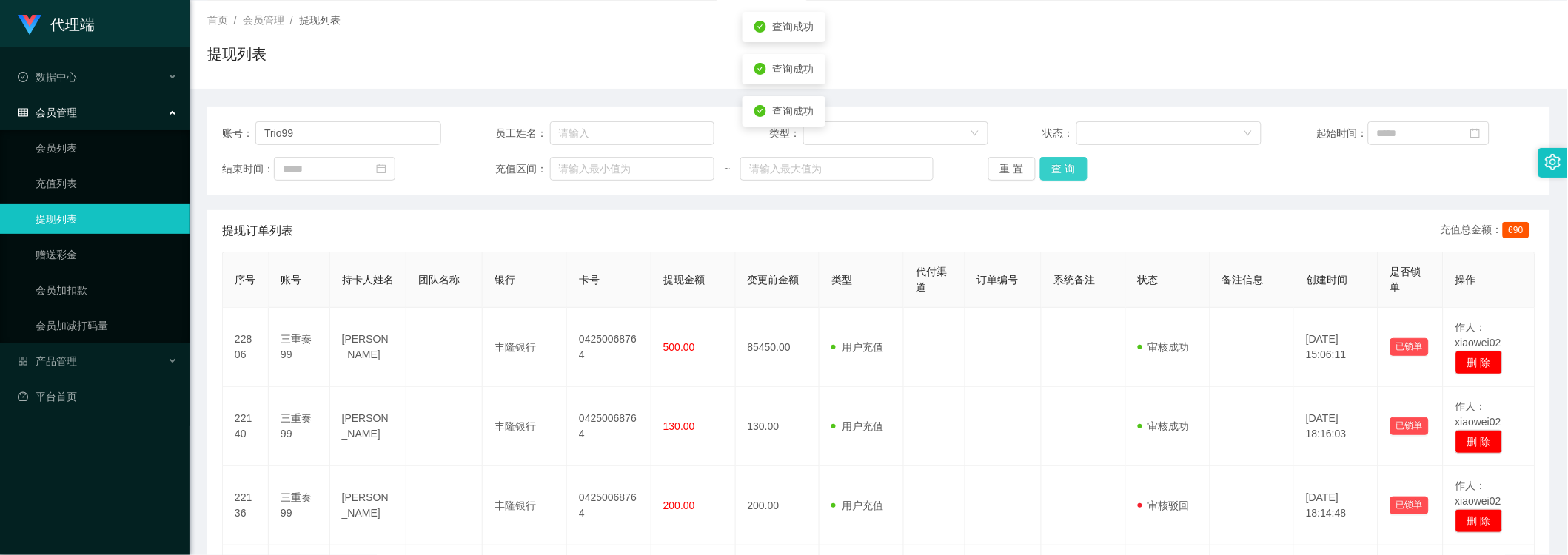
click at [1064, 163] on button "查 询" at bounding box center [1064, 168] width 47 height 24
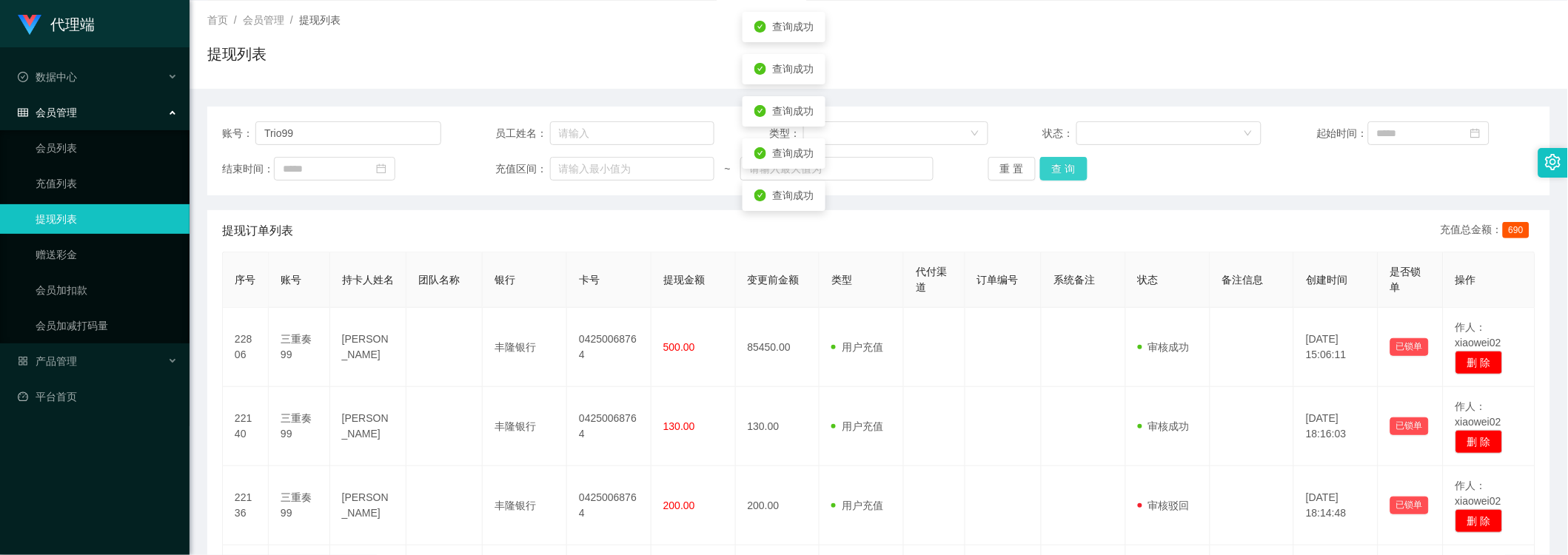
click at [1064, 163] on button "查 询" at bounding box center [1064, 168] width 47 height 24
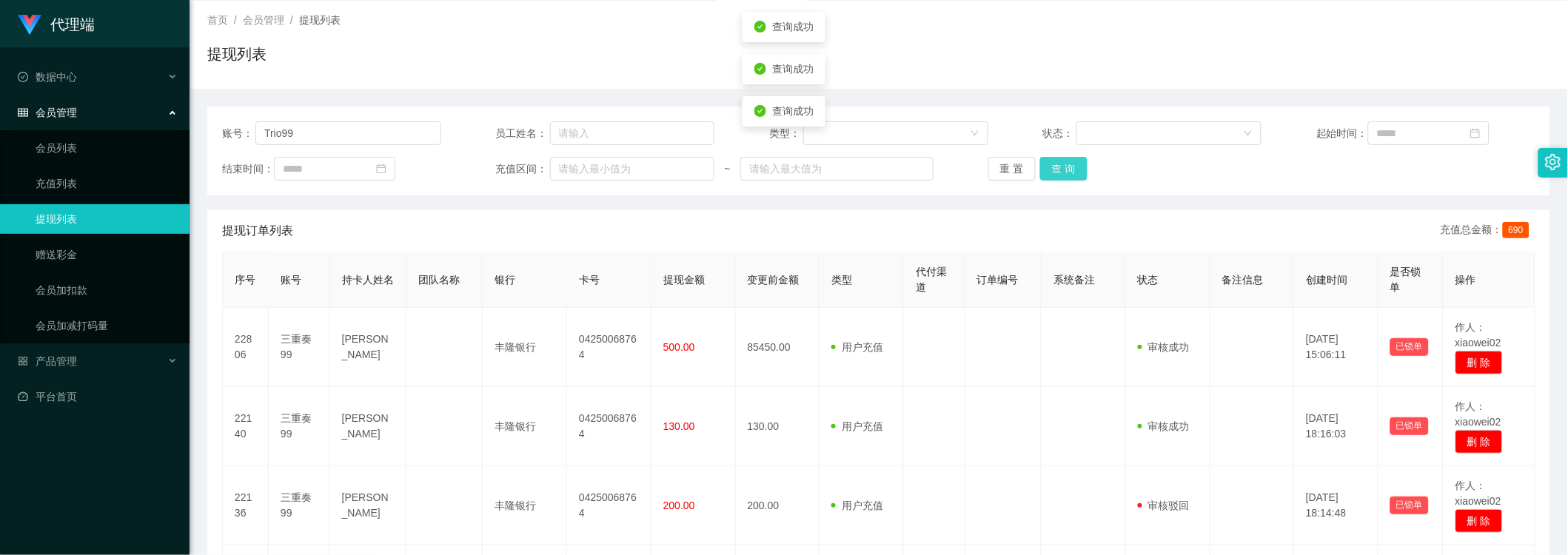
click at [1064, 163] on button "查 询" at bounding box center [1064, 168] width 47 height 24
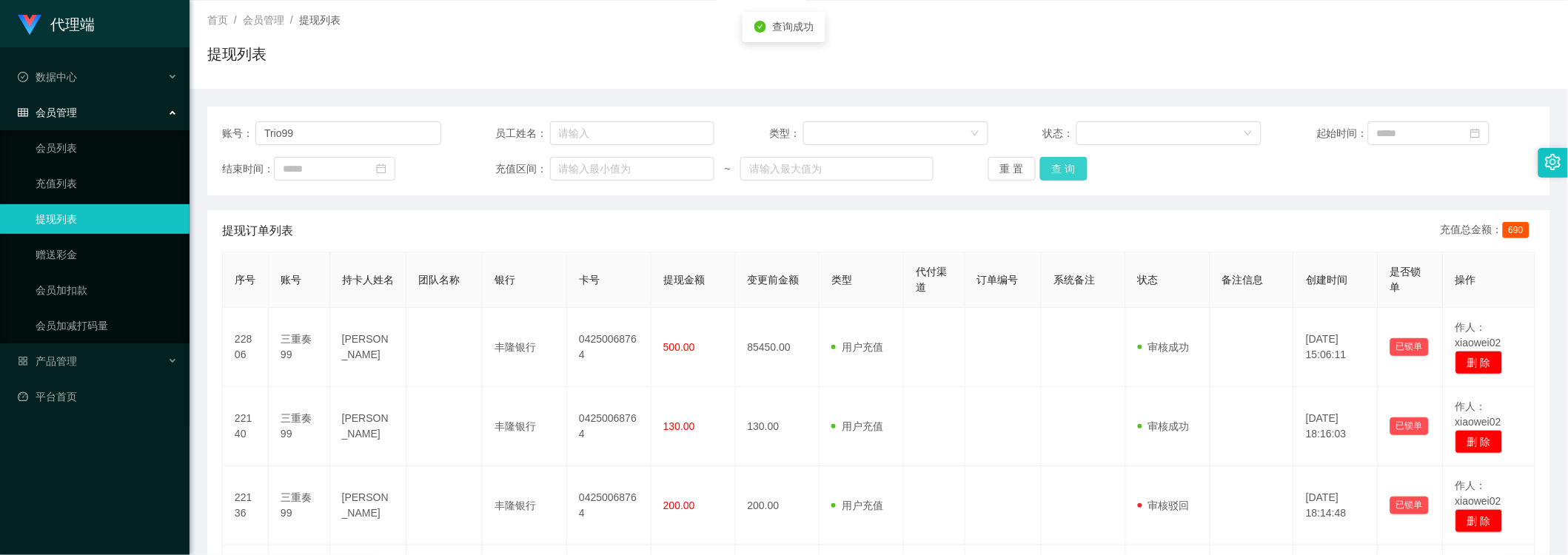
click at [1064, 163] on button "查 询" at bounding box center [1064, 168] width 47 height 24
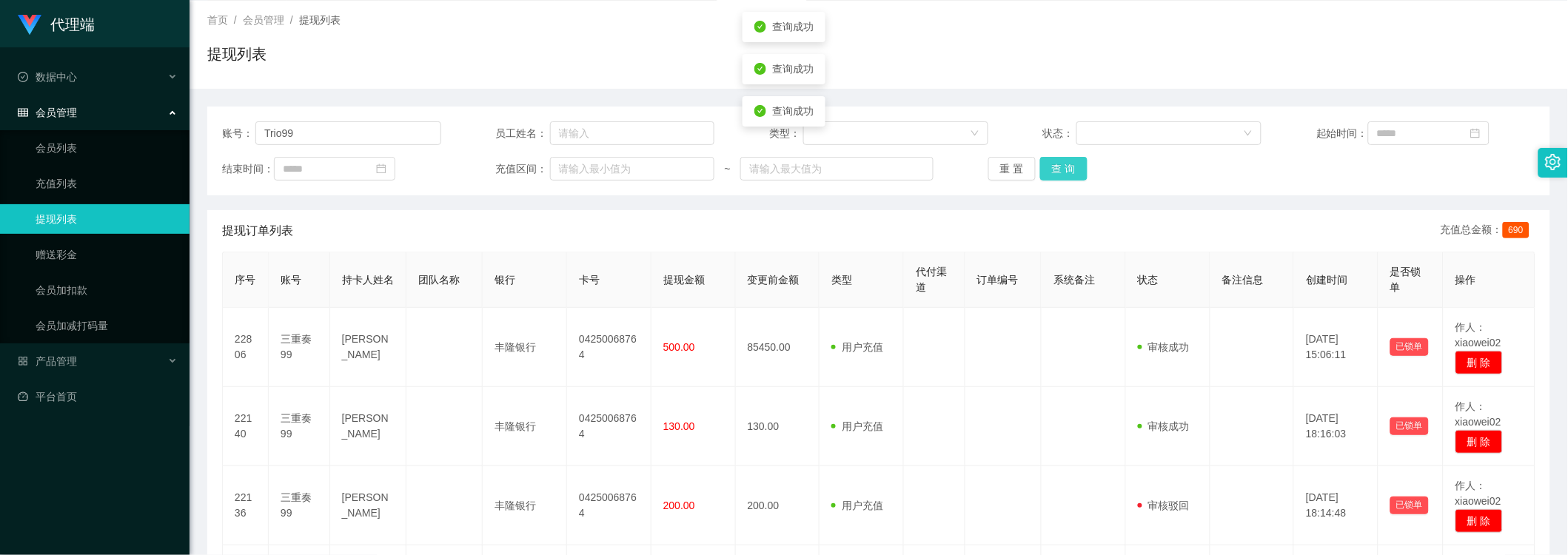
click at [1064, 163] on button "查 询" at bounding box center [1064, 168] width 47 height 24
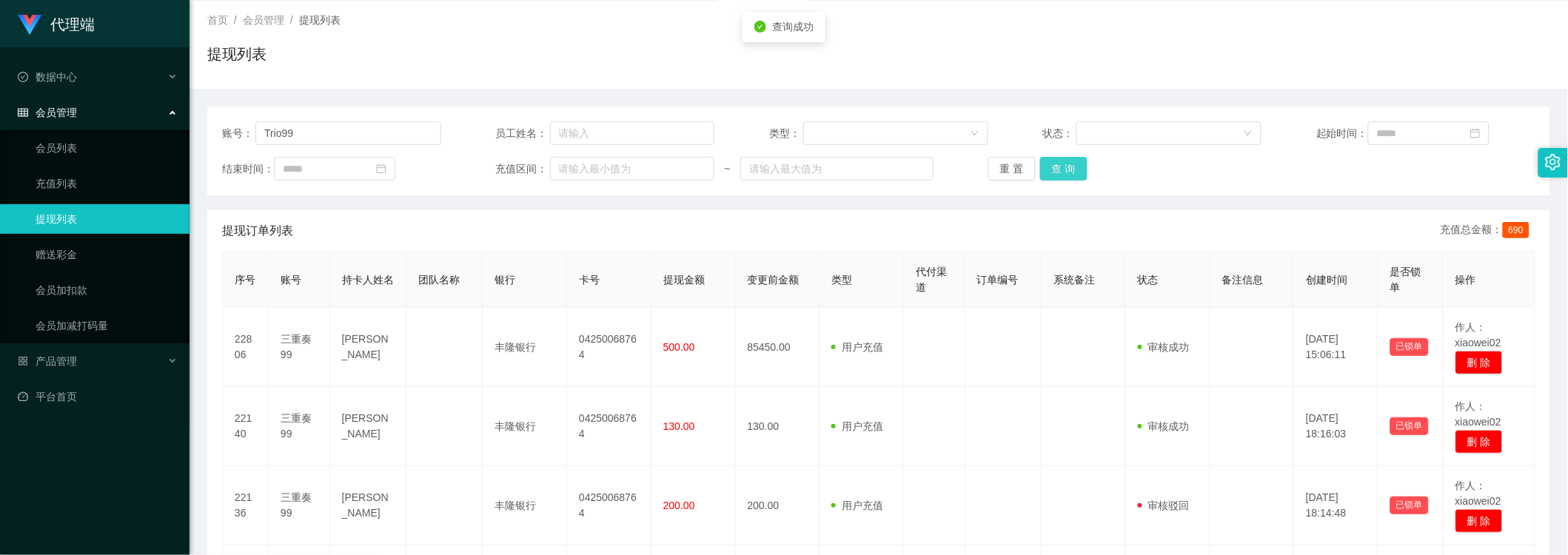
click at [1064, 163] on button "查 询" at bounding box center [1064, 168] width 47 height 24
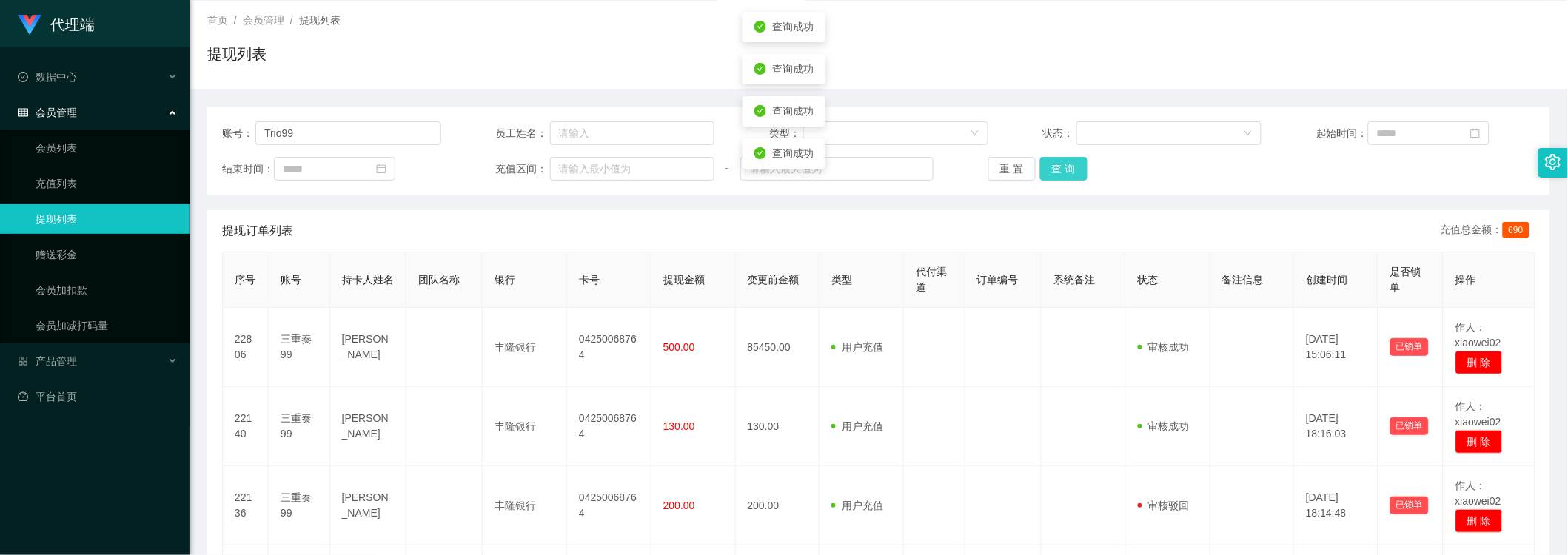
click at [1064, 163] on button "查 询" at bounding box center [1064, 168] width 47 height 24
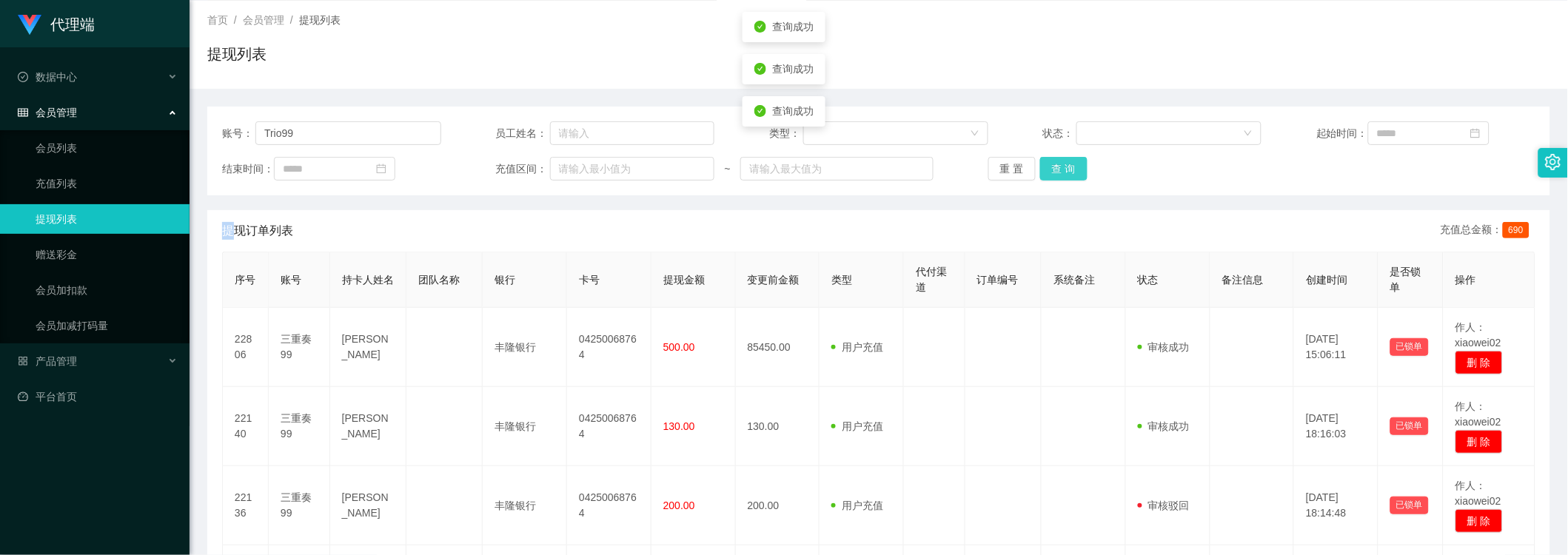
click at [1064, 163] on div "重 置 查 询" at bounding box center [1097, 168] width 219 height 24
click at [1055, 161] on button "查 询" at bounding box center [1064, 168] width 47 height 24
click at [1060, 173] on button "查 询" at bounding box center [1064, 168] width 47 height 24
click at [1004, 83] on div "首页 / 会员管理 / 提现列表 / 提现列表" at bounding box center [879, 45] width 1378 height 88
click at [1060, 173] on button "查 询" at bounding box center [1064, 168] width 47 height 24
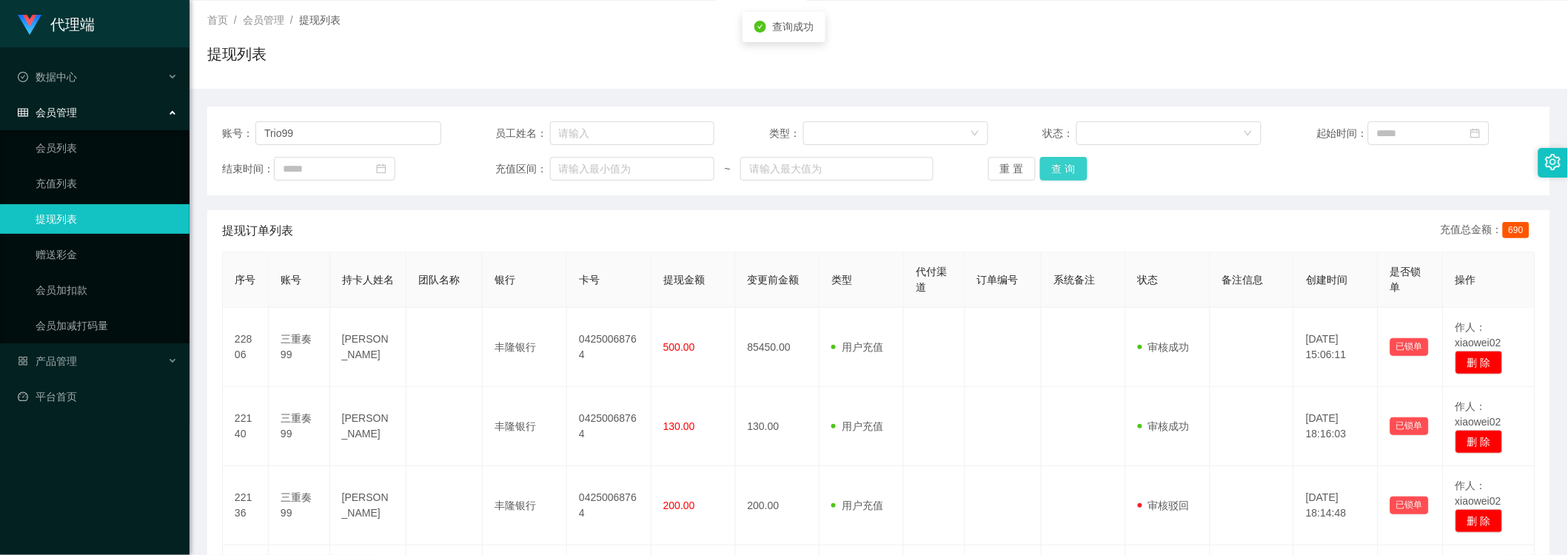
click at [1060, 173] on button "查 询" at bounding box center [1064, 168] width 47 height 24
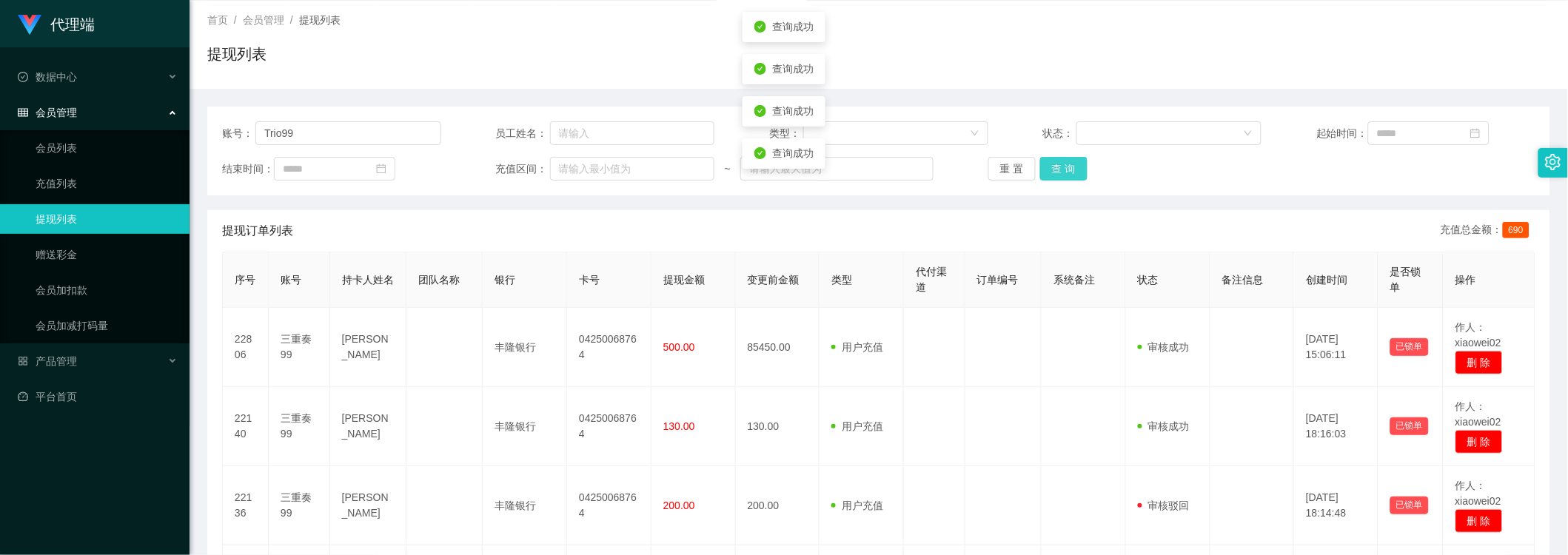
click at [1060, 173] on button "查 询" at bounding box center [1064, 168] width 47 height 24
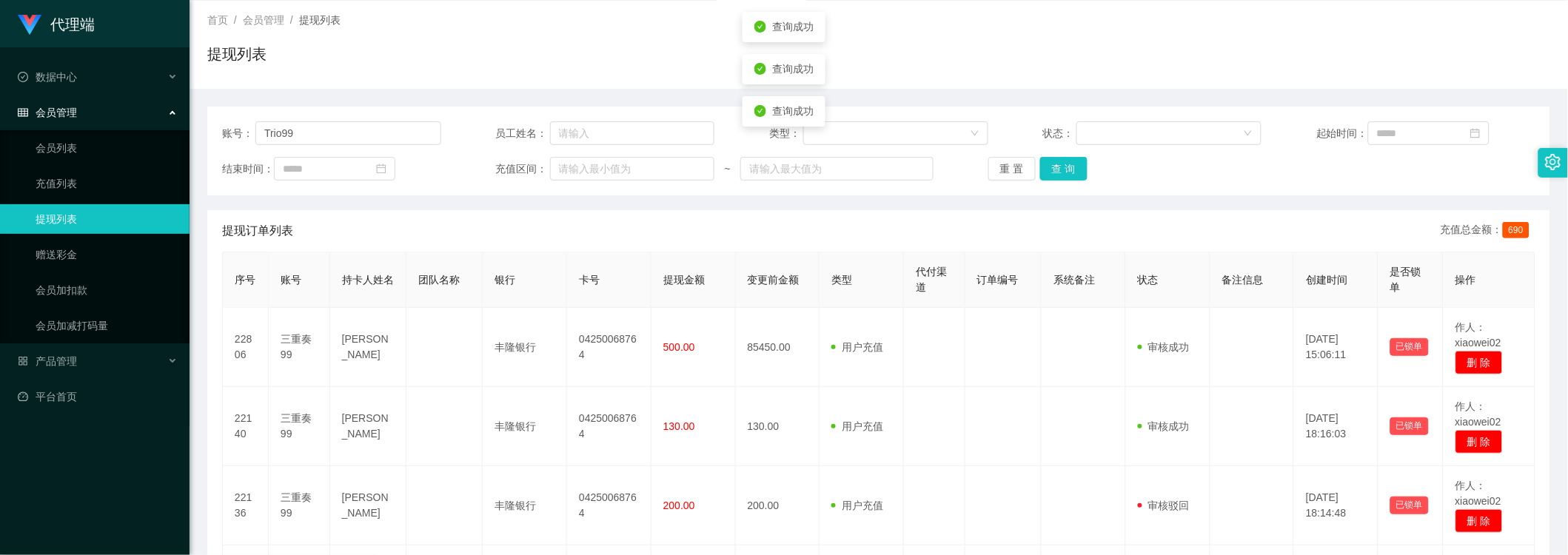
drag, startPoint x: 1189, startPoint y: 196, endPoint x: 1106, endPoint y: 176, distance: 85.4
click at [1189, 195] on div "账号： Trio99 员工姓名： 类型： 状态： 起始时间： 结束时间： 充值区间： ~ 重 置 查 询 提现订单列表 充值总金额： 690 序号 账号 持卡…" at bounding box center [878, 389] width 1343 height 565
click at [1056, 166] on button "查 询" at bounding box center [1064, 168] width 47 height 24
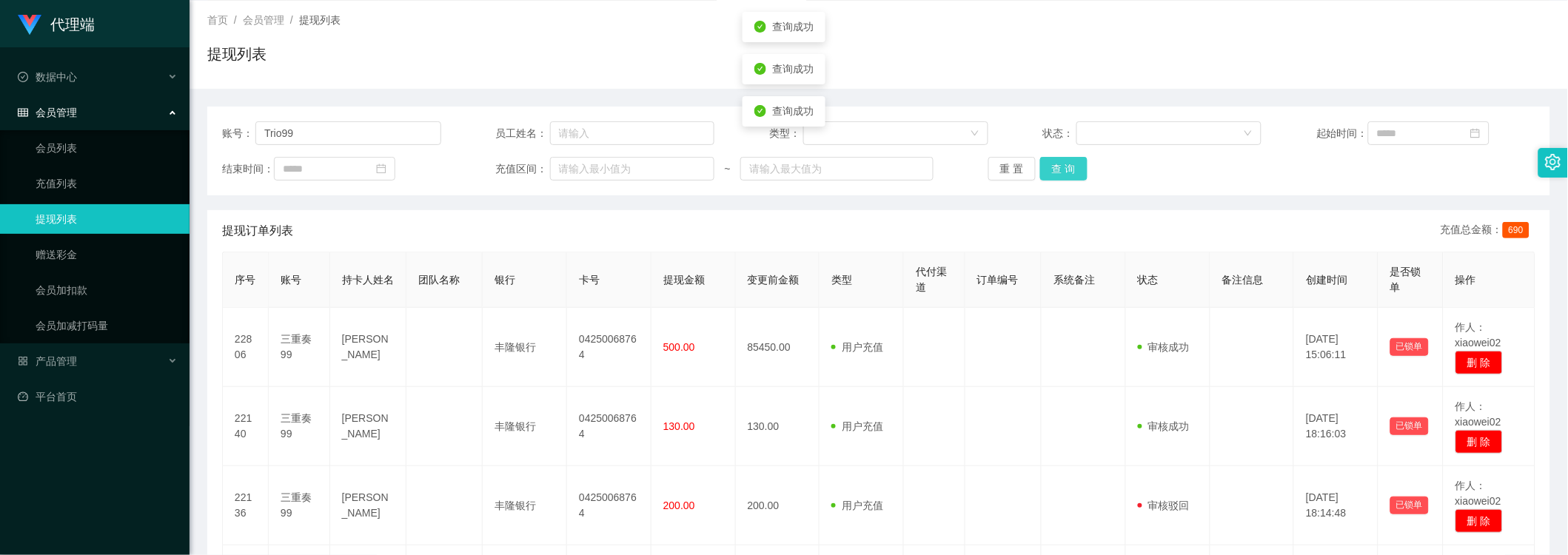
click at [1056, 166] on button "查 询" at bounding box center [1064, 168] width 47 height 24
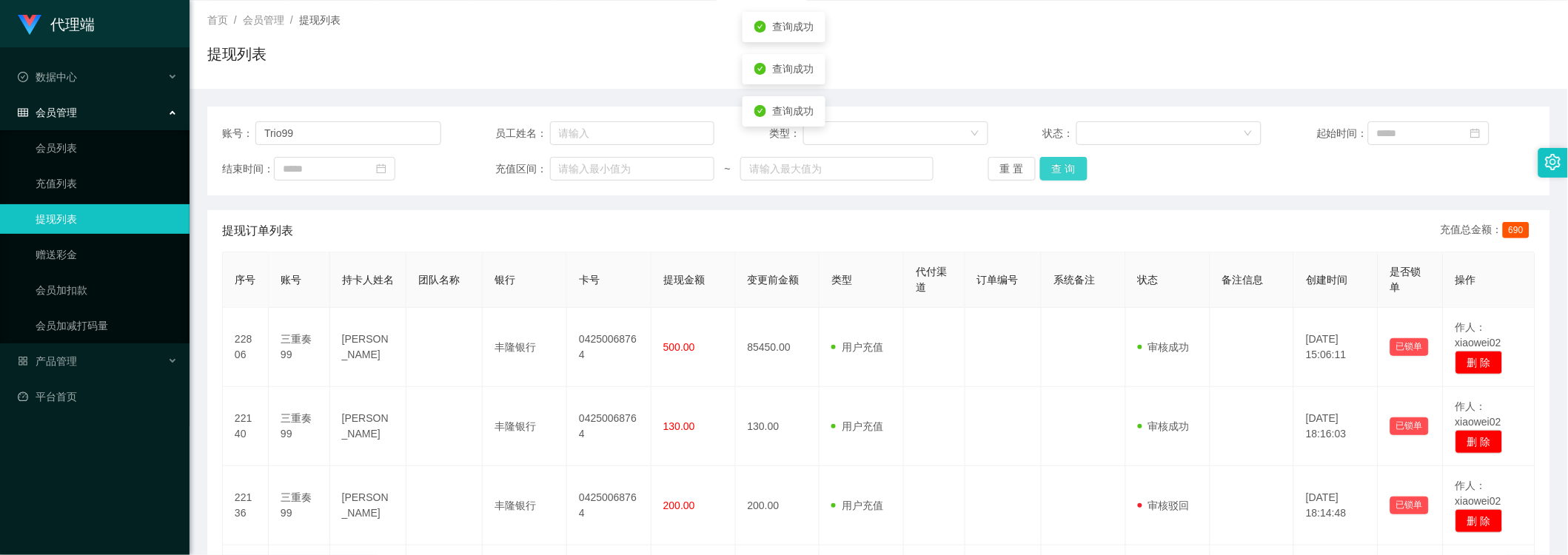
click at [1056, 166] on button "查 询" at bounding box center [1064, 168] width 47 height 24
click at [1056, 168] on button "查 询" at bounding box center [1064, 168] width 47 height 24
click at [1050, 151] on div "账号： Trio99 员工姓名： 类型： 状态： 起始时间： 结束时间： 充值区间： ~ 重 置 查 询" at bounding box center [878, 151] width 1343 height 89
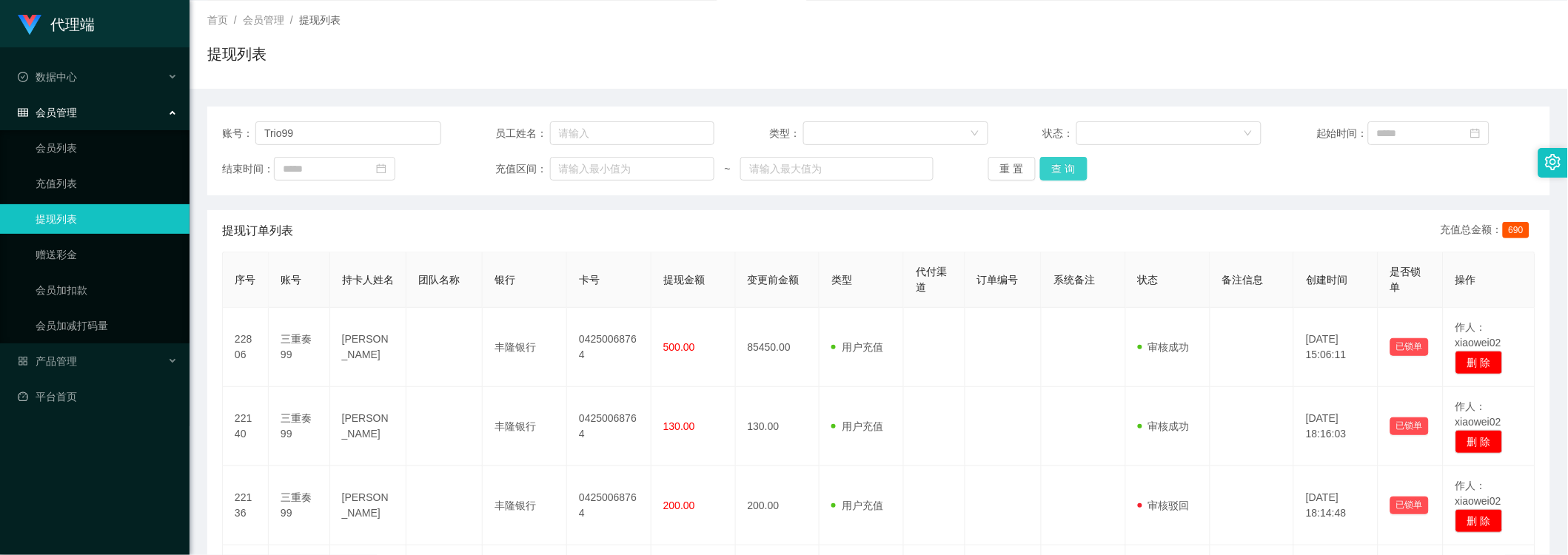
click at [1051, 157] on button "查 询" at bounding box center [1064, 168] width 47 height 24
click at [1045, 168] on button "查 询" at bounding box center [1064, 168] width 47 height 24
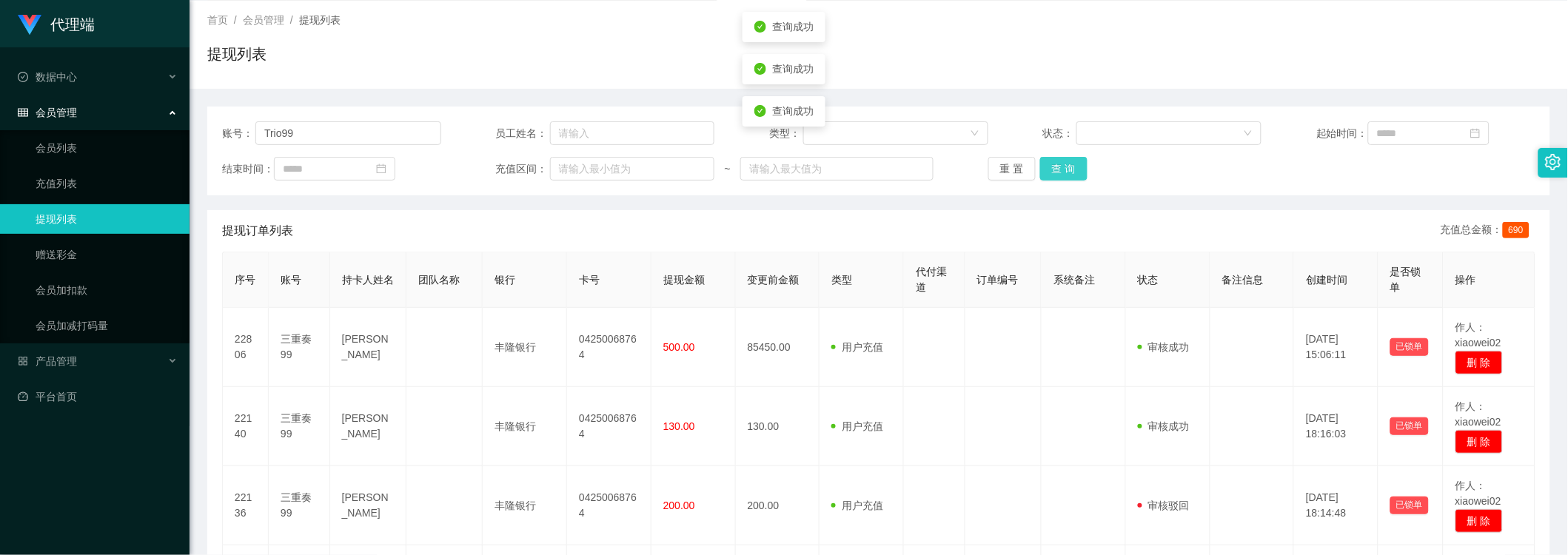
click at [1045, 168] on button "查 询" at bounding box center [1064, 168] width 47 height 24
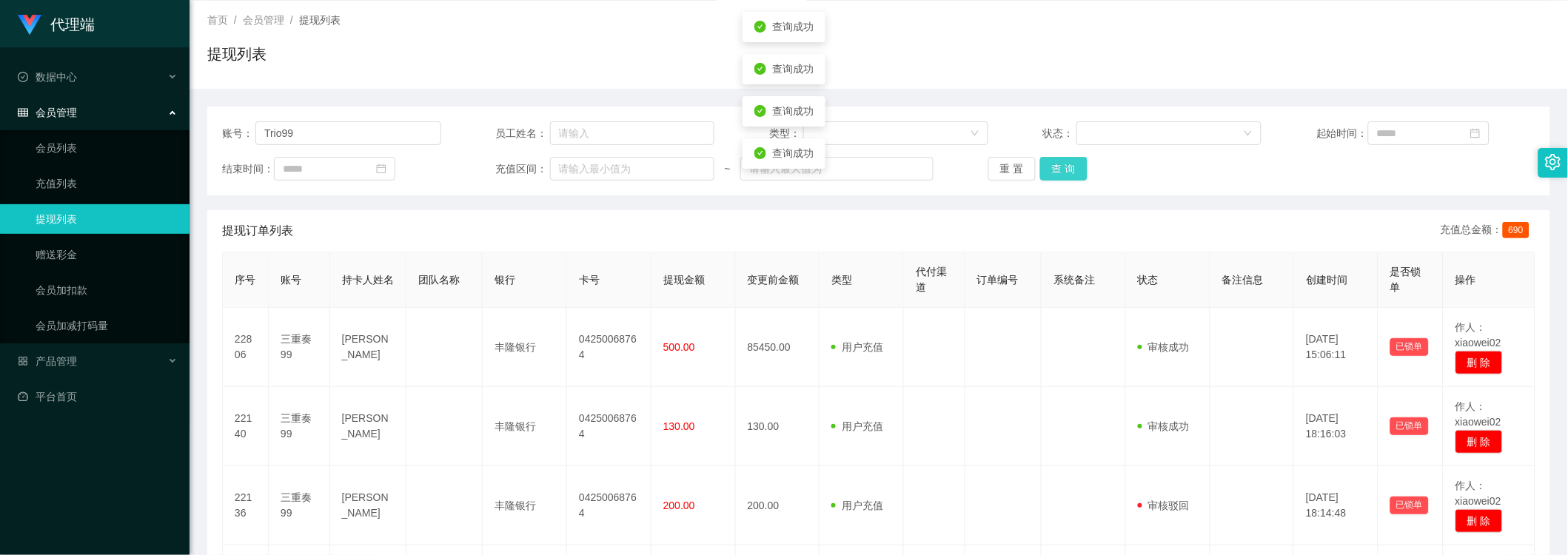
click at [1045, 168] on button "查 询" at bounding box center [1064, 168] width 47 height 24
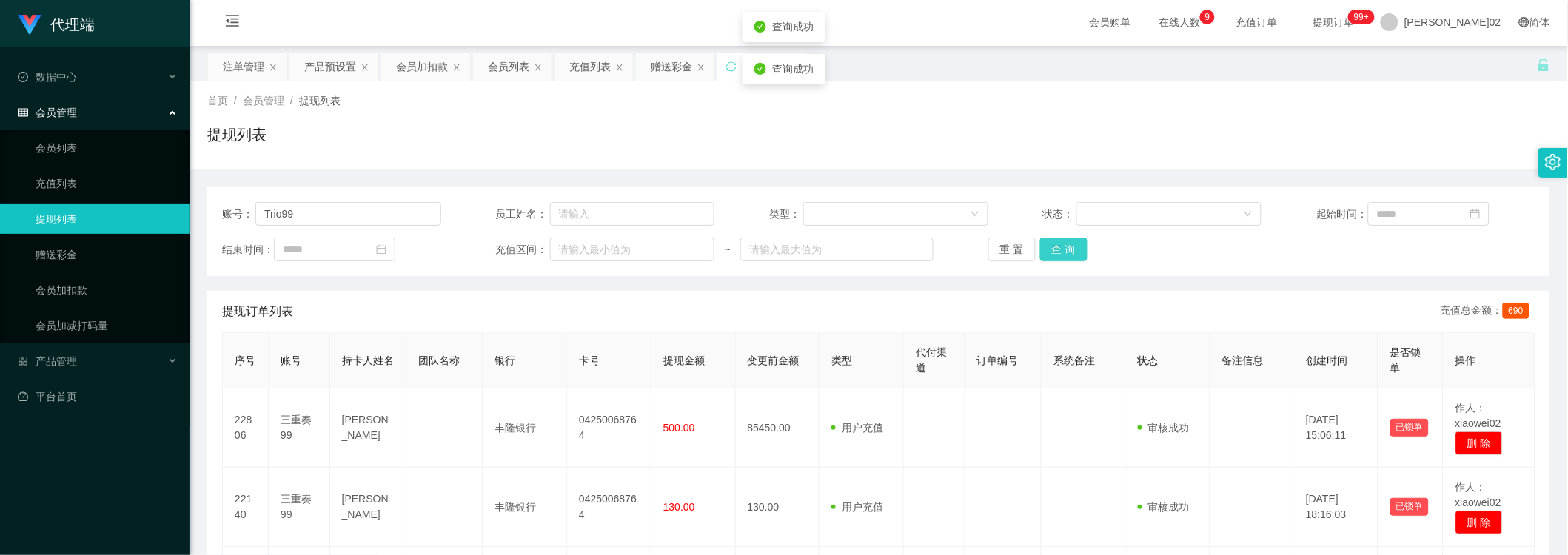
scroll to position [0, 0]
click at [1075, 252] on button "查 询" at bounding box center [1064, 250] width 47 height 24
click at [1074, 252] on button "查 询" at bounding box center [1064, 250] width 47 height 24
click at [1073, 253] on button "查 询" at bounding box center [1064, 250] width 47 height 24
click at [1054, 252] on button "查 询" at bounding box center [1064, 250] width 47 height 24
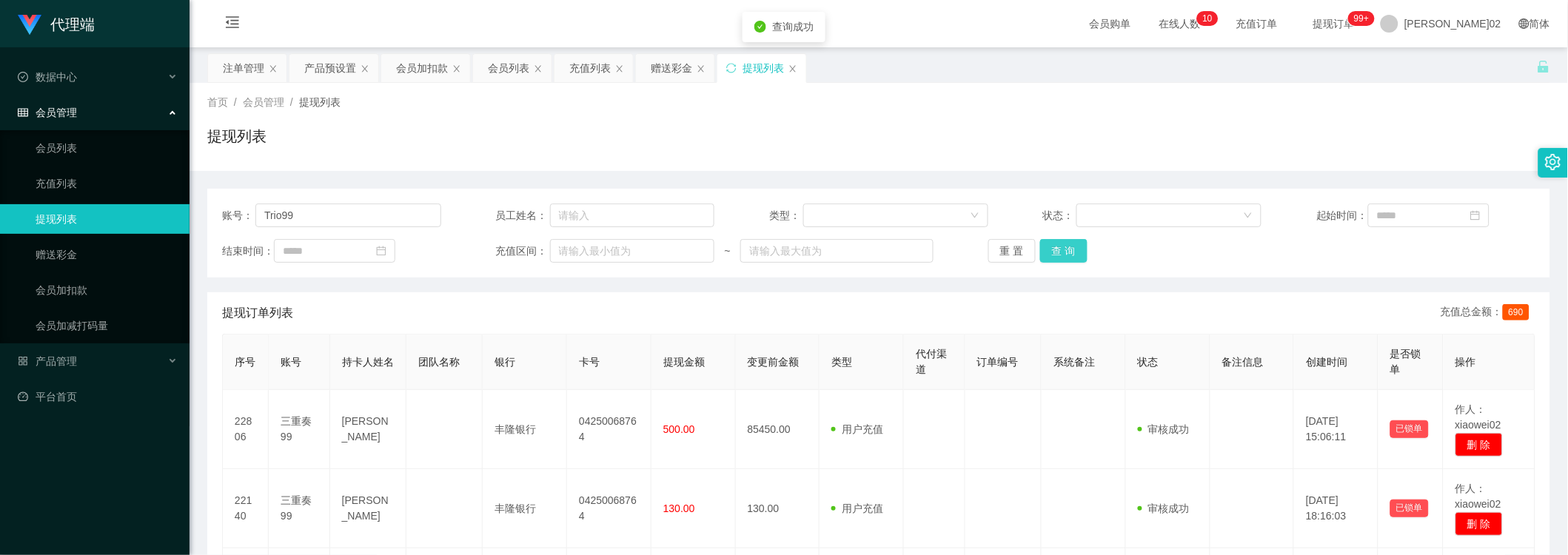
click at [1054, 252] on button "查 询" at bounding box center [1064, 250] width 47 height 24
click at [1054, 252] on div "重 置 查 询" at bounding box center [1097, 250] width 219 height 24
click at [1040, 253] on button "查 询" at bounding box center [1064, 250] width 47 height 24
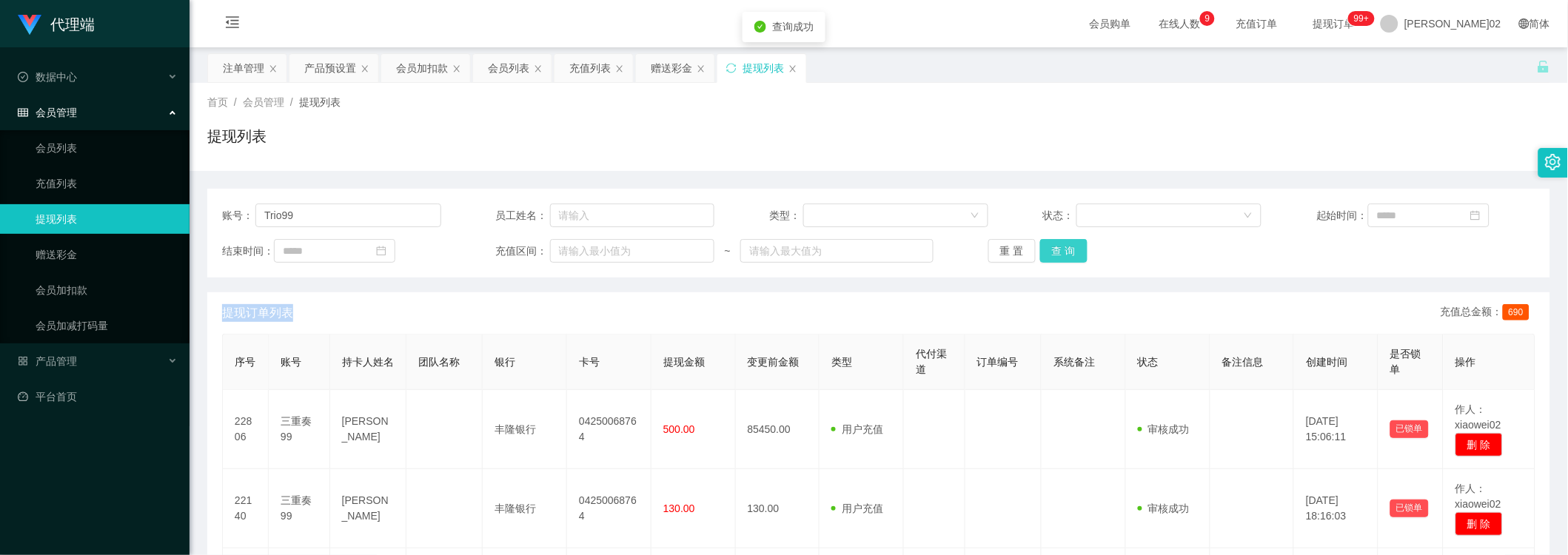
click at [1040, 253] on button "查 询" at bounding box center [1064, 250] width 47 height 24
click at [1084, 247] on div "重 置 查 询" at bounding box center [1097, 250] width 219 height 24
click at [1068, 243] on button "查 询" at bounding box center [1064, 250] width 47 height 24
click at [1046, 249] on button "查 询" at bounding box center [1064, 250] width 47 height 24
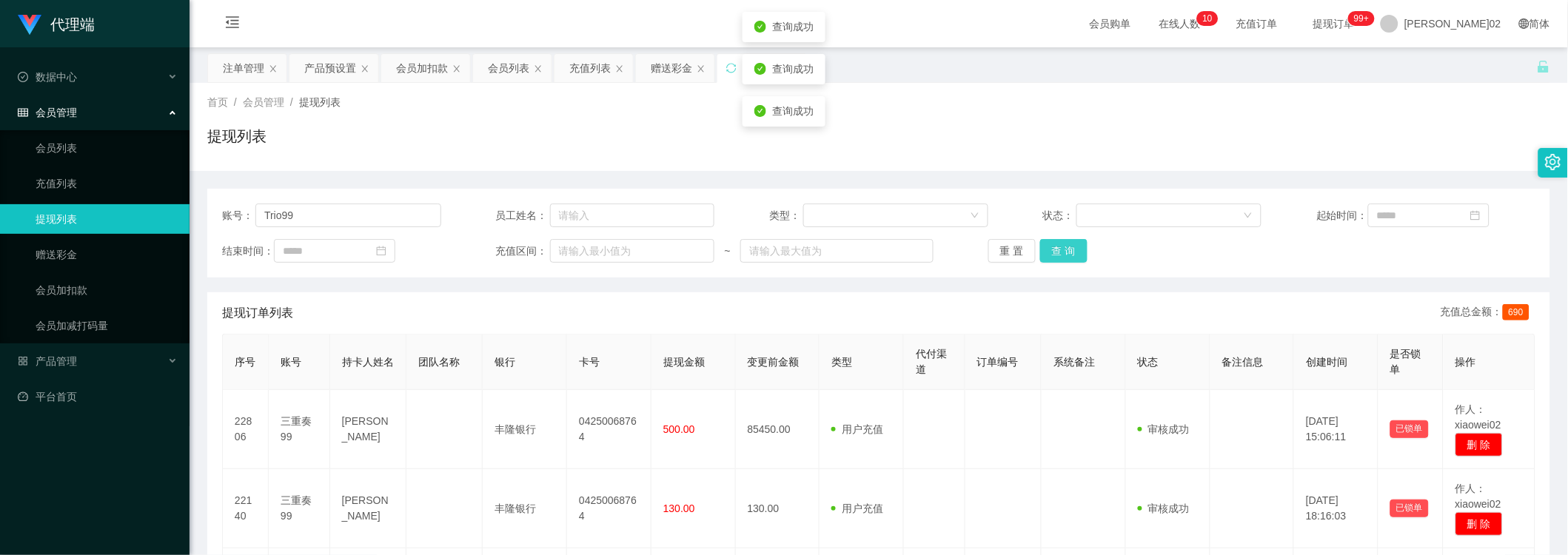
click at [1046, 249] on button "查 询" at bounding box center [1064, 250] width 47 height 24
click at [909, 150] on div "提现列表" at bounding box center [878, 142] width 1343 height 34
click at [1059, 247] on button "查 询" at bounding box center [1064, 250] width 47 height 24
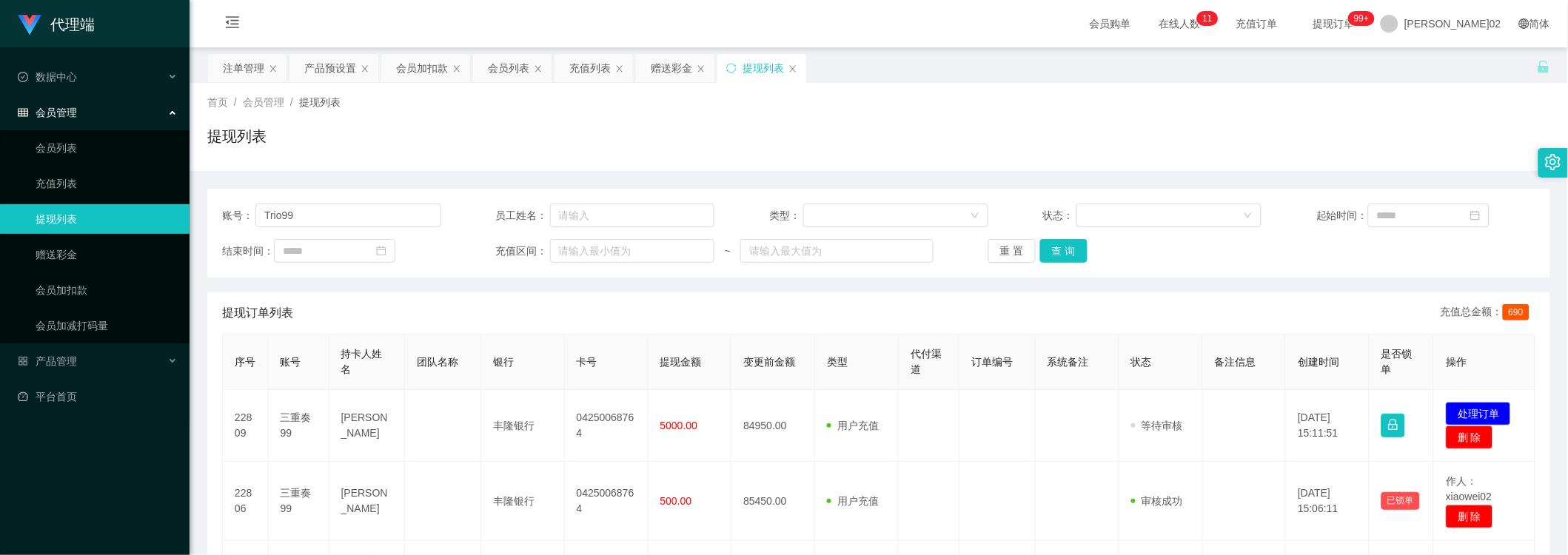
click at [1201, 159] on div "首页 / 会员管理 / 提现列表 / 提现列表" at bounding box center [879, 126] width 1378 height 88
click at [1175, 144] on div "提现列表" at bounding box center [878, 142] width 1343 height 34
click at [1055, 248] on button "查 询" at bounding box center [1064, 250] width 47 height 24
drag, startPoint x: 876, startPoint y: 166, endPoint x: 889, endPoint y: 183, distance: 21.4
click at [889, 183] on div "首页 / 会员管理 / 提现列表 / 提现列表 账号： Trio99 员工姓名： 类型： 状态： 起始时间： 结束时间： 充值区间： ~ 重 置 查 询 提现…" at bounding box center [878, 453] width 1343 height 743
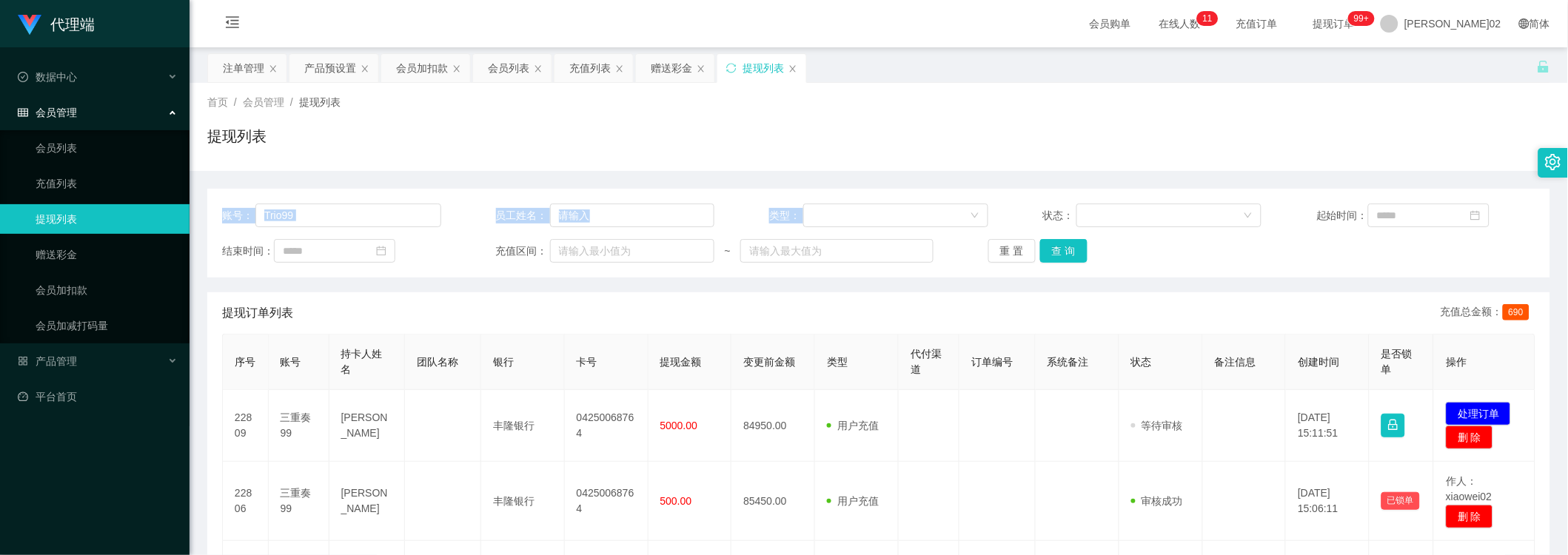
click at [955, 187] on div "账号： Trio99 员工姓名： 类型： 状态： 起始时间： 结束时间： 充值区间： ~ 重 置 查 询 提现订单列表 充值总金额： 690 序号 账号 持卡…" at bounding box center [878, 498] width 1343 height 655
click at [1054, 248] on button "查 询" at bounding box center [1064, 250] width 47 height 24
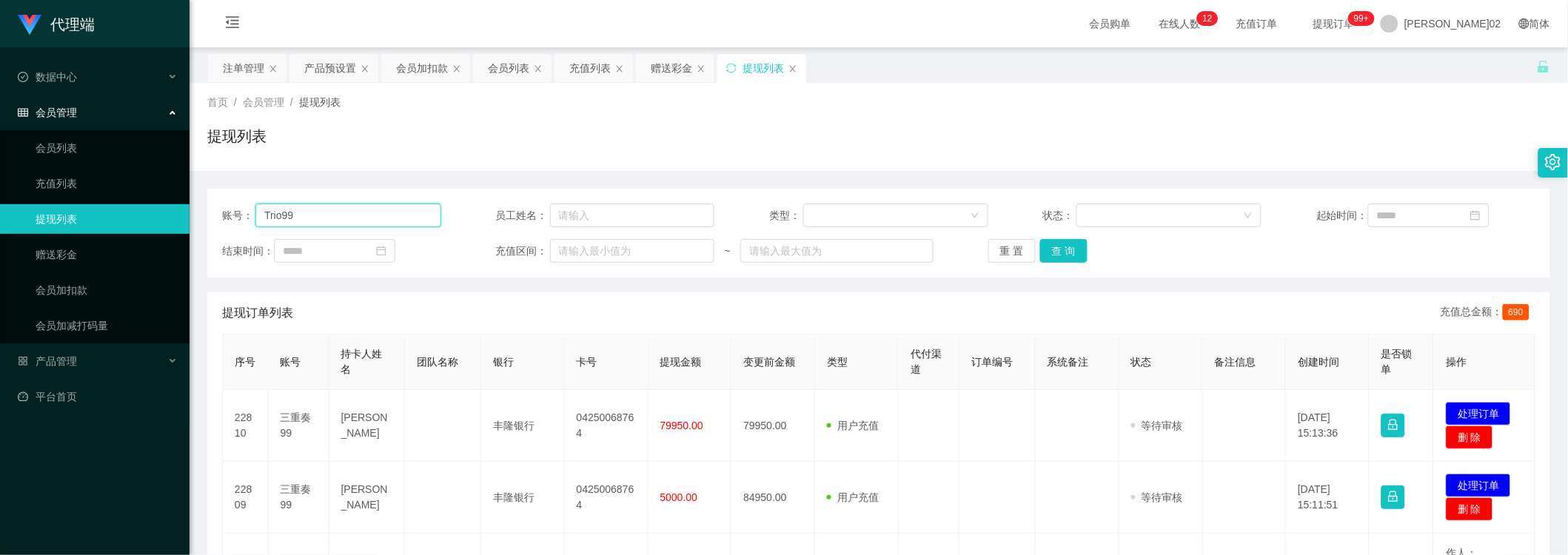
click at [359, 210] on input "Trio99" at bounding box center [348, 214] width 186 height 24
drag, startPoint x: 1339, startPoint y: 294, endPoint x: 1354, endPoint y: 314, distance: 25.0
click at [1201, 294] on div "提现订单列表 充值总金额： 690" at bounding box center [878, 313] width 1313 height 42
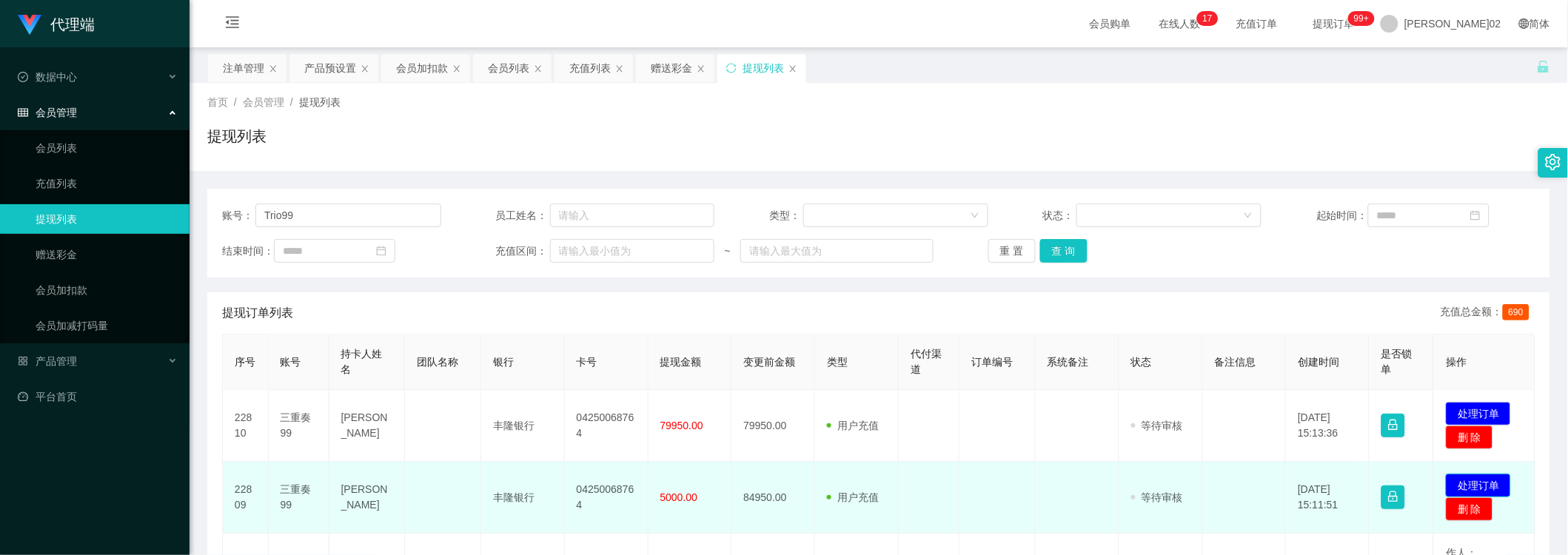
click at [1201, 482] on button "处理订单" at bounding box center [1478, 485] width 65 height 24
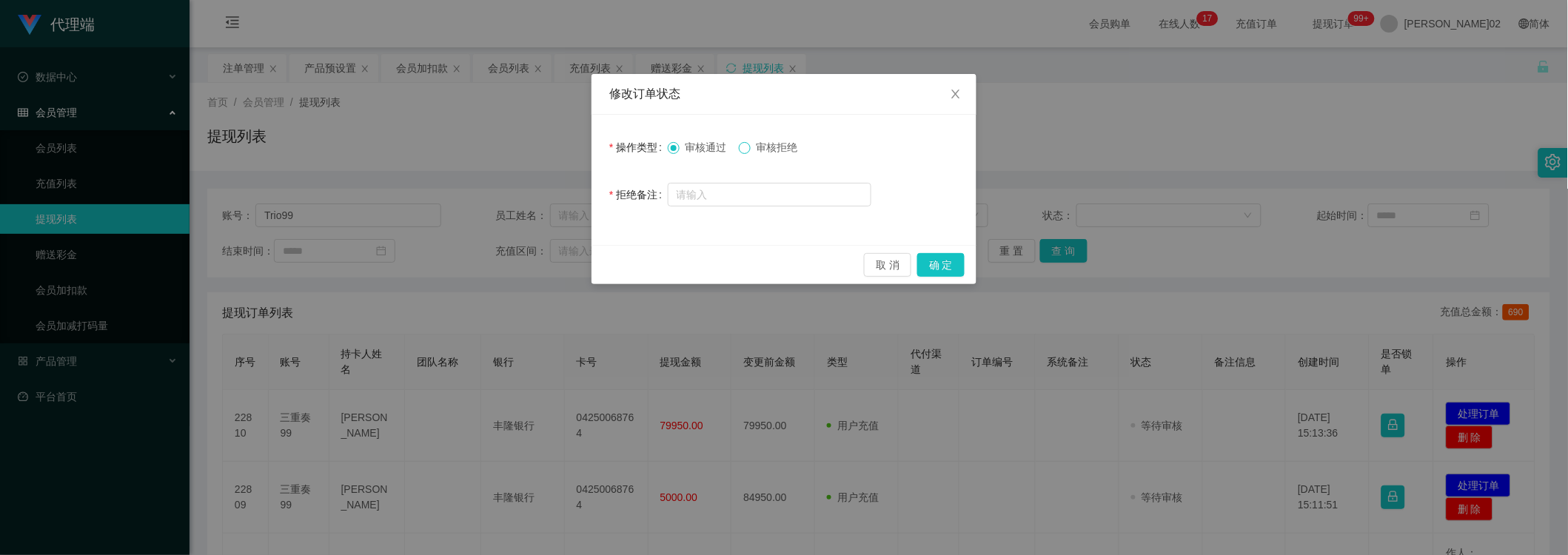
click at [749, 151] on span at bounding box center [744, 148] width 11 height 11
click at [737, 194] on input "text" at bounding box center [769, 194] width 203 height 24
paste input "尊敬的用户“Trio99”由于您未按照商家的要求进行提现，系统已对您的账户进行风控冻结，并扣除平台信誉分20分。请及时联系相关人员以便处理此事。谢谢您的理解与…"
click at [786, 197] on input "尊敬的用户“Trio99”由于您未按照商家的要求进行提现，系统已对您的账户进行风控冻结，并扣除平台信誉分20分。请及时联系相关人员以便处理此事。谢谢您的理解与…" at bounding box center [769, 194] width 203 height 24
paste input "，请及时联系相关人员以便处理此事，"
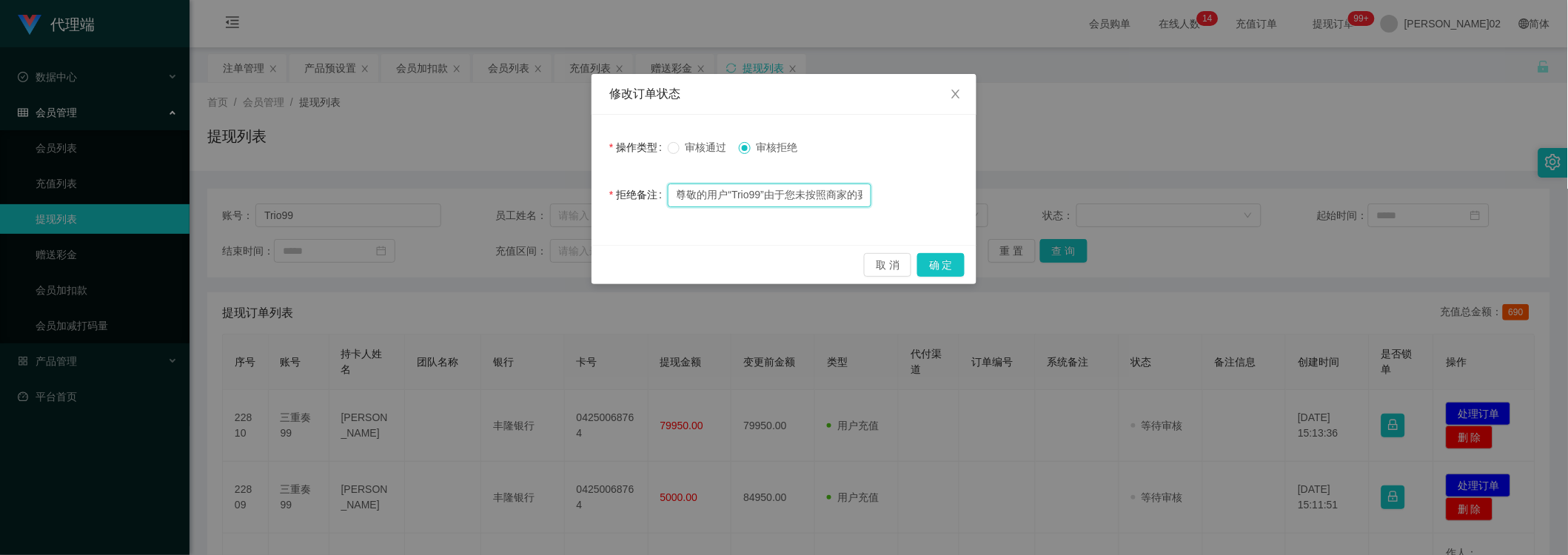
scroll to position [0, 607]
type input "尊敬的用户“Trio99”由于您未按照商家的要求进行提现，系统已对您的账户进行风控冻结，并扣除平台信誉分20分，请及时联系相关人员以便处理此事，谢谢您的理解与…"
click at [749, 248] on div "取 消 确 定" at bounding box center [784, 264] width 385 height 39
click at [818, 195] on input "尊敬的用户“Trio99”由于您未按照商家的要求进行提现，系统已对您的账户进行风控冻结，并扣除平台信誉分20分，请及时联系相关人员以便处理此事，谢谢您的理解与…" at bounding box center [769, 194] width 203 height 24
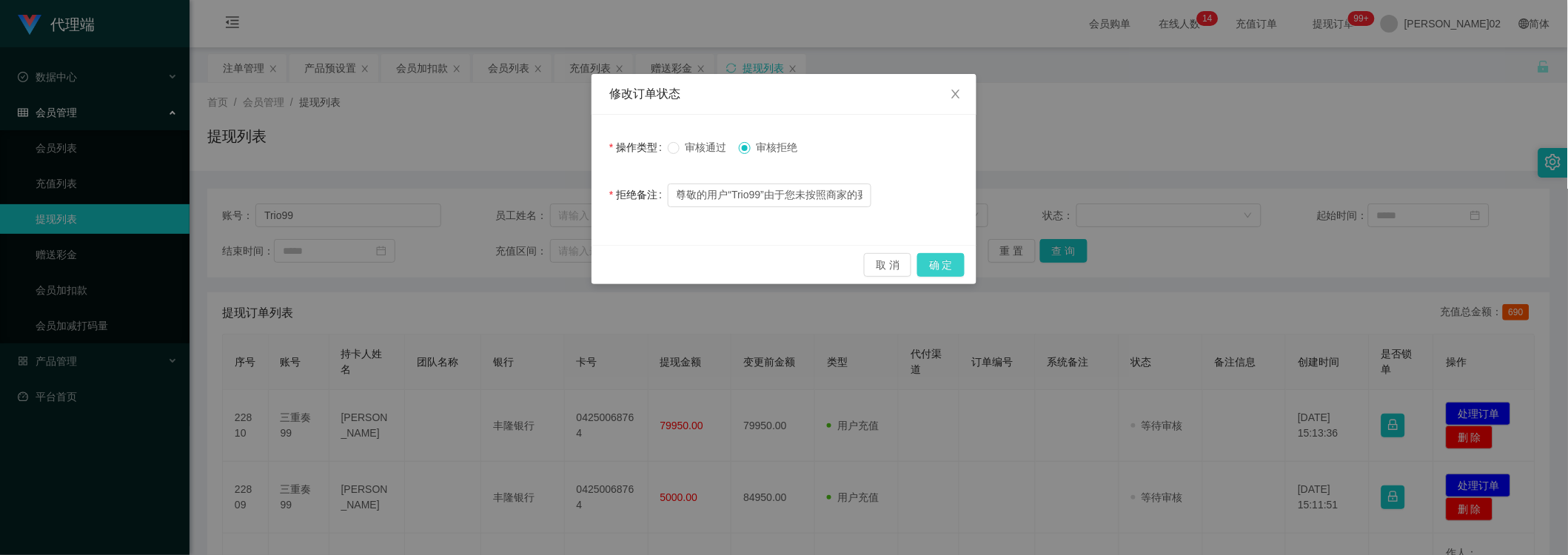
click at [947, 264] on button "确 定" at bounding box center [941, 265] width 47 height 24
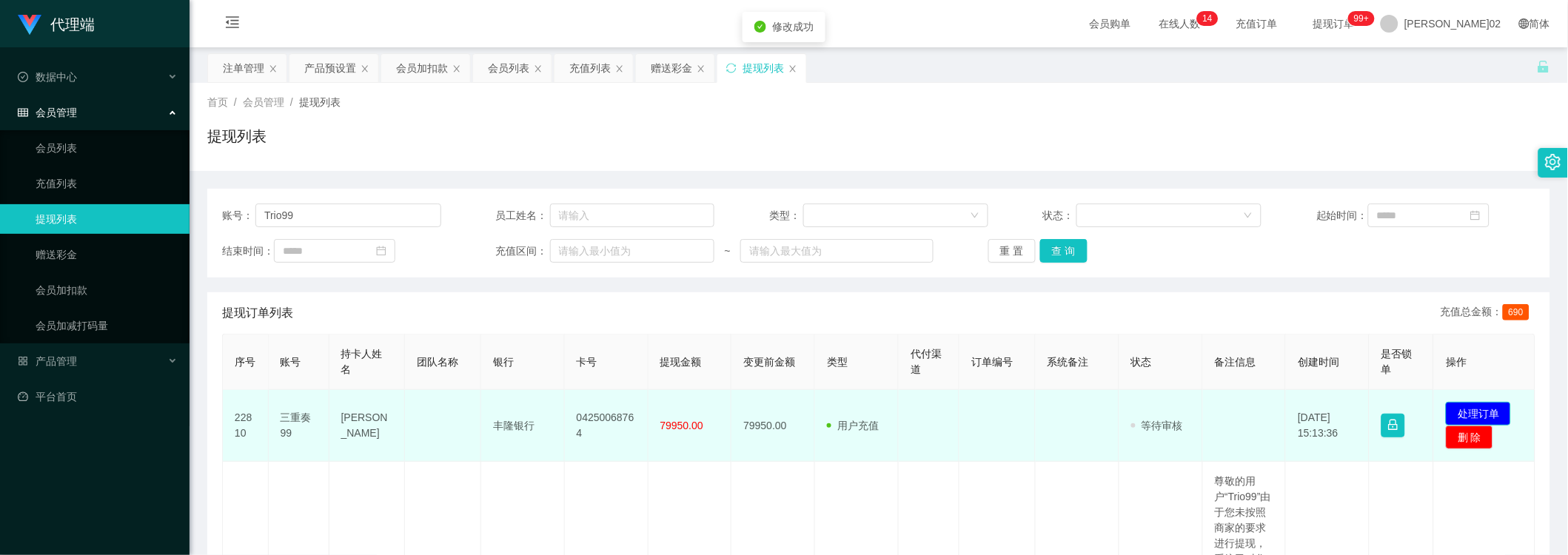
click at [1201, 409] on button "处理订单" at bounding box center [1478, 413] width 65 height 24
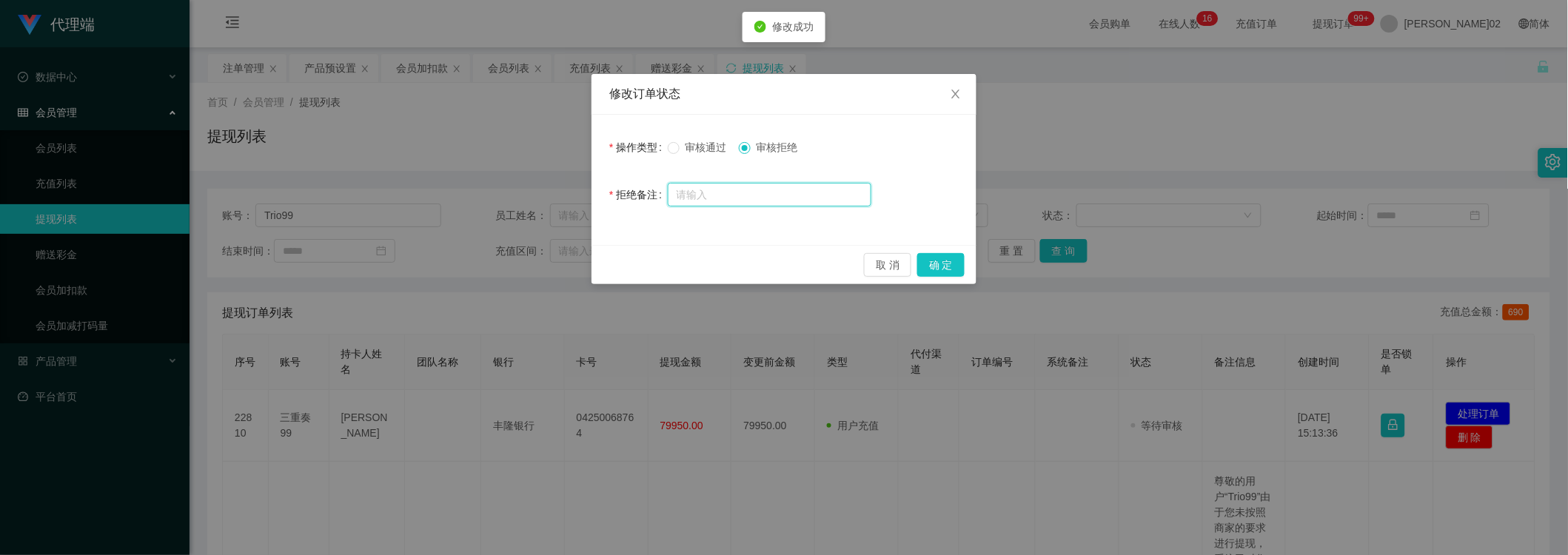
click at [750, 200] on input "text" at bounding box center [769, 194] width 203 height 24
paste input "尊敬的用户“Trio99”由于您未按照商家的要求进行提现，系统已对您的账户进行风控冻结，并扣除平台信誉分20分，请及时联系相关人员以便处理此事，谢谢您的理解与…"
type input "尊敬的用户“Trio99”由于您未按照商家的要求进行提现，系统已对您的账户进行风控冻结，并扣除平台信誉分20分，请及时联系相关人员以便处理此事，谢谢您的理解与…"
click at [938, 262] on button "确 定" at bounding box center [941, 265] width 47 height 24
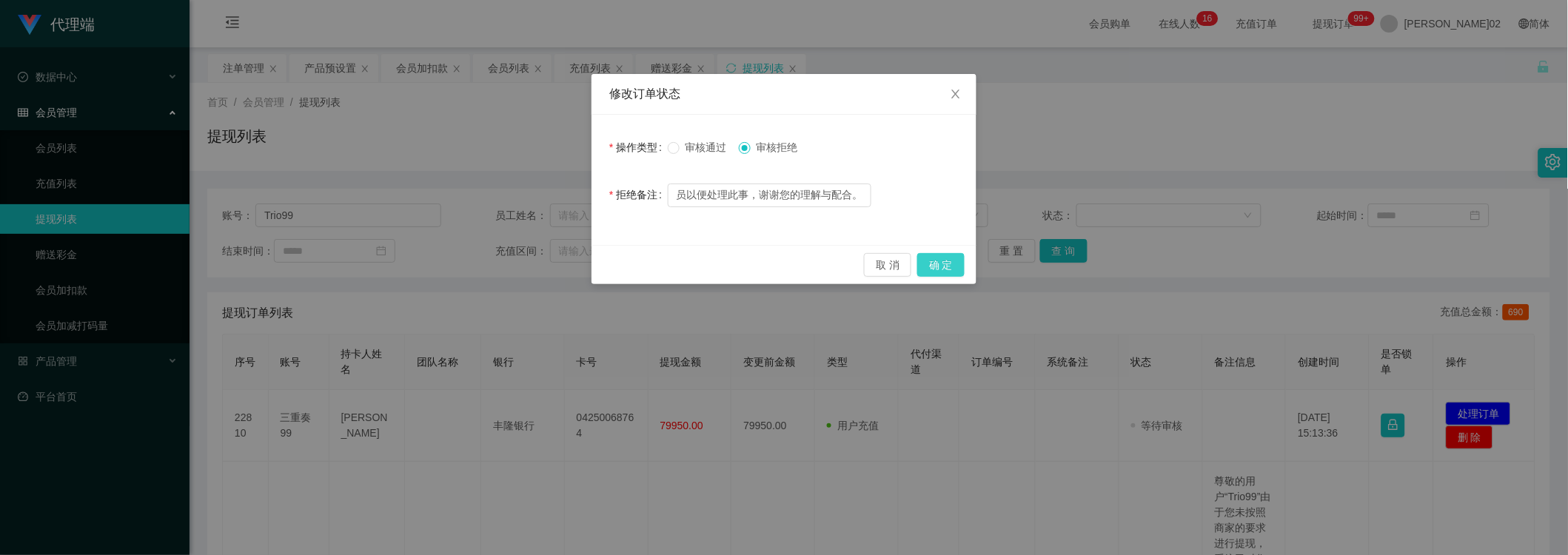
scroll to position [0, 0]
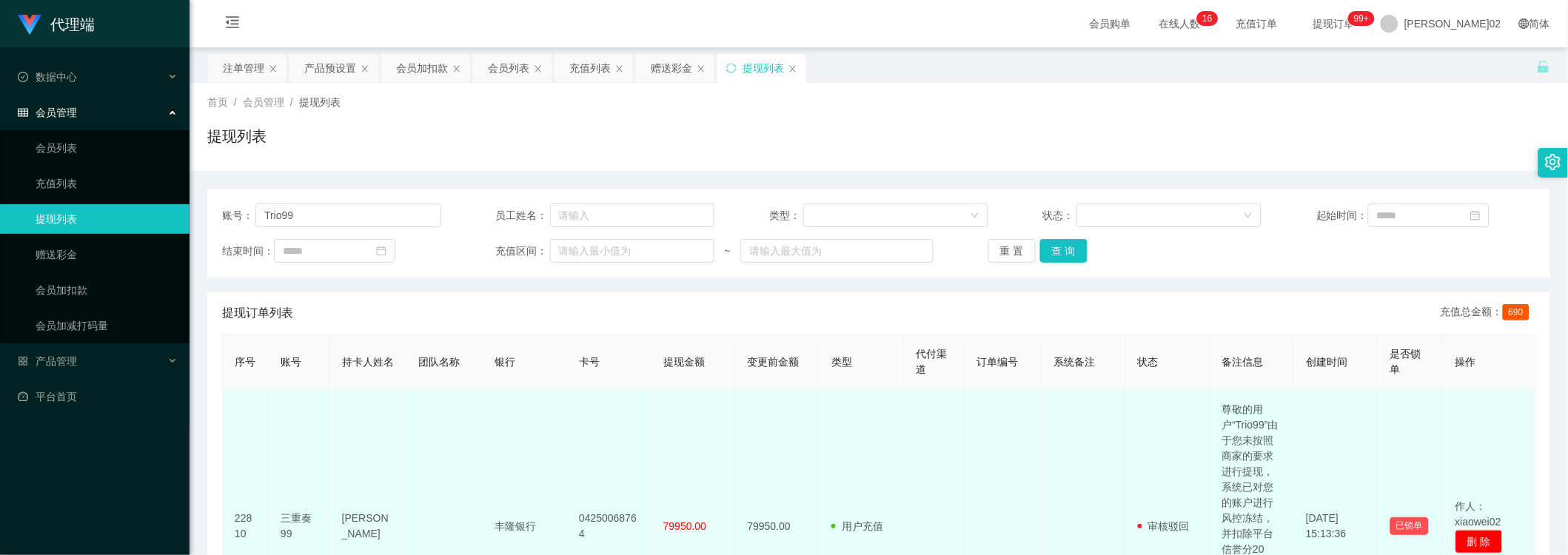
click at [1026, 435] on td at bounding box center [1003, 527] width 76 height 273
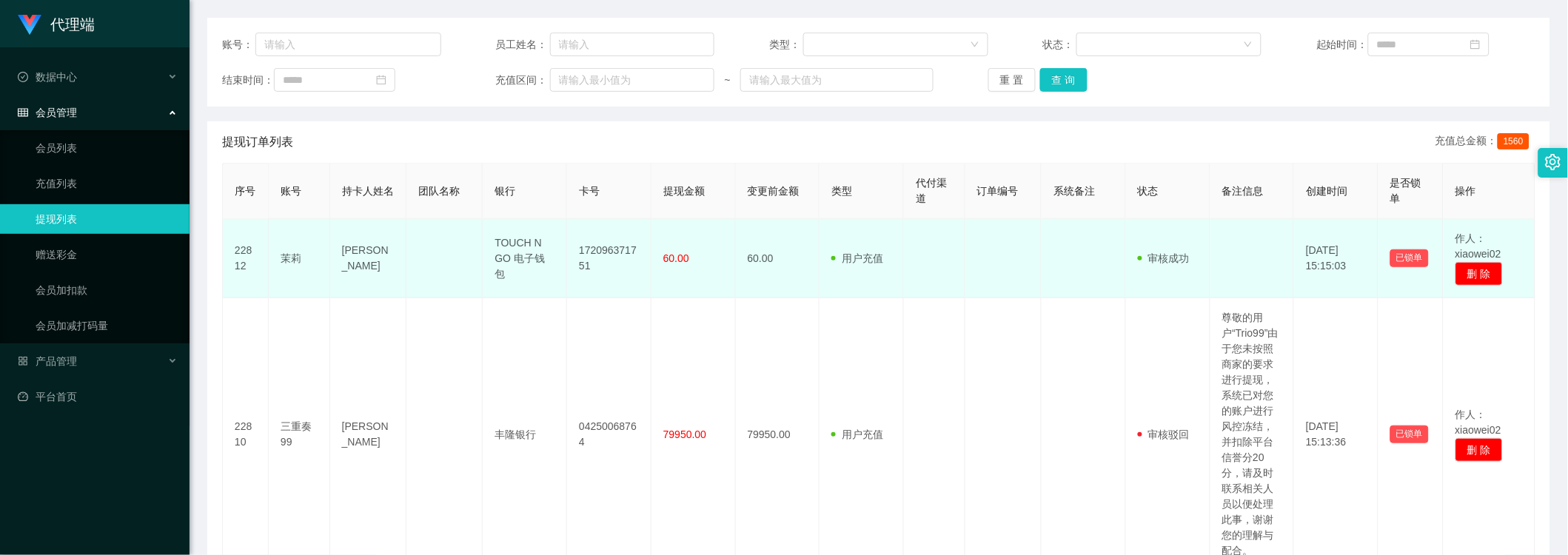
scroll to position [164, 0]
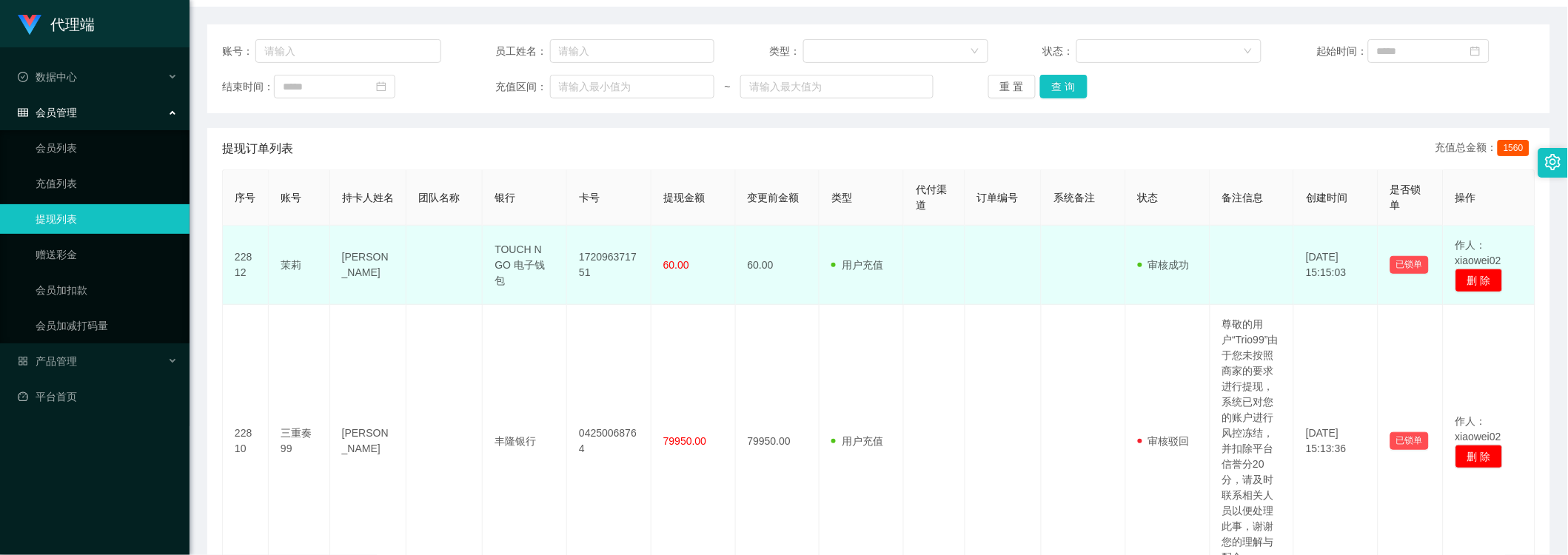
click at [905, 270] on td at bounding box center [934, 265] width 62 height 79
click at [910, 257] on td at bounding box center [934, 265] width 62 height 79
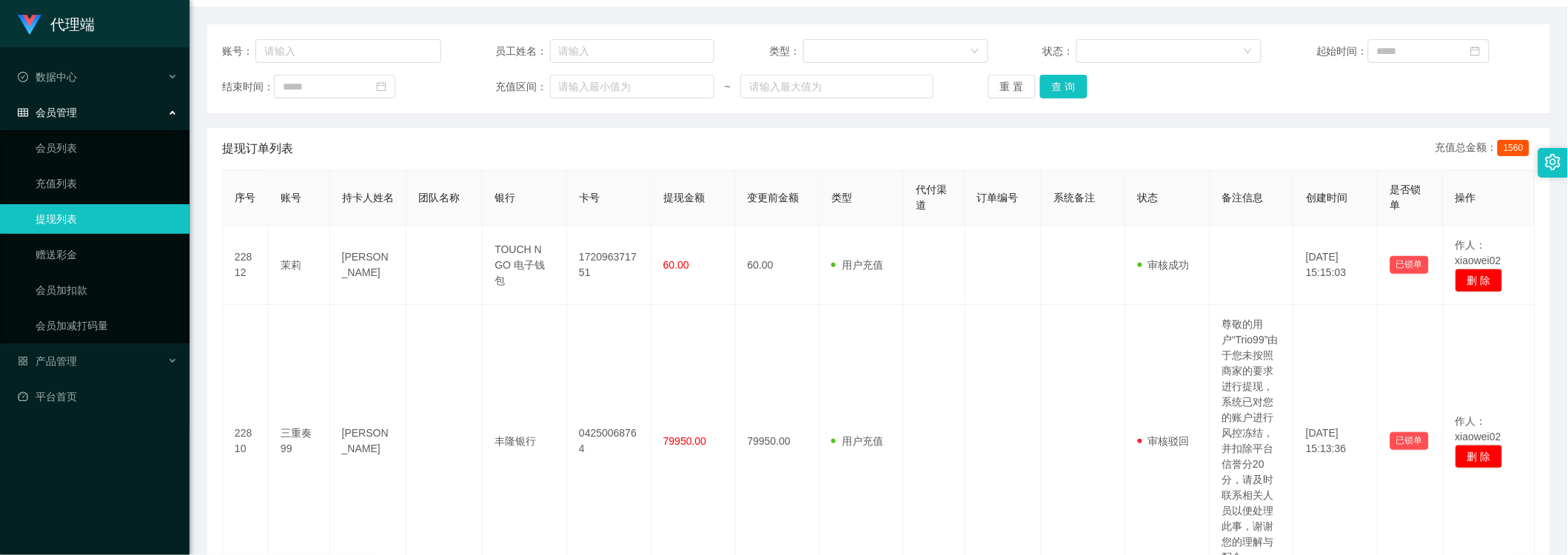
click at [904, 189] on th "代付渠道" at bounding box center [934, 197] width 62 height 55
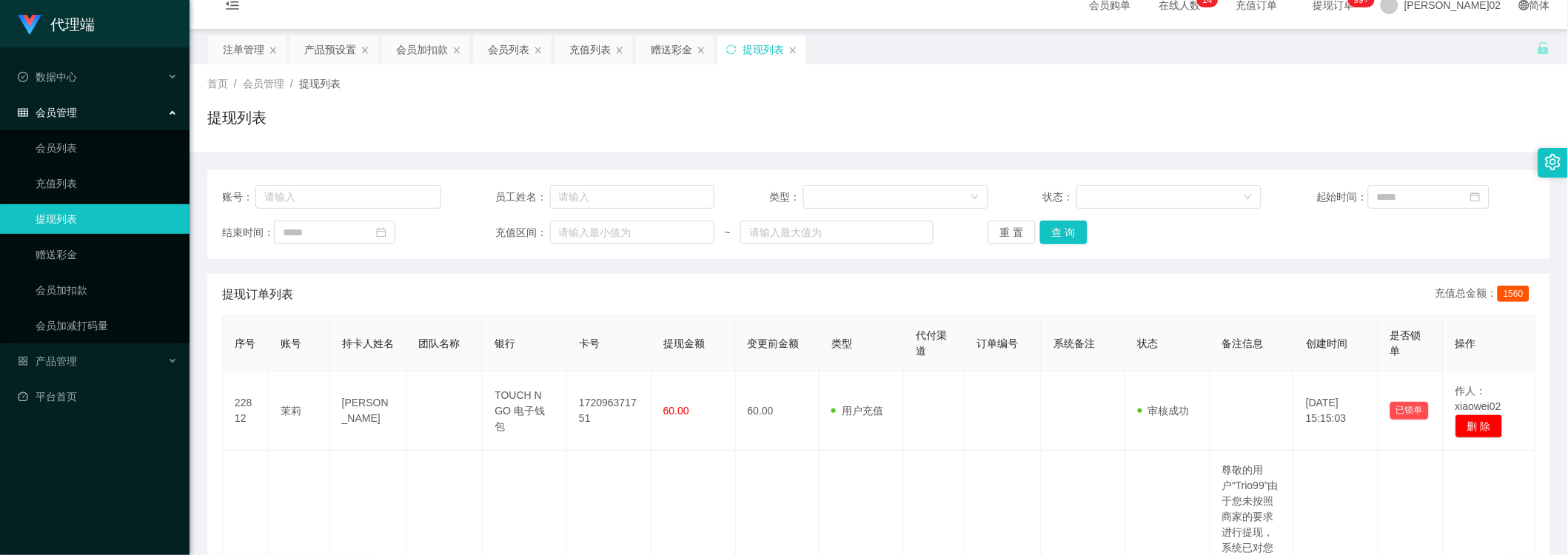
scroll to position [0, 0]
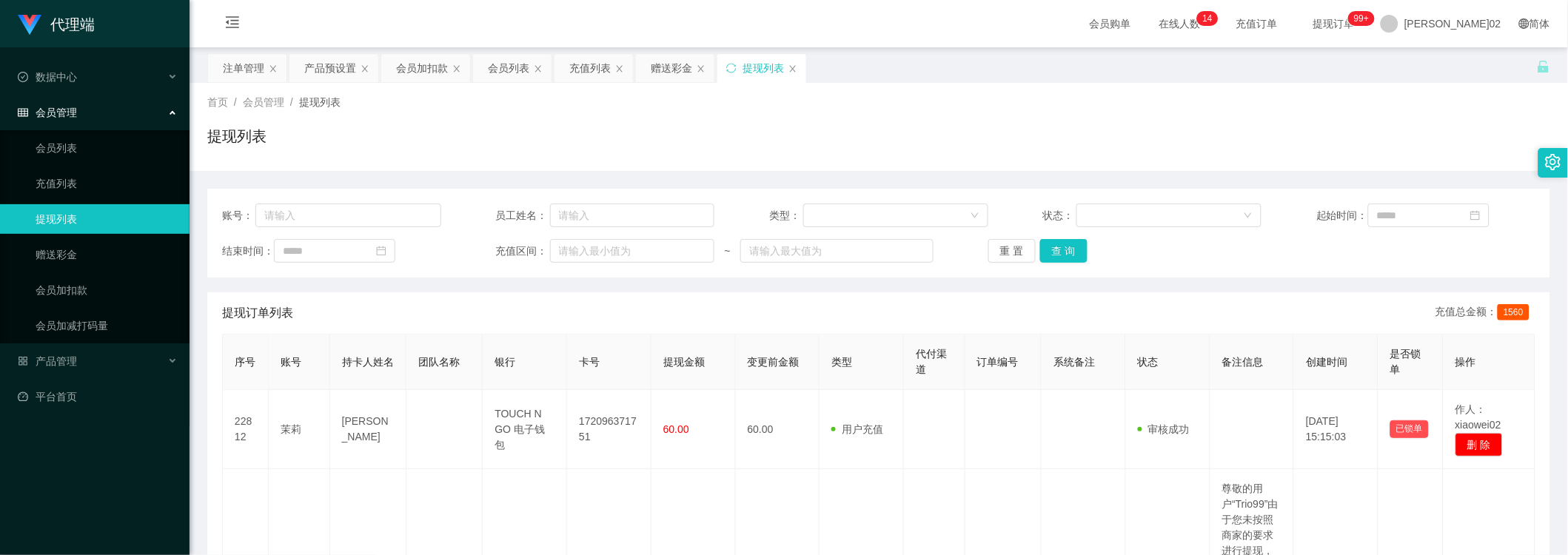
click at [903, 308] on div "提现订单列表 充值总金额： 1560" at bounding box center [878, 313] width 1313 height 42
drag, startPoint x: 356, startPoint y: 232, endPoint x: 359, endPoint y: 220, distance: 12.4
click at [356, 227] on div "账号： 员工姓名： 类型： 状态： 起始时间： 结束时间： 充值区间： ~ 重 置 查 询" at bounding box center [878, 233] width 1343 height 89
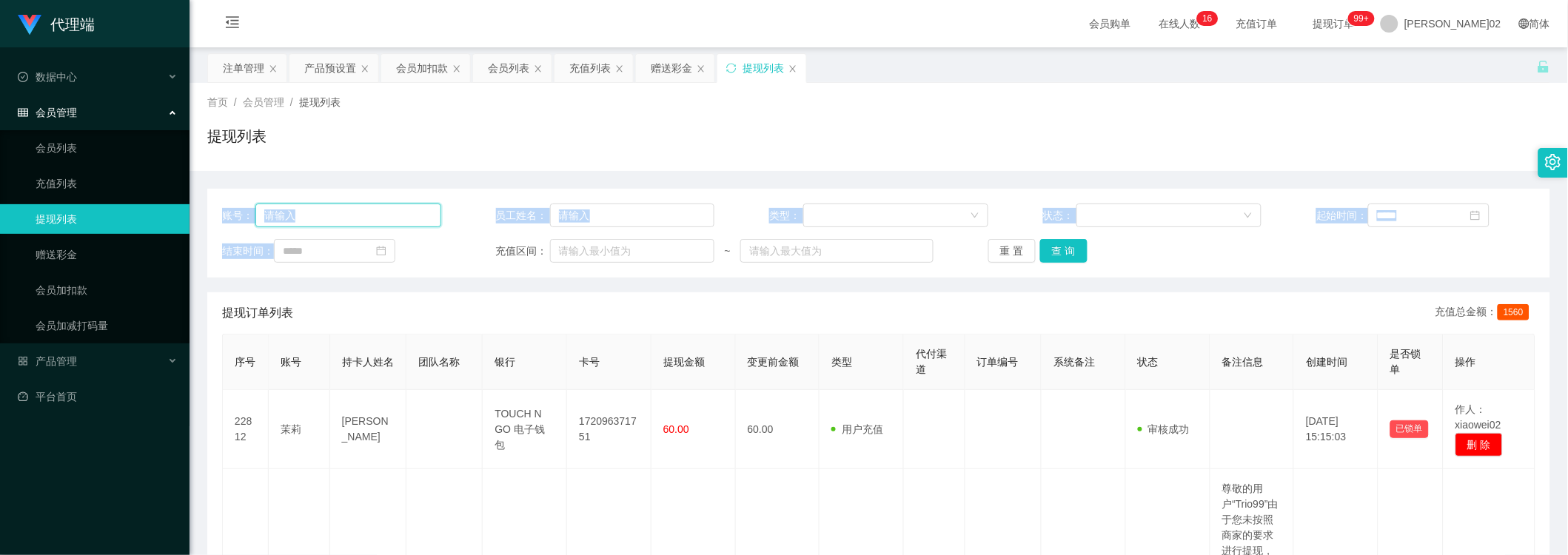
click at [359, 220] on input "text" at bounding box center [348, 214] width 186 height 24
paste input "尊敬的用户“Trio99”由于您未按照商家的要求进行提现，系统已对您的账户进行风控冻结，并扣除平台信誉分20分，请及时联系相关人员以便处理此事，谢谢您的理解与…"
type input "尊敬的用户“Trio99”由于您未按照商家的要求进行提现，系统已对您的账户进行风控冻结，并扣除平台信誉分20分，请及时联系相关人员以便处理此事，谢谢您的理解与…"
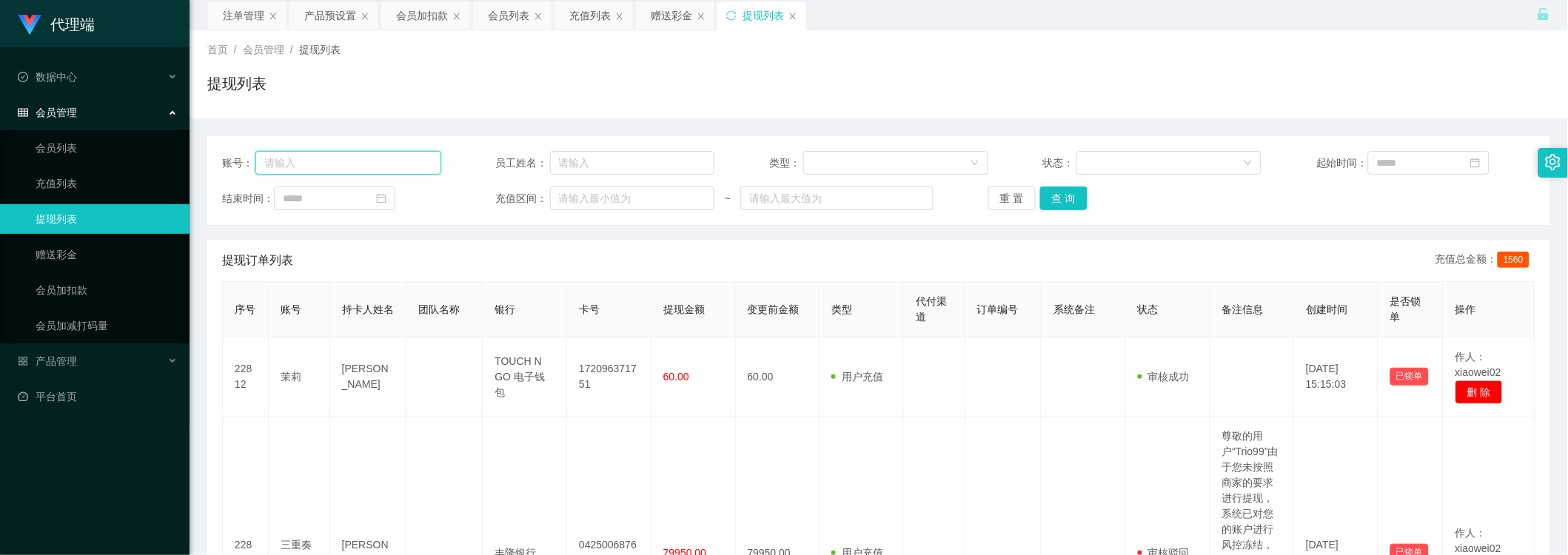
scroll to position [83, 0]
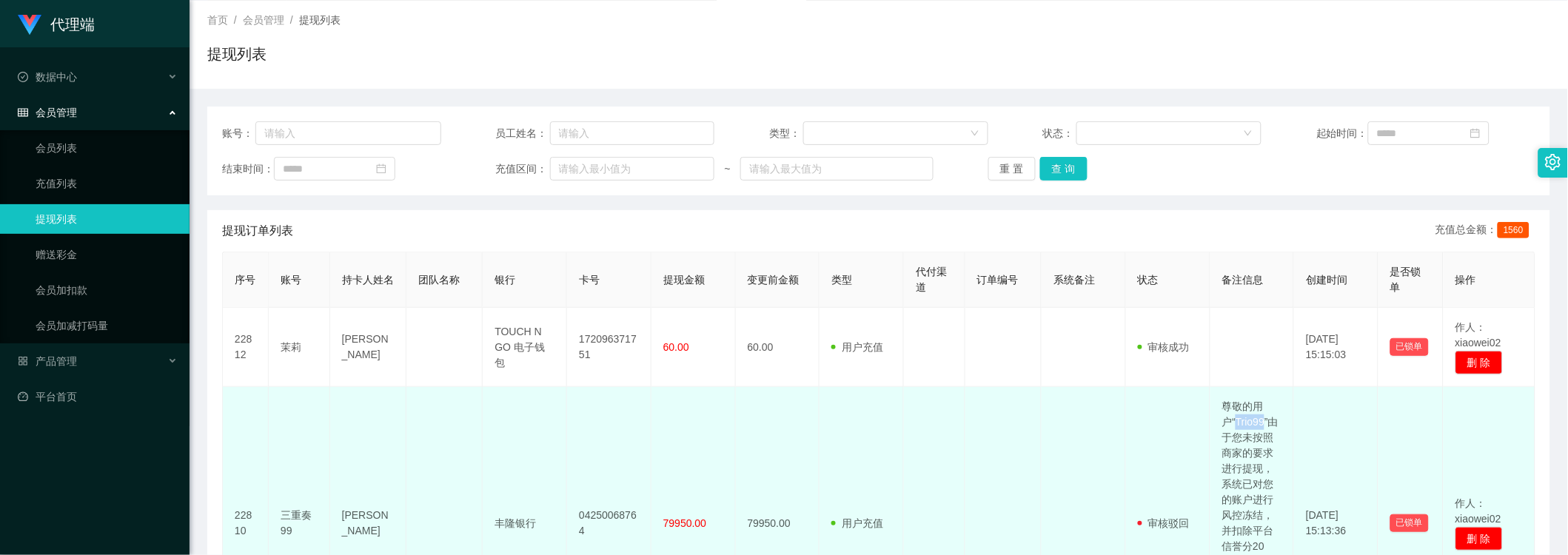
drag, startPoint x: 1256, startPoint y: 422, endPoint x: 1230, endPoint y: 419, distance: 26.2
click at [1230, 419] on td "尊敬的用户“Trio99”由于您未按照商家的要求进行提现，系统已对您的账户进行风控冻结，并扣除平台信誉分20分，请及时联系相关人员以便处理此事，谢谢您的理解与…" at bounding box center [1252, 524] width 84 height 273
copy td "Trio99"
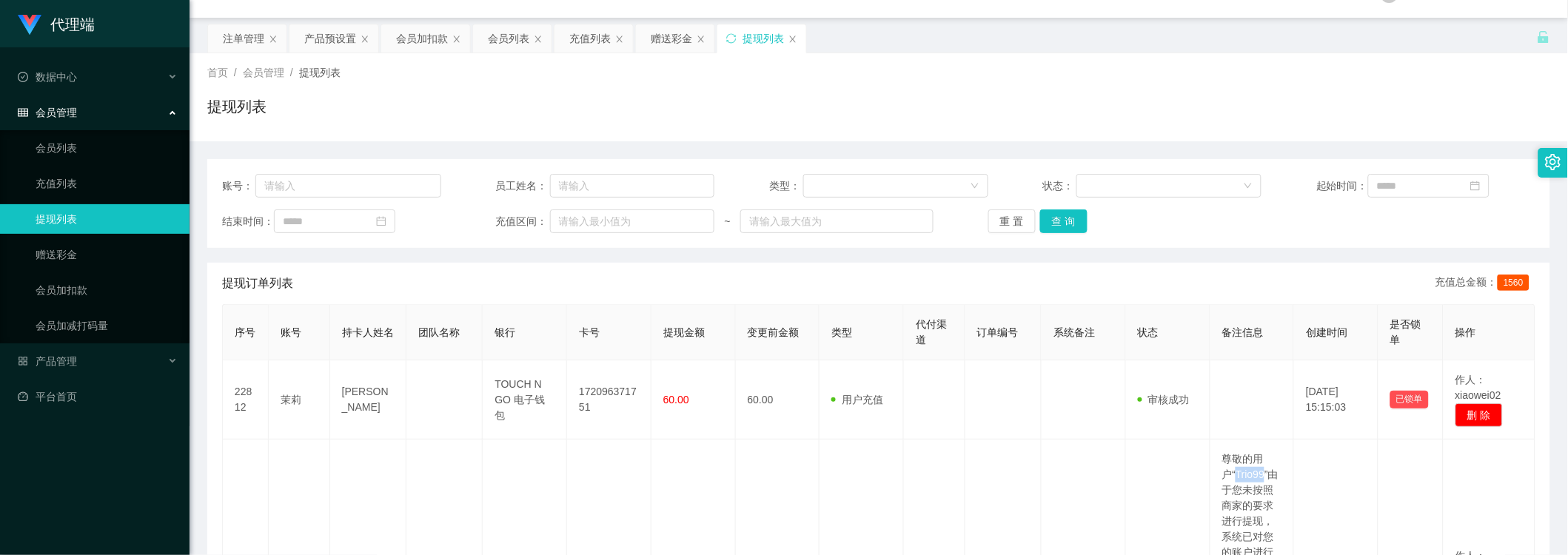
scroll to position [0, 0]
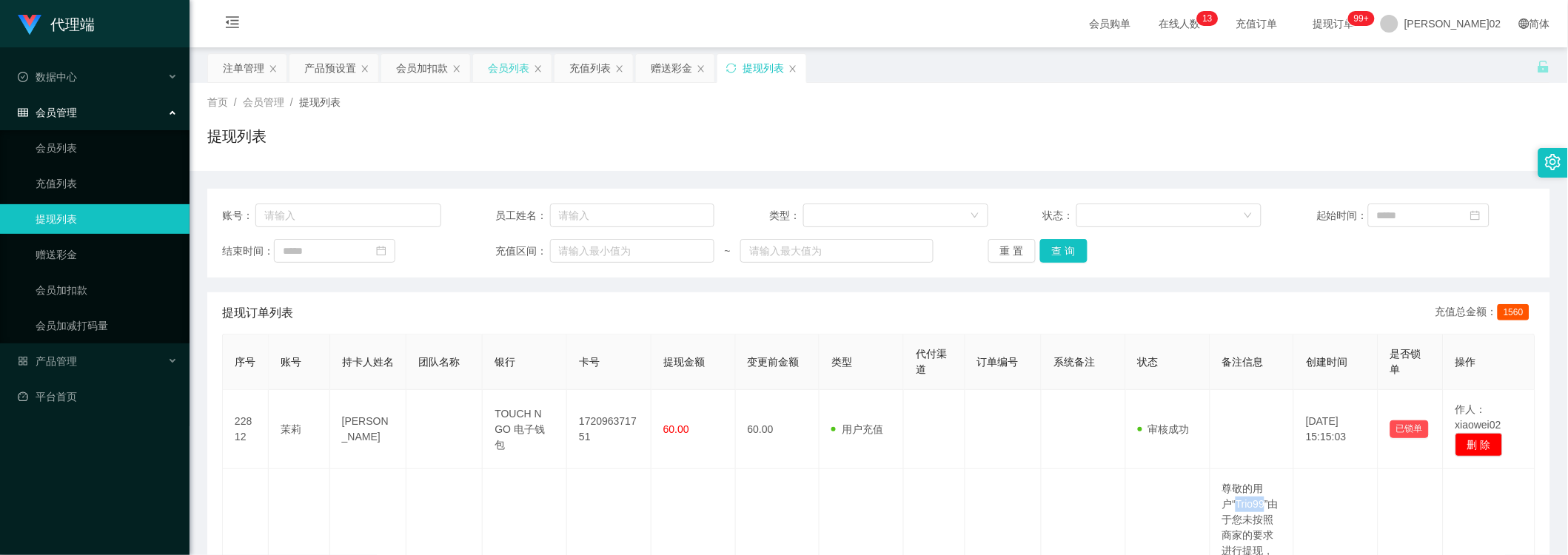
click at [493, 67] on div "会员列表" at bounding box center [509, 68] width 42 height 28
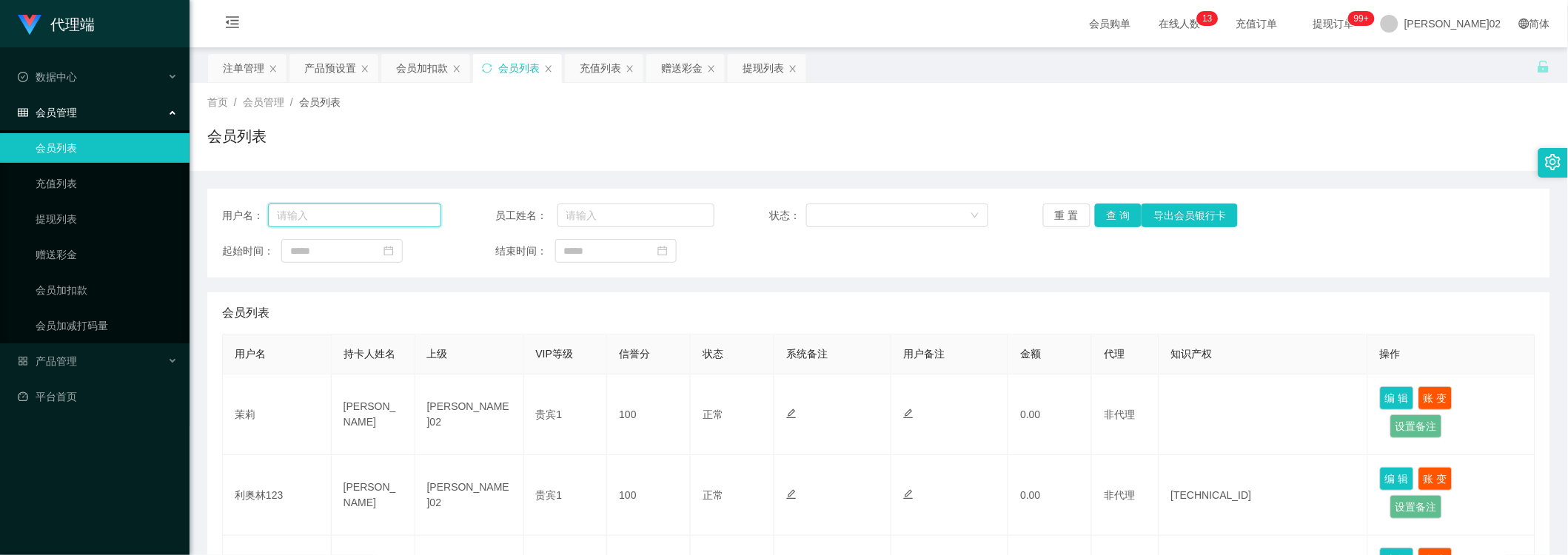
click at [375, 220] on input "text" at bounding box center [354, 214] width 173 height 24
paste input "Trio99"
type input "Trio99"
click at [1123, 215] on button "查 询" at bounding box center [1118, 214] width 47 height 24
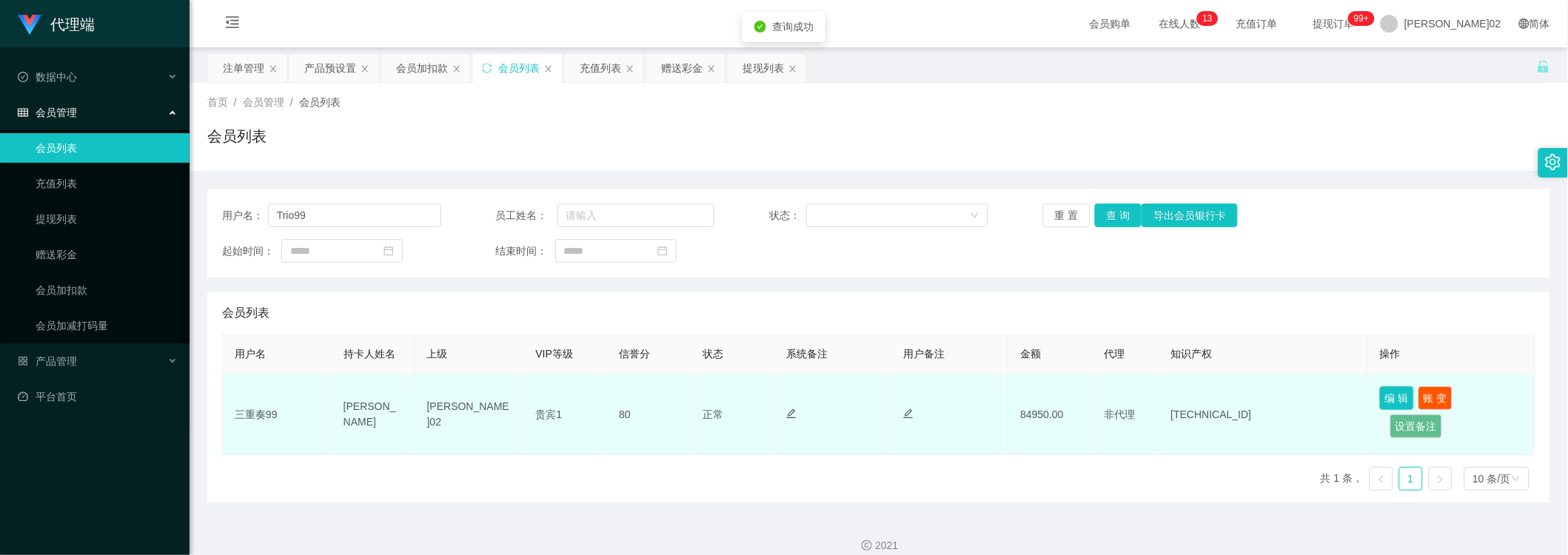
click at [1397, 391] on button "编 辑" at bounding box center [1397, 398] width 34 height 24
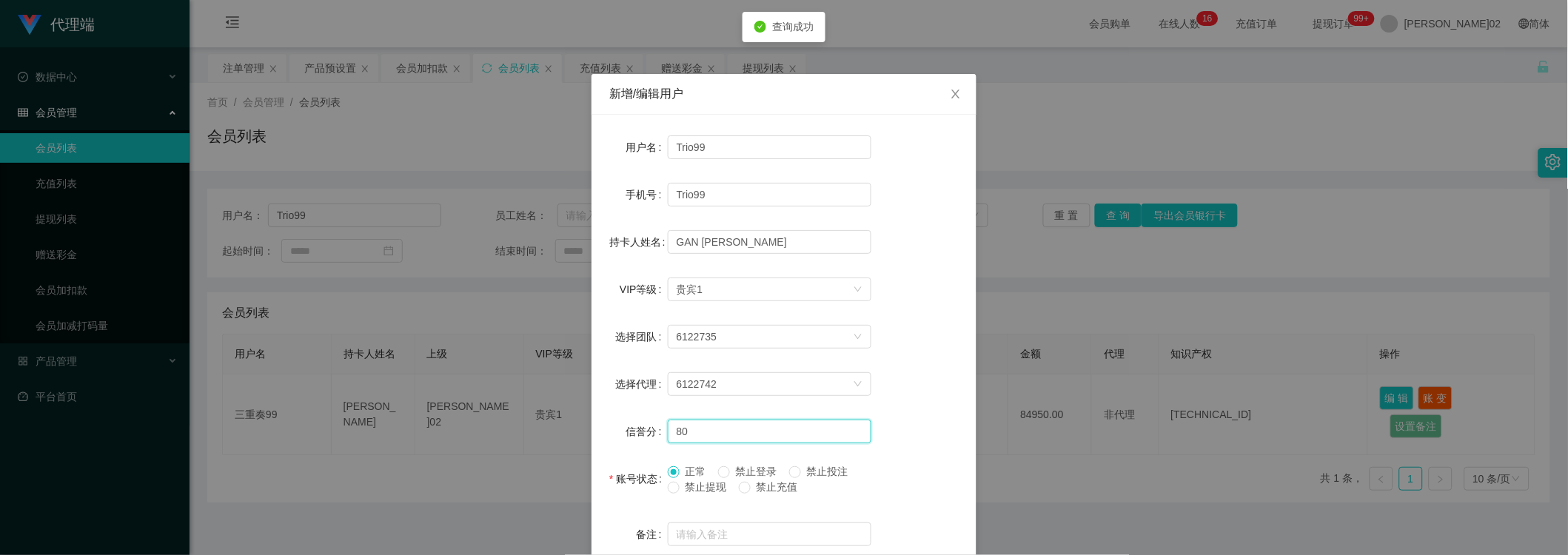
drag, startPoint x: 687, startPoint y: 425, endPoint x: 632, endPoint y: 425, distance: 55.0
click at [632, 425] on div "信誉分 80" at bounding box center [784, 431] width 349 height 29
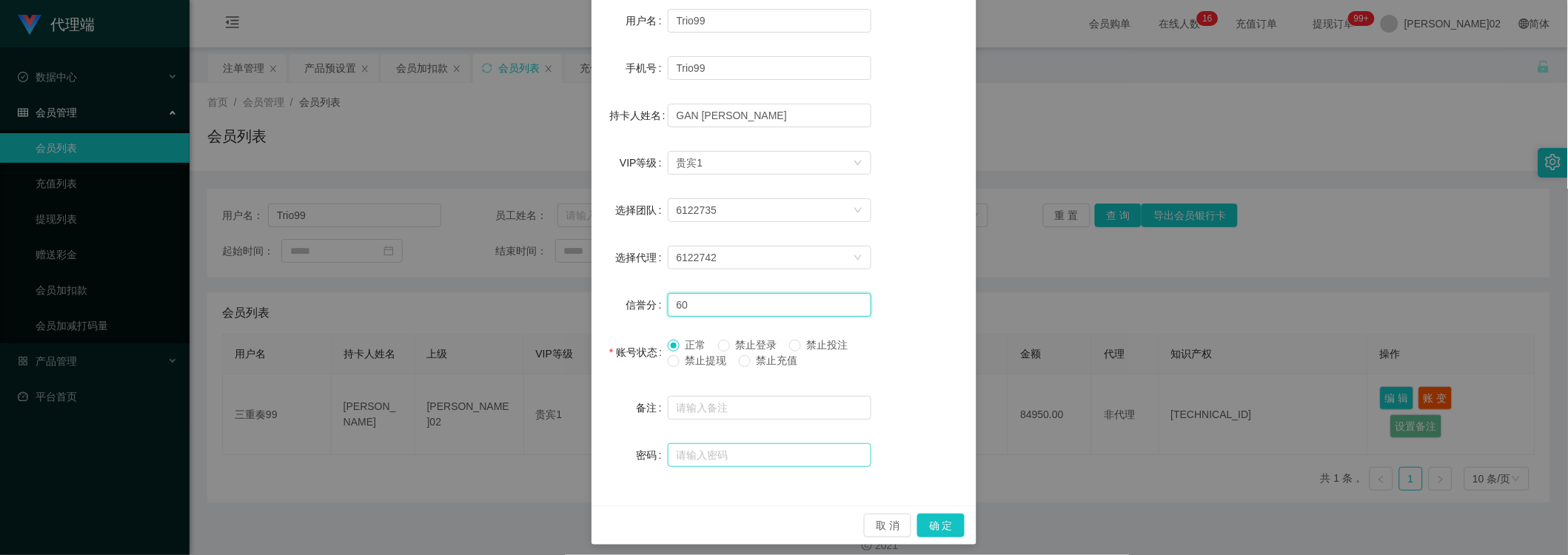
scroll to position [134, 0]
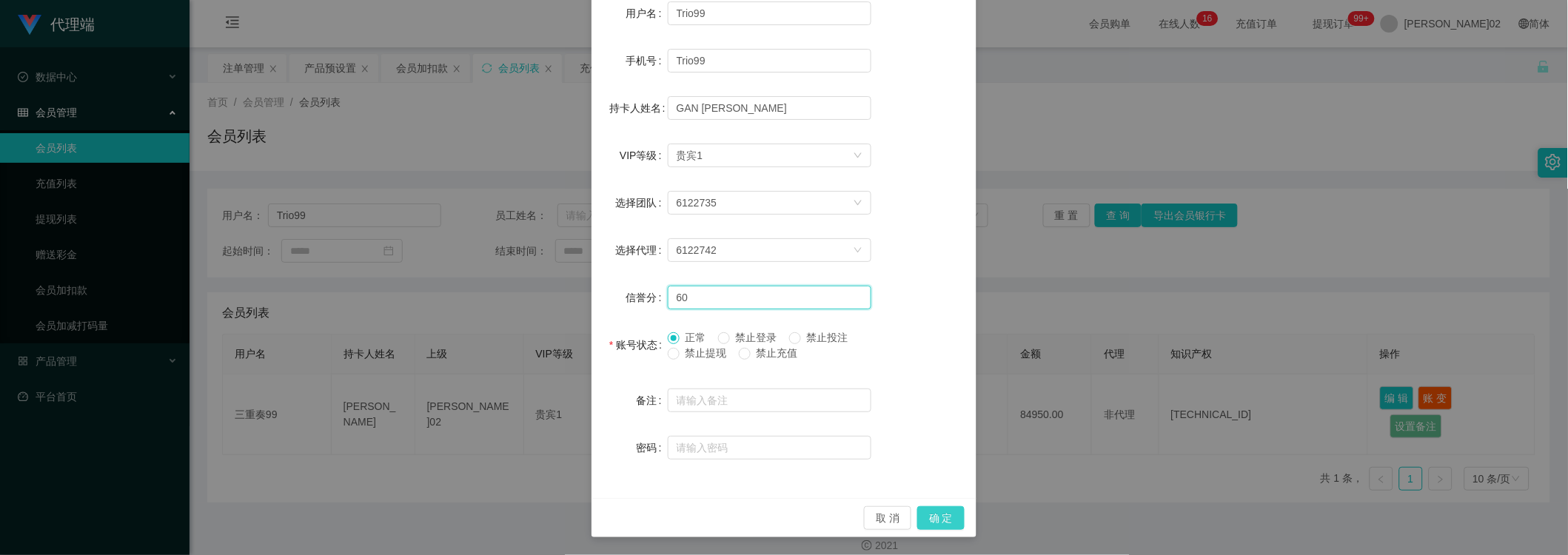
type input "60"
click at [936, 516] on button "确 定" at bounding box center [941, 517] width 47 height 24
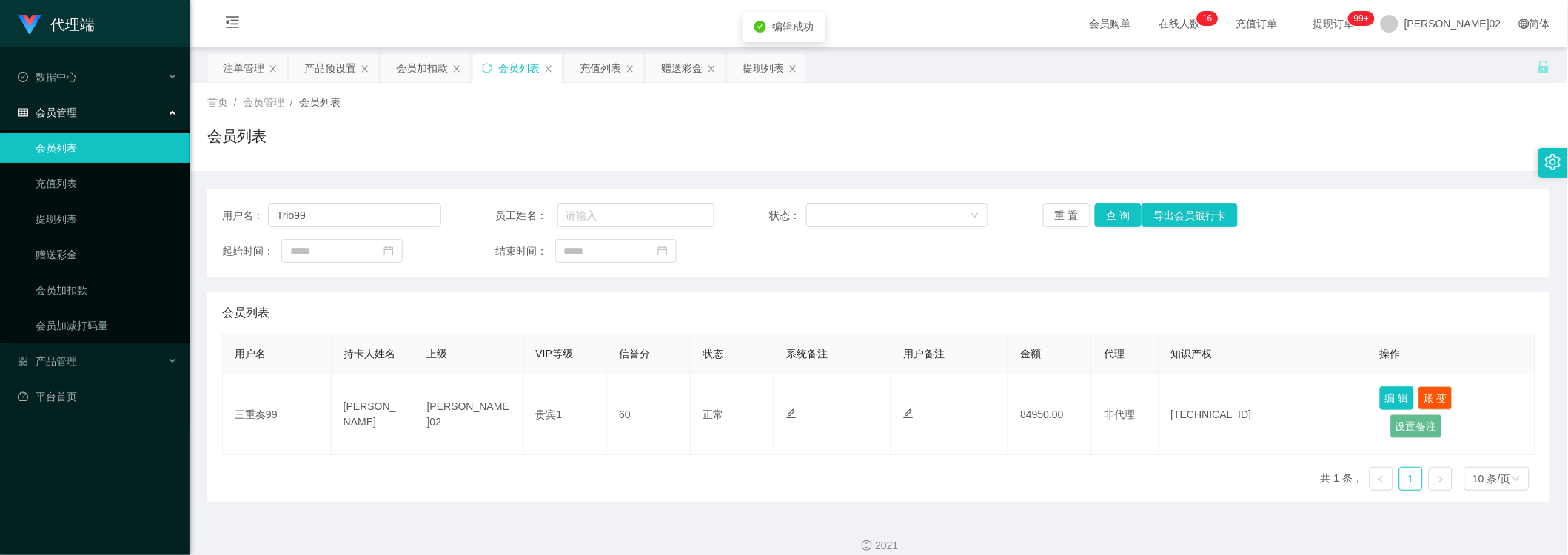
scroll to position [60, 0]
click at [1217, 140] on div "会员列表" at bounding box center [878, 142] width 1343 height 34
click at [731, 64] on div "提现列表" at bounding box center [767, 68] width 79 height 28
click at [759, 68] on div "提现列表" at bounding box center [763, 68] width 42 height 28
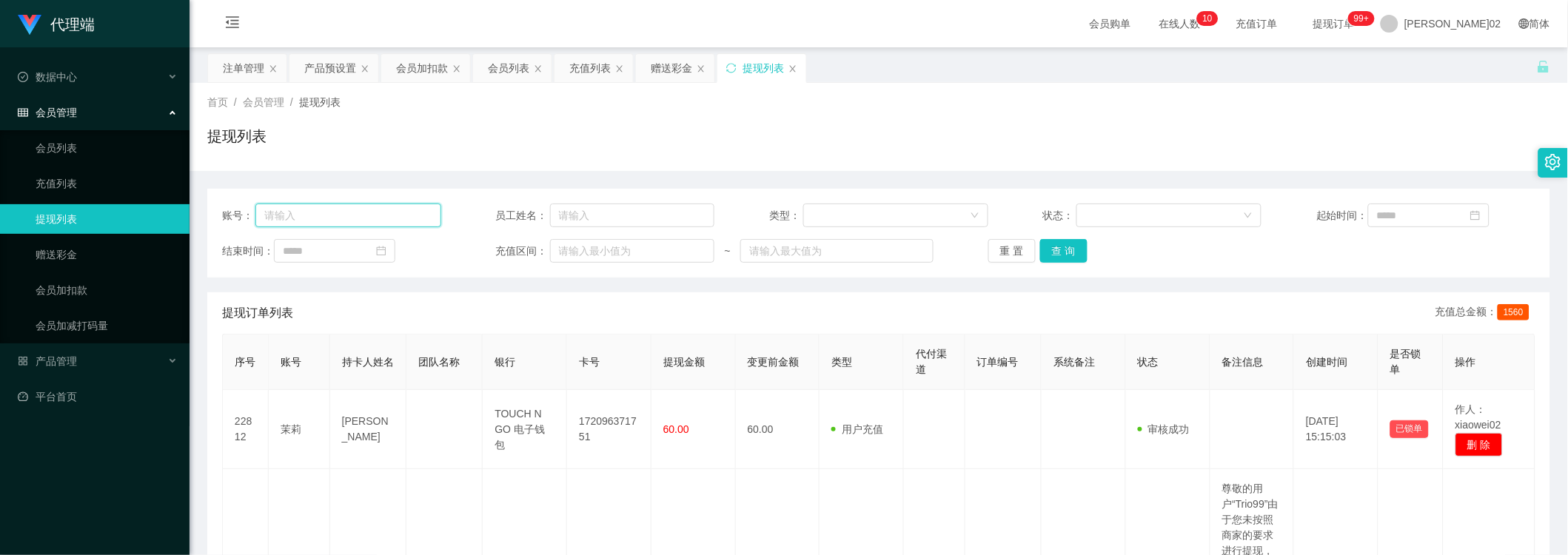
click at [398, 220] on input "text" at bounding box center [348, 214] width 186 height 24
paste input "Trio99"
type input "Trio99"
click at [1052, 243] on button "查 询" at bounding box center [1064, 250] width 47 height 24
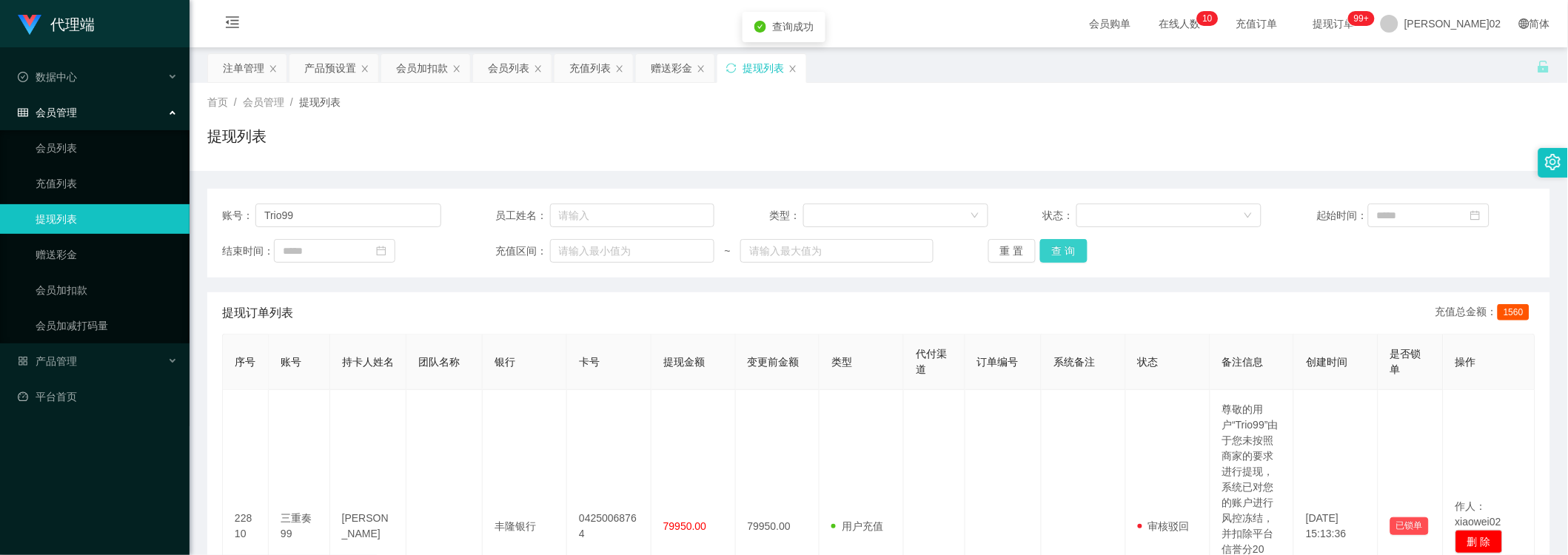
click at [1052, 243] on button "查 询" at bounding box center [1064, 250] width 47 height 24
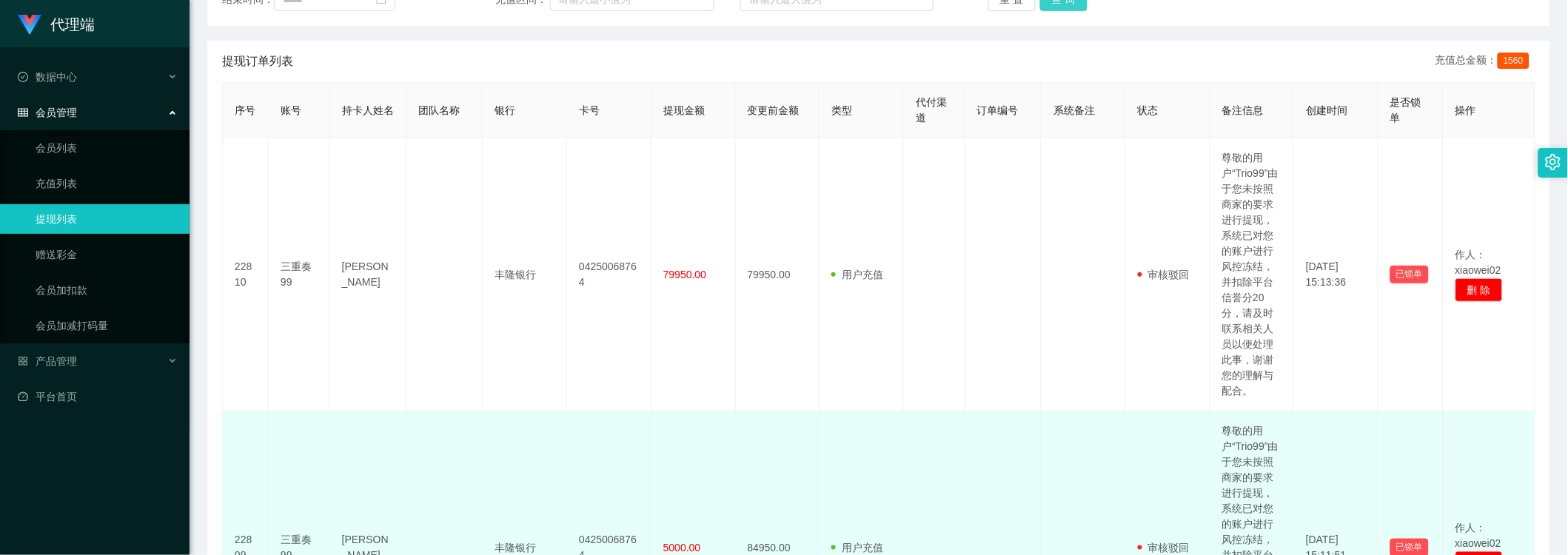
scroll to position [247, 0]
